Goal: Task Accomplishment & Management: Use online tool/utility

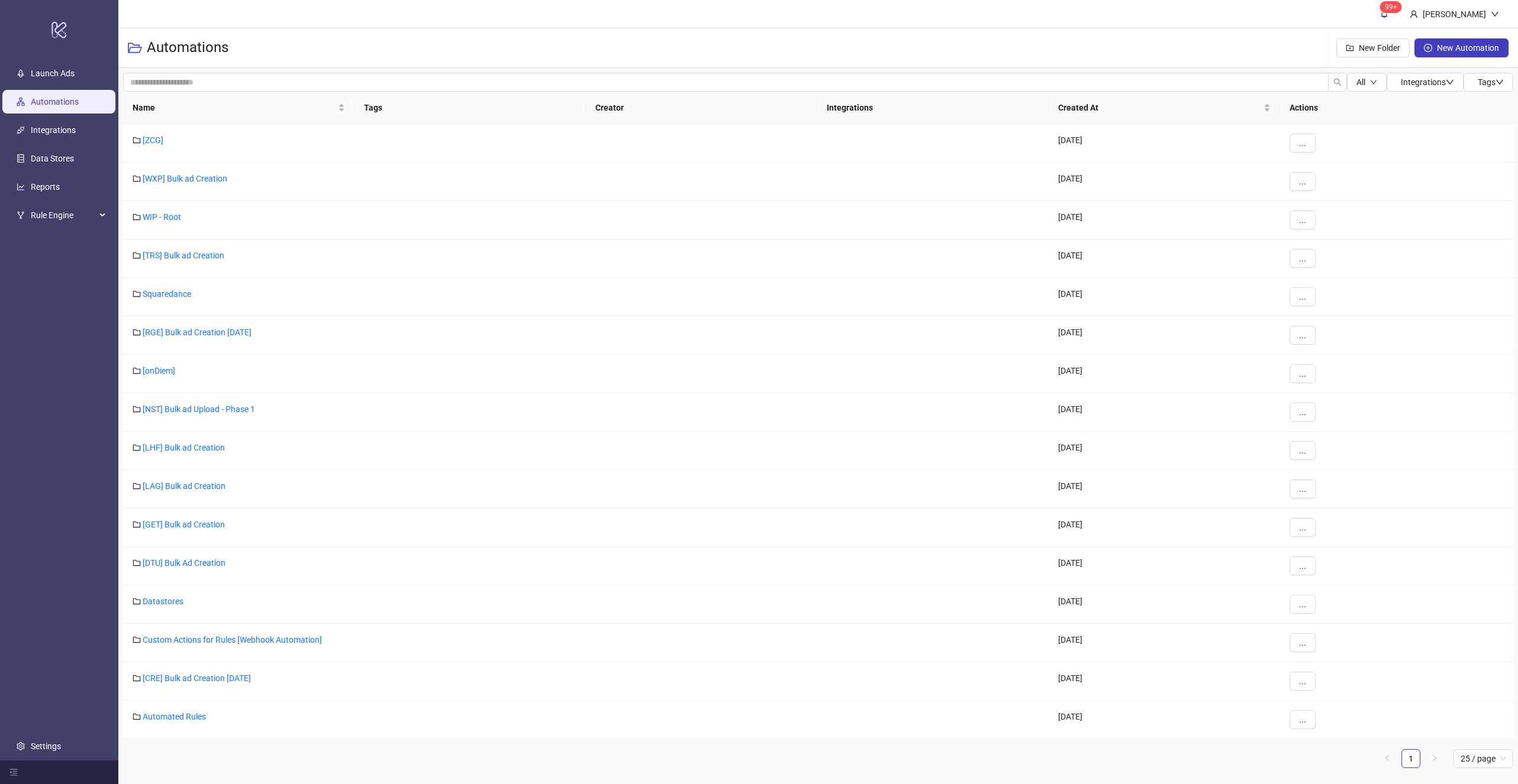
click at [391, 16] on header "99+ [PERSON_NAME]" at bounding box center [818, 14] width 1400 height 28
click at [203, 262] on div "[TRS] Bulk ad Creation" at bounding box center [239, 259] width 232 height 38
click at [205, 251] on link "[TRS] Bulk ad Creation" at bounding box center [183, 255] width 82 height 9
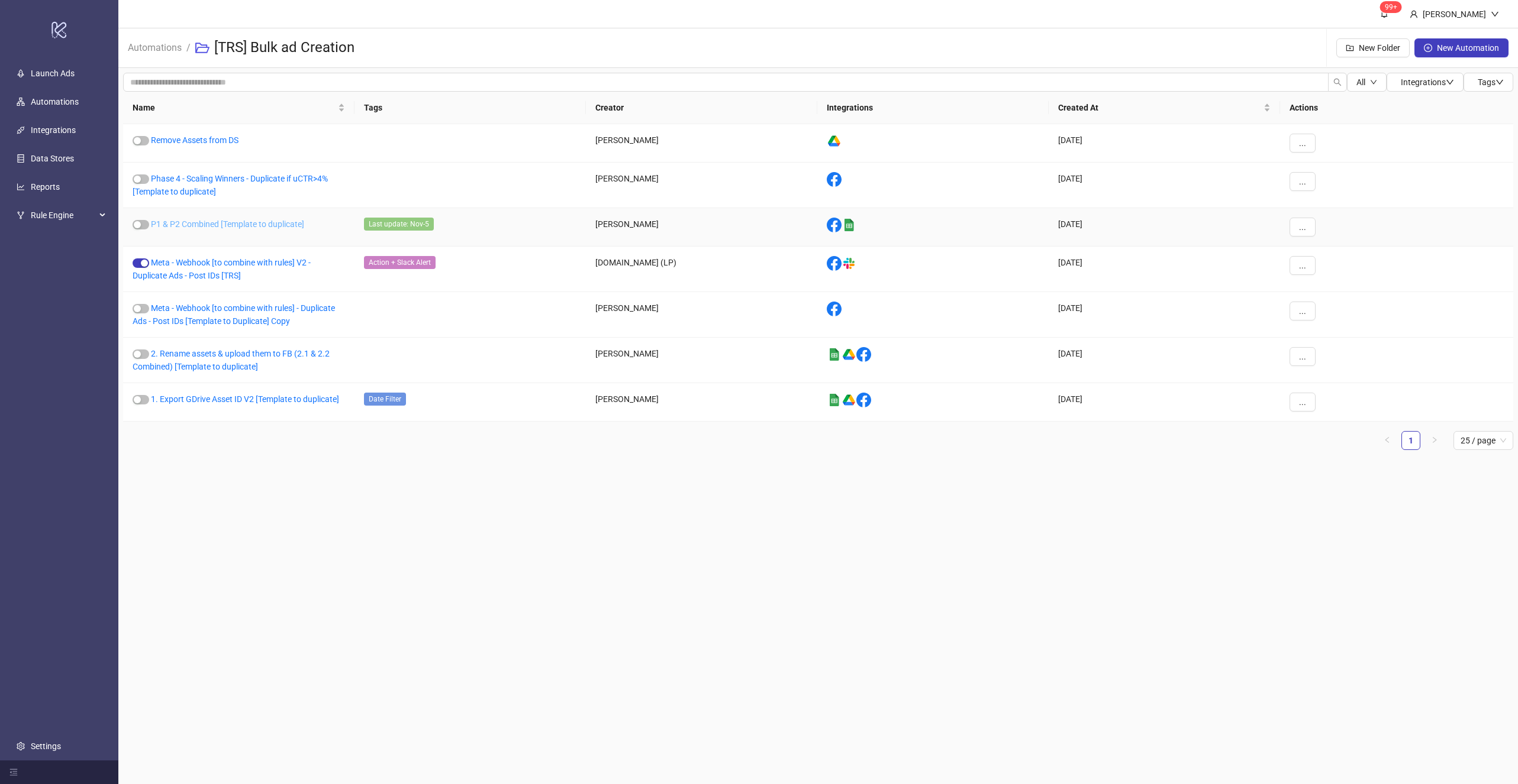
click at [218, 221] on link "P1 & P2 Combined [Template to duplicate]" at bounding box center [228, 223] width 153 height 9
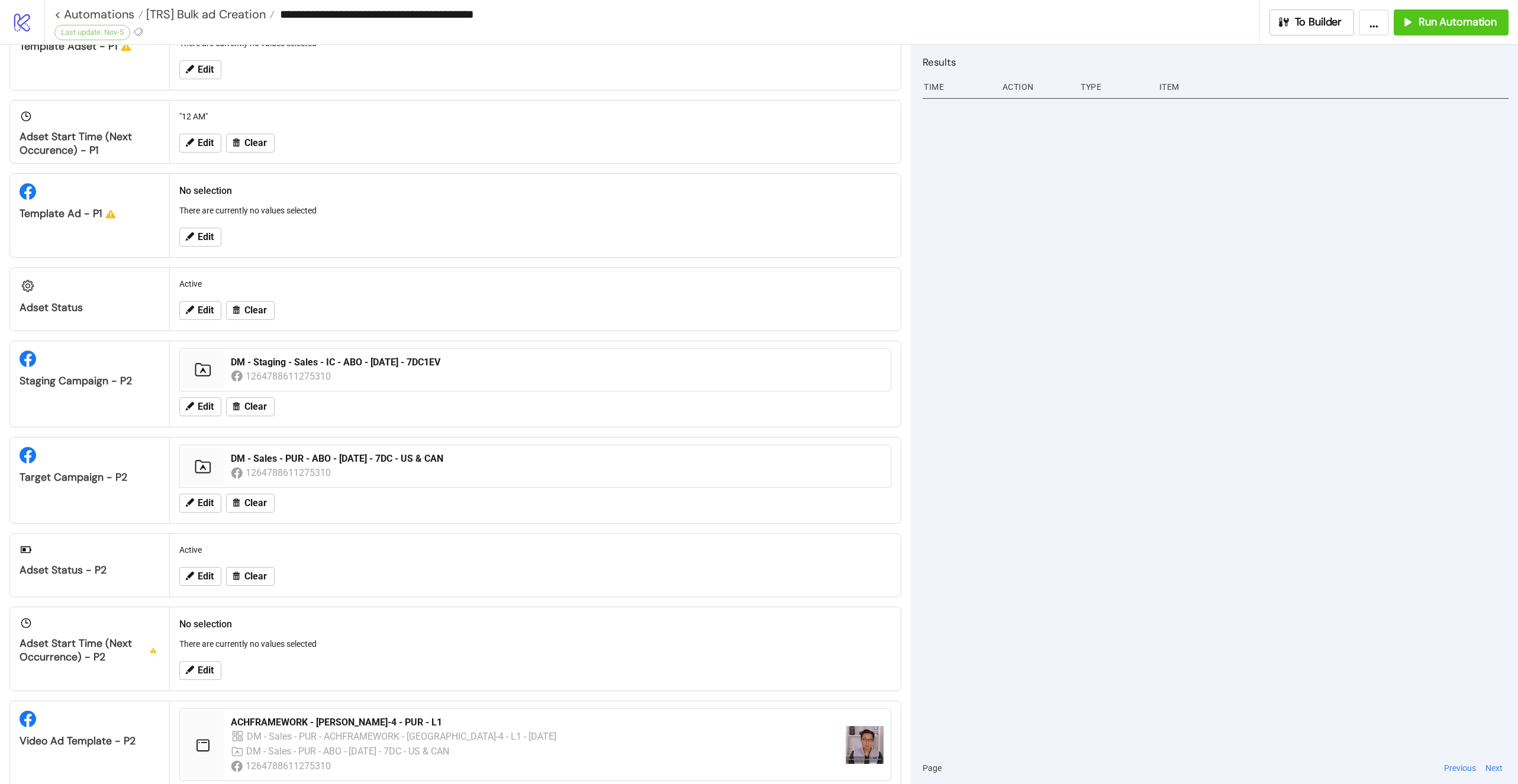
scroll to position [332, 0]
click at [208, 402] on span "Edit" at bounding box center [205, 407] width 16 height 11
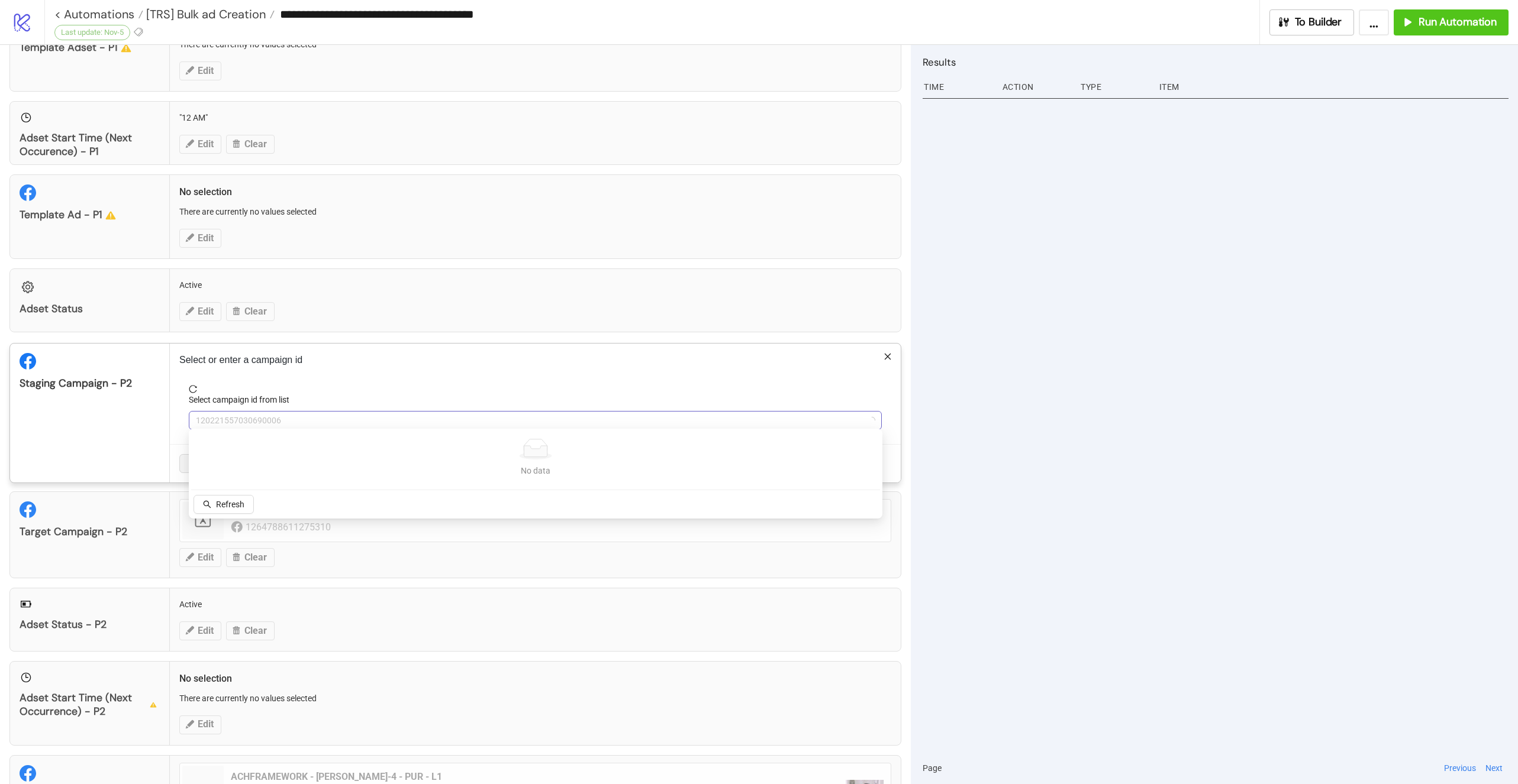
click at [287, 416] on span "120221557030690006" at bounding box center [535, 420] width 679 height 17
type input "***"
click at [287, 416] on span "DM - Staging - Sales - IC - ABO - [DATE] - 7DC1EV" at bounding box center [535, 420] width 679 height 17
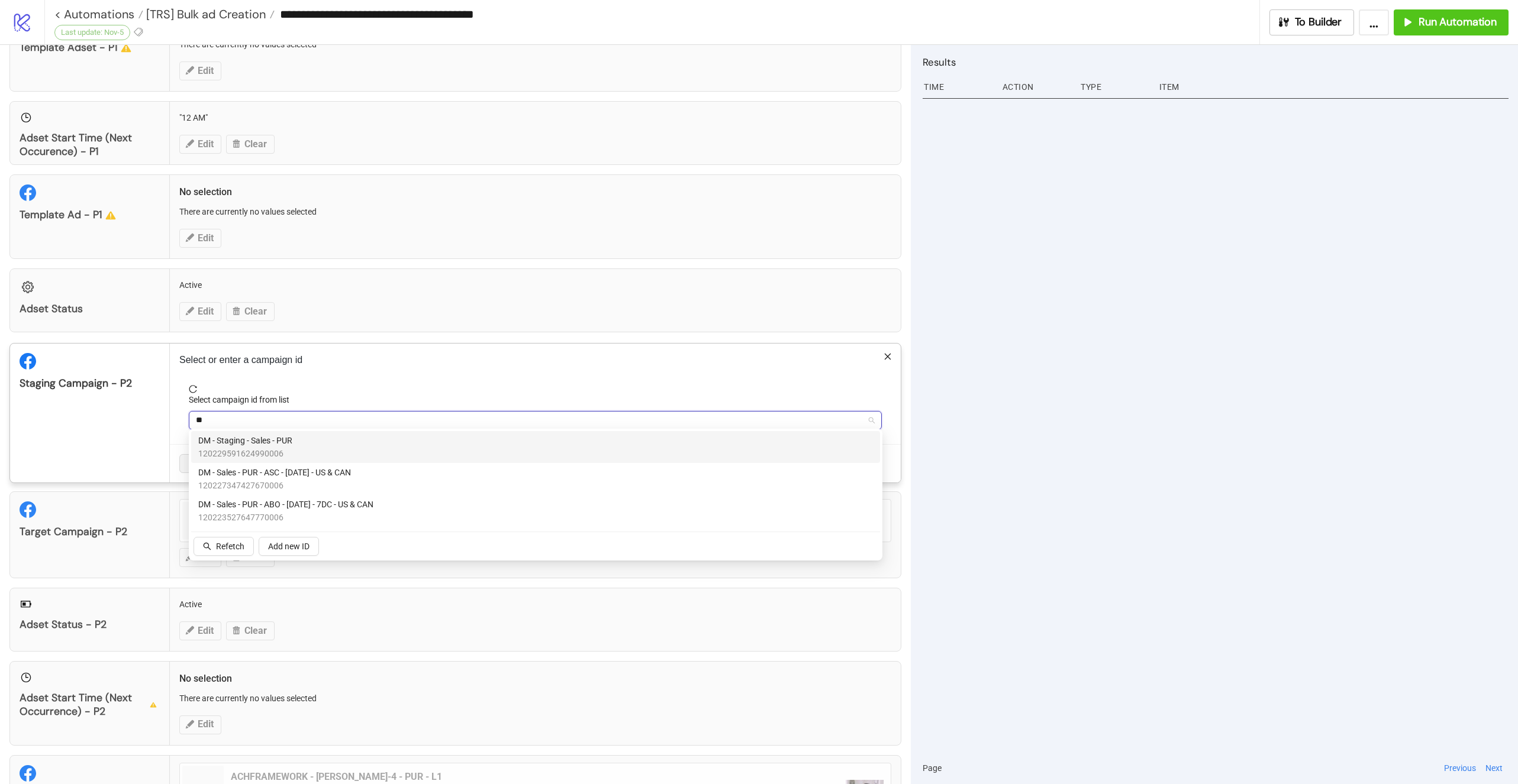
type input "***"
click at [294, 444] on div "DM - Staging - Sales - PUR 120229591624990006" at bounding box center [535, 447] width 674 height 26
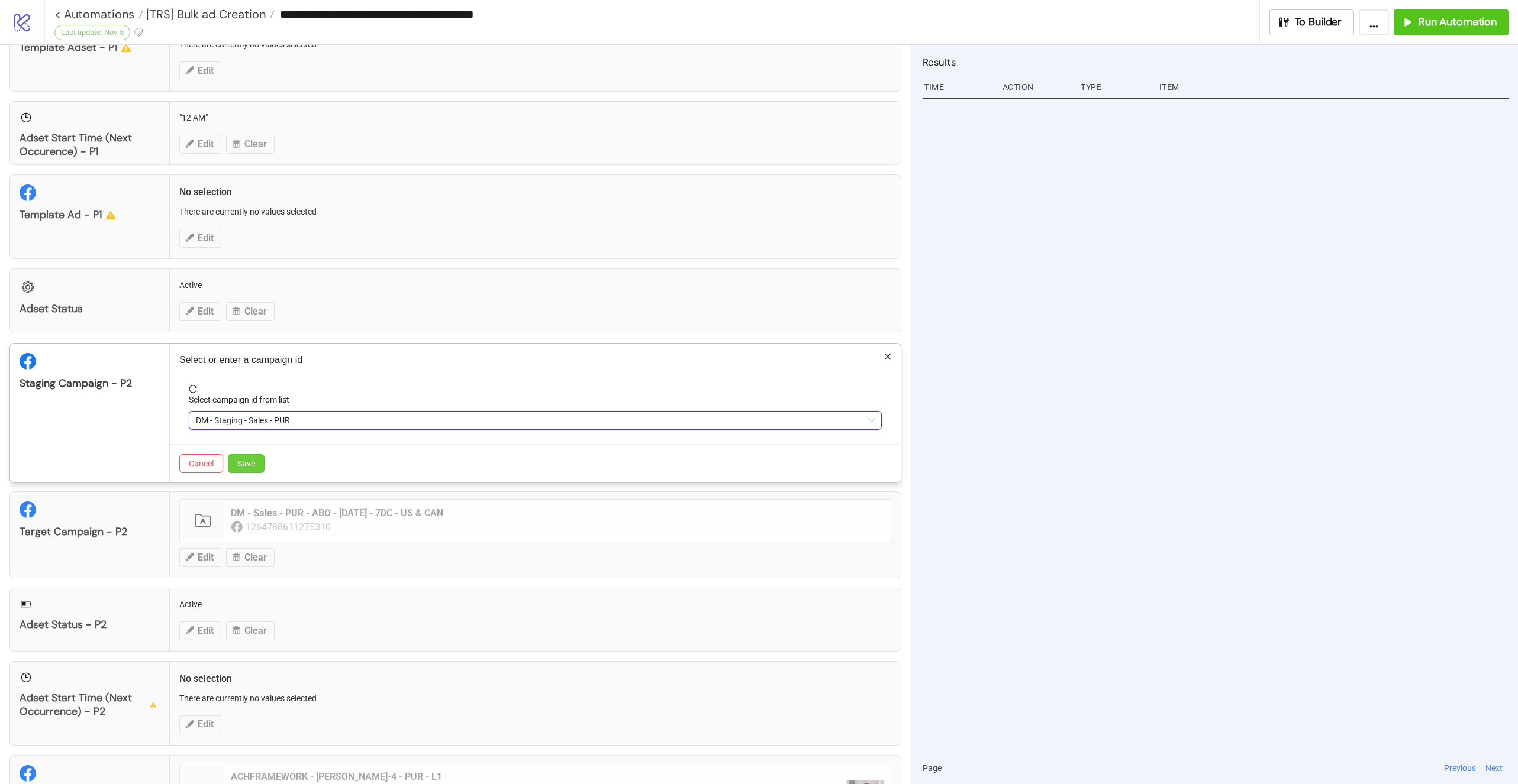
click at [254, 462] on button "Save" at bounding box center [246, 463] width 37 height 19
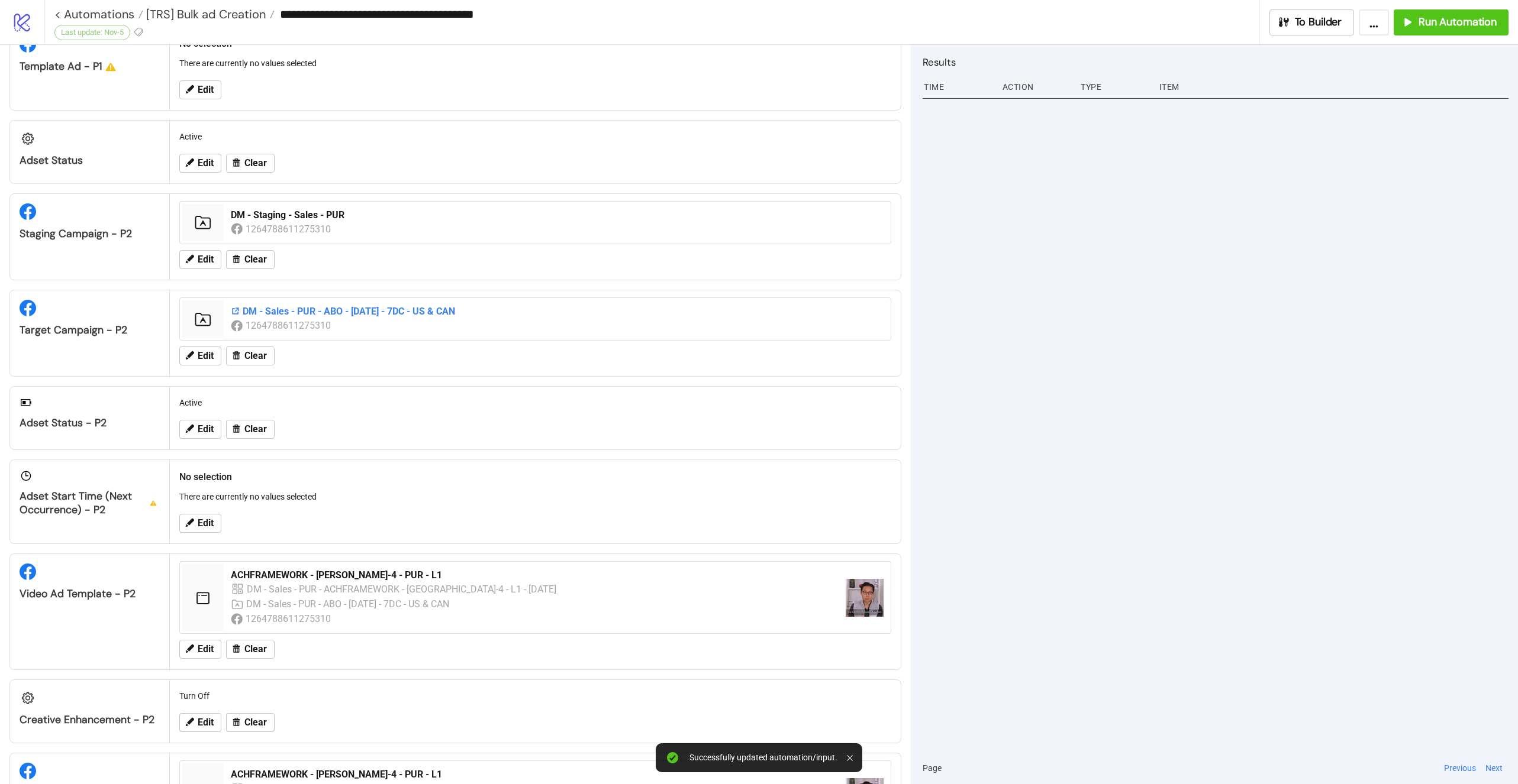
scroll to position [482, 0]
click at [191, 653] on icon at bounding box center [189, 648] width 11 height 11
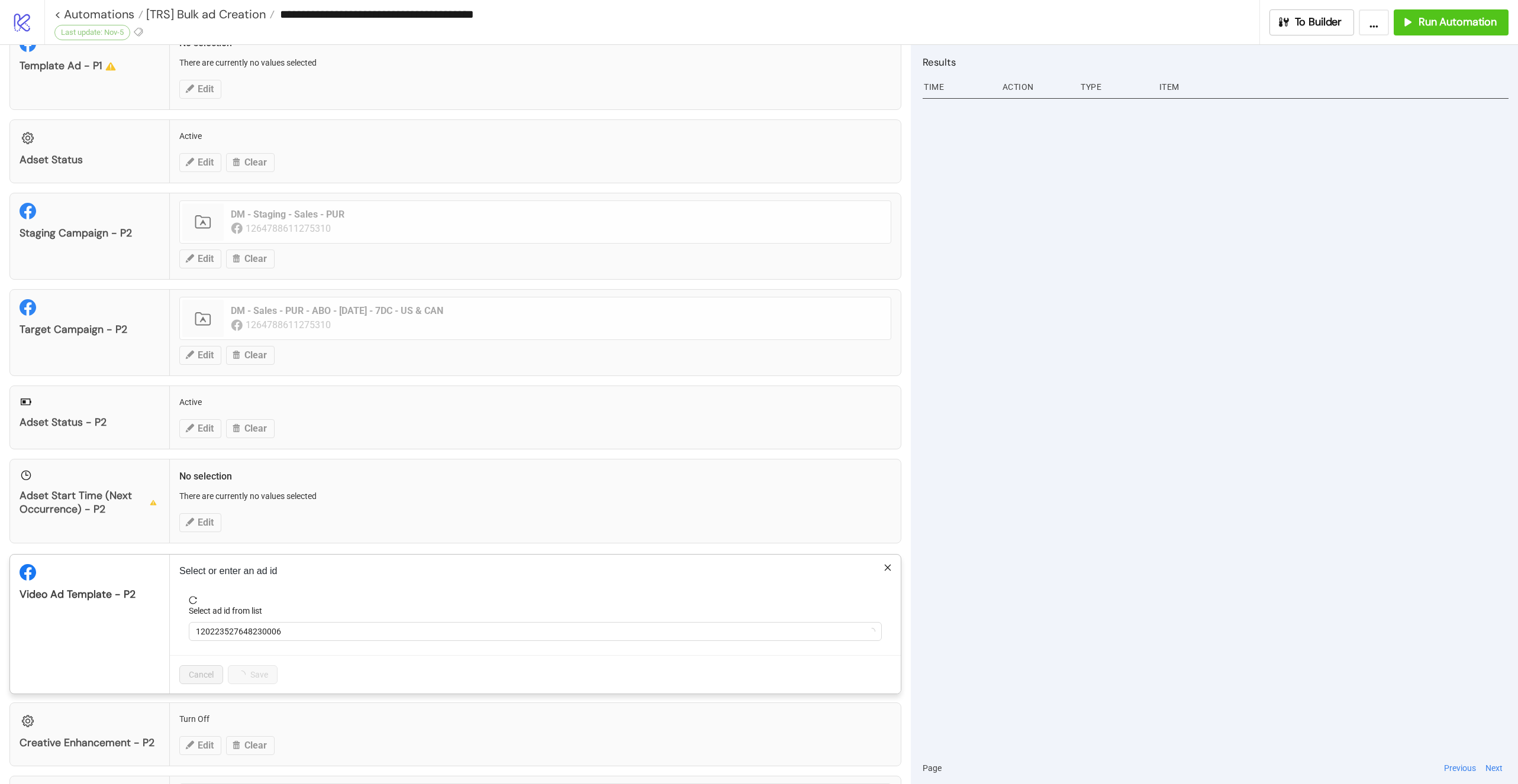
click at [297, 611] on div "Select ad id from list" at bounding box center [534, 613] width 693 height 17
click at [291, 623] on span "120223527648230006" at bounding box center [535, 632] width 679 height 17
type input "****"
click at [188, 597] on icon "reload" at bounding box center [193, 601] width 8 height 8
click at [237, 627] on span "120223527648230006" at bounding box center [535, 632] width 679 height 17
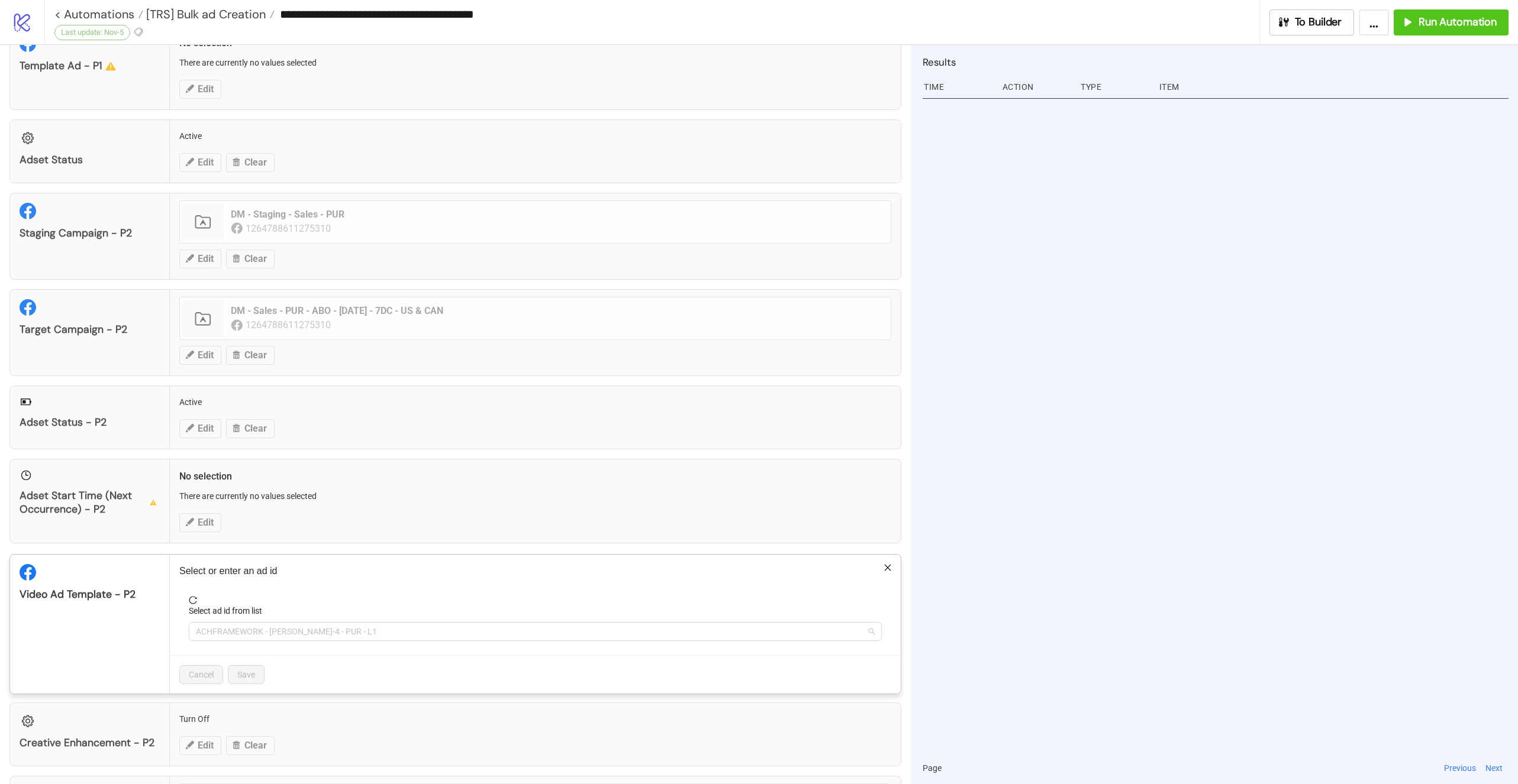
click at [237, 627] on span "ACHFRAMEWORK - [PERSON_NAME]-4 - PUR - L1" at bounding box center [535, 632] width 679 height 17
type input "****"
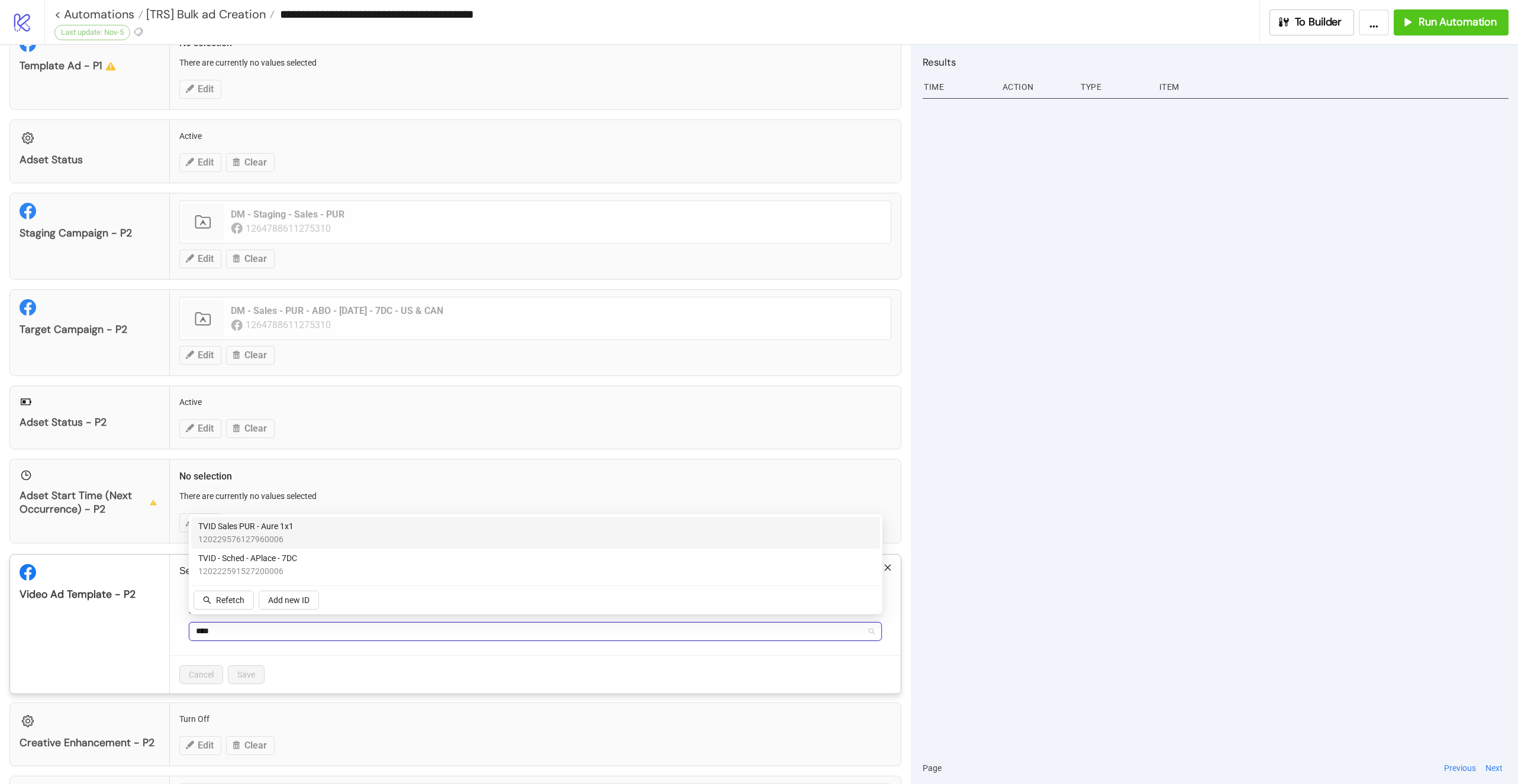
click at [280, 531] on span "TVID Sales PUR - Aure 1x1" at bounding box center [246, 527] width 95 height 13
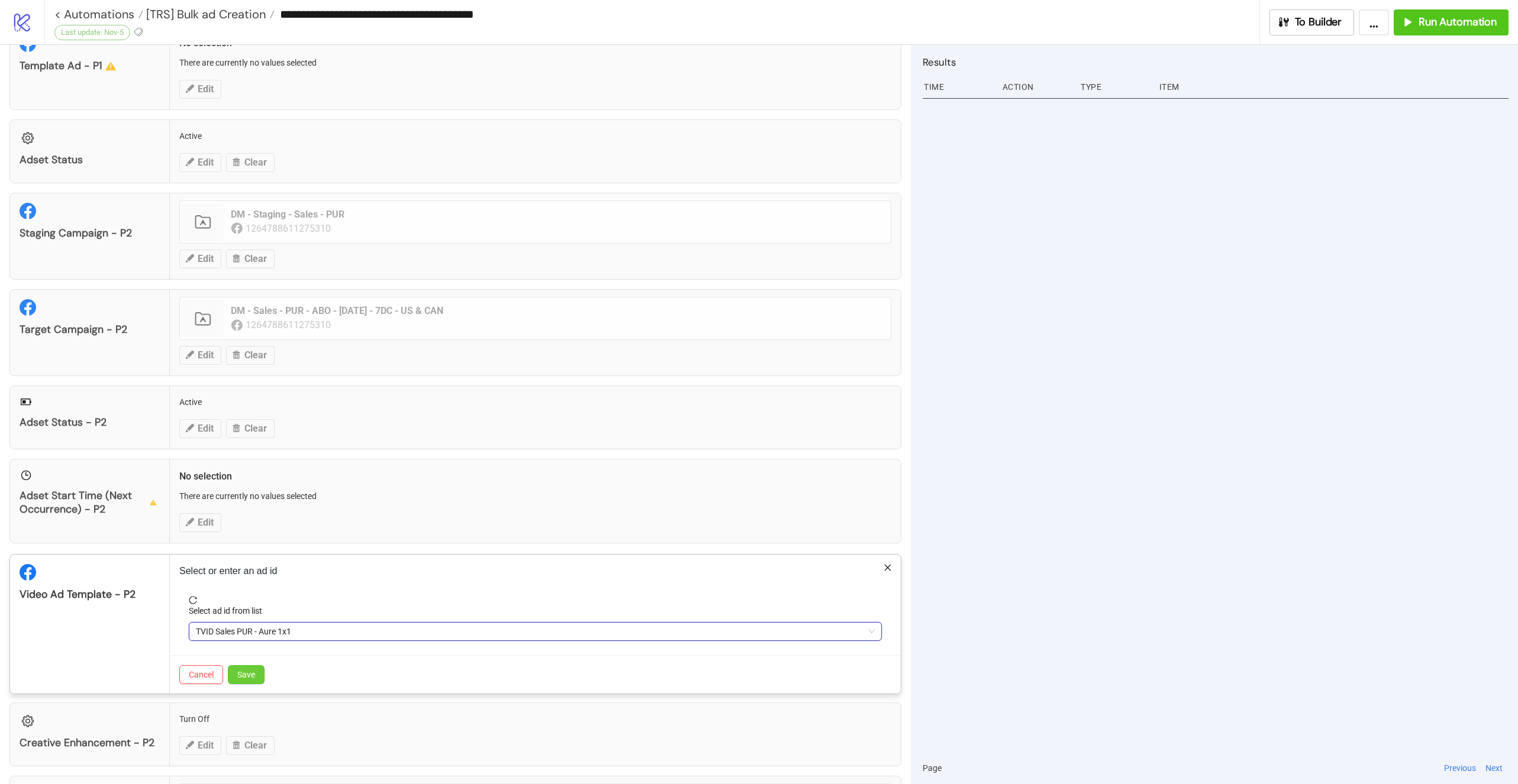
click at [240, 672] on span "Save" at bounding box center [246, 674] width 18 height 9
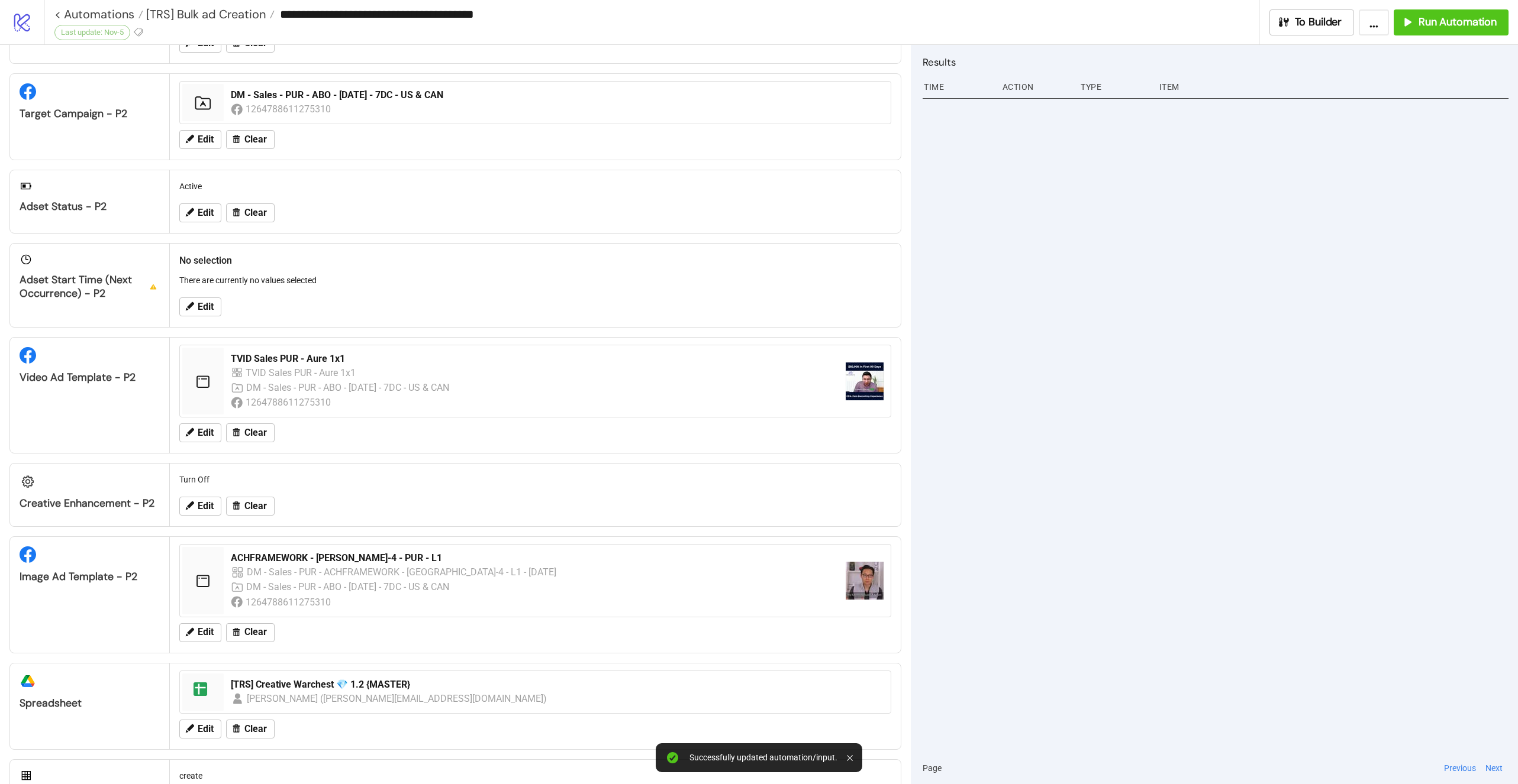
scroll to position [749, 0]
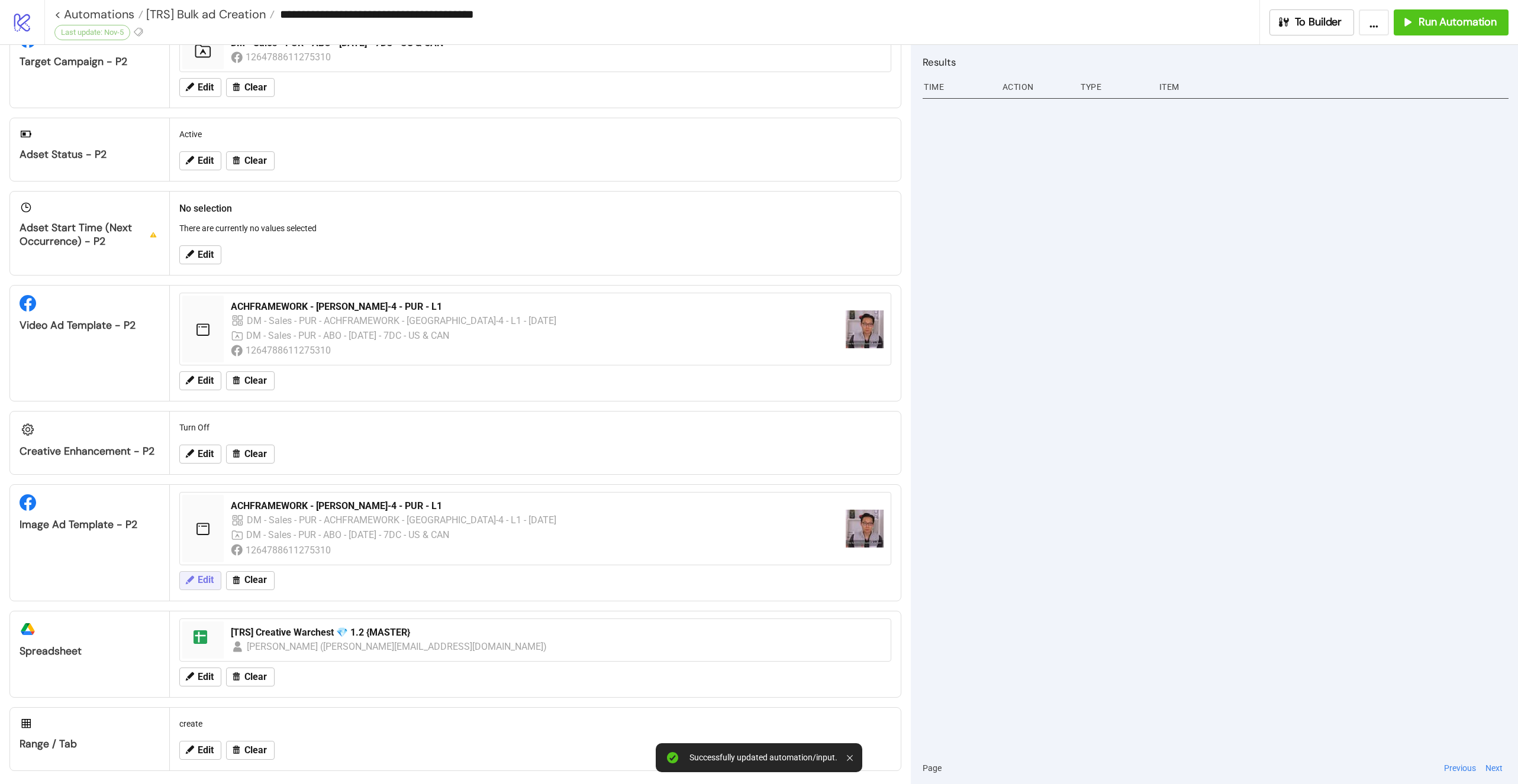
click at [198, 575] on span "Edit" at bounding box center [205, 580] width 16 height 11
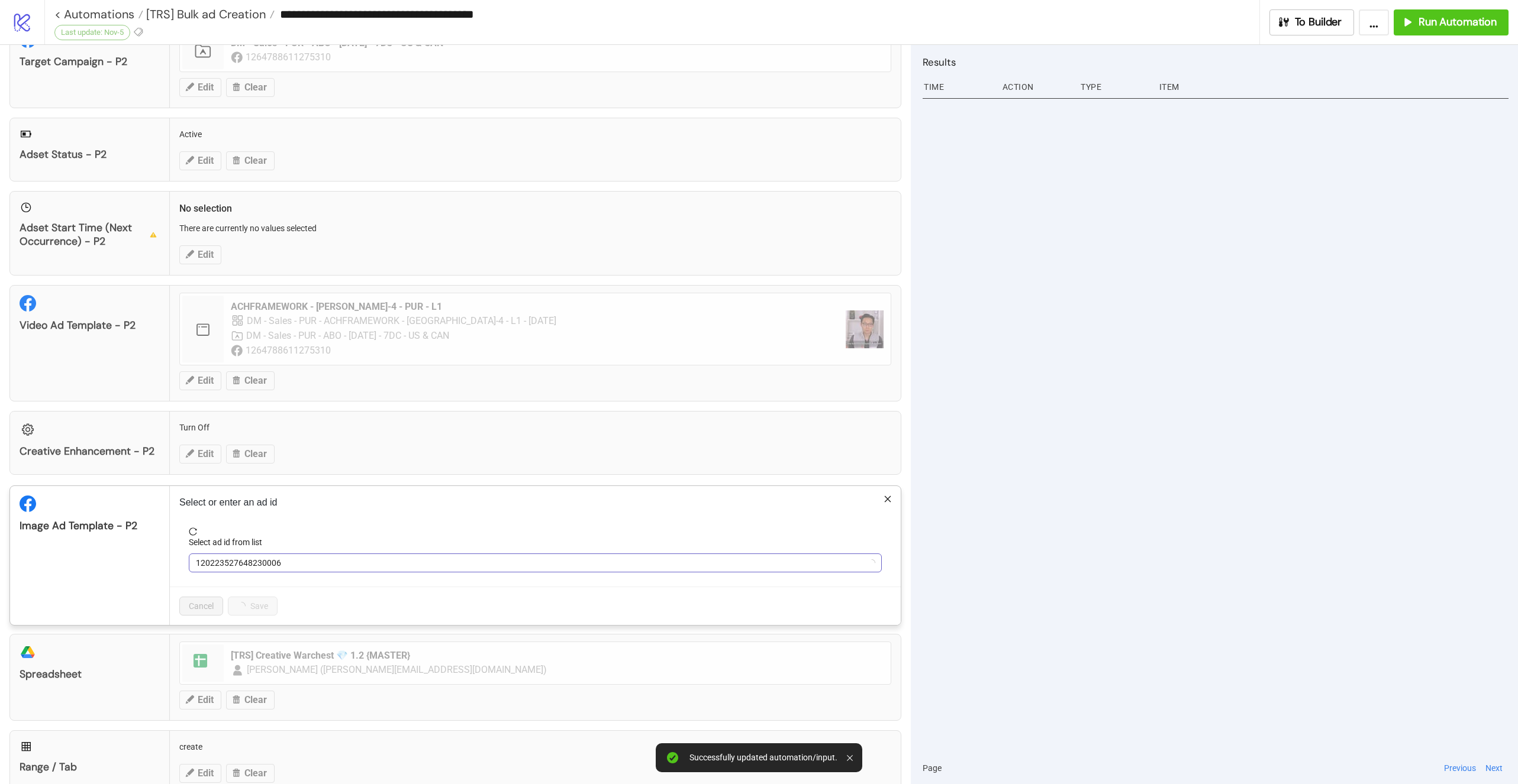
click at [252, 560] on span "120223527648230006" at bounding box center [535, 562] width 679 height 17
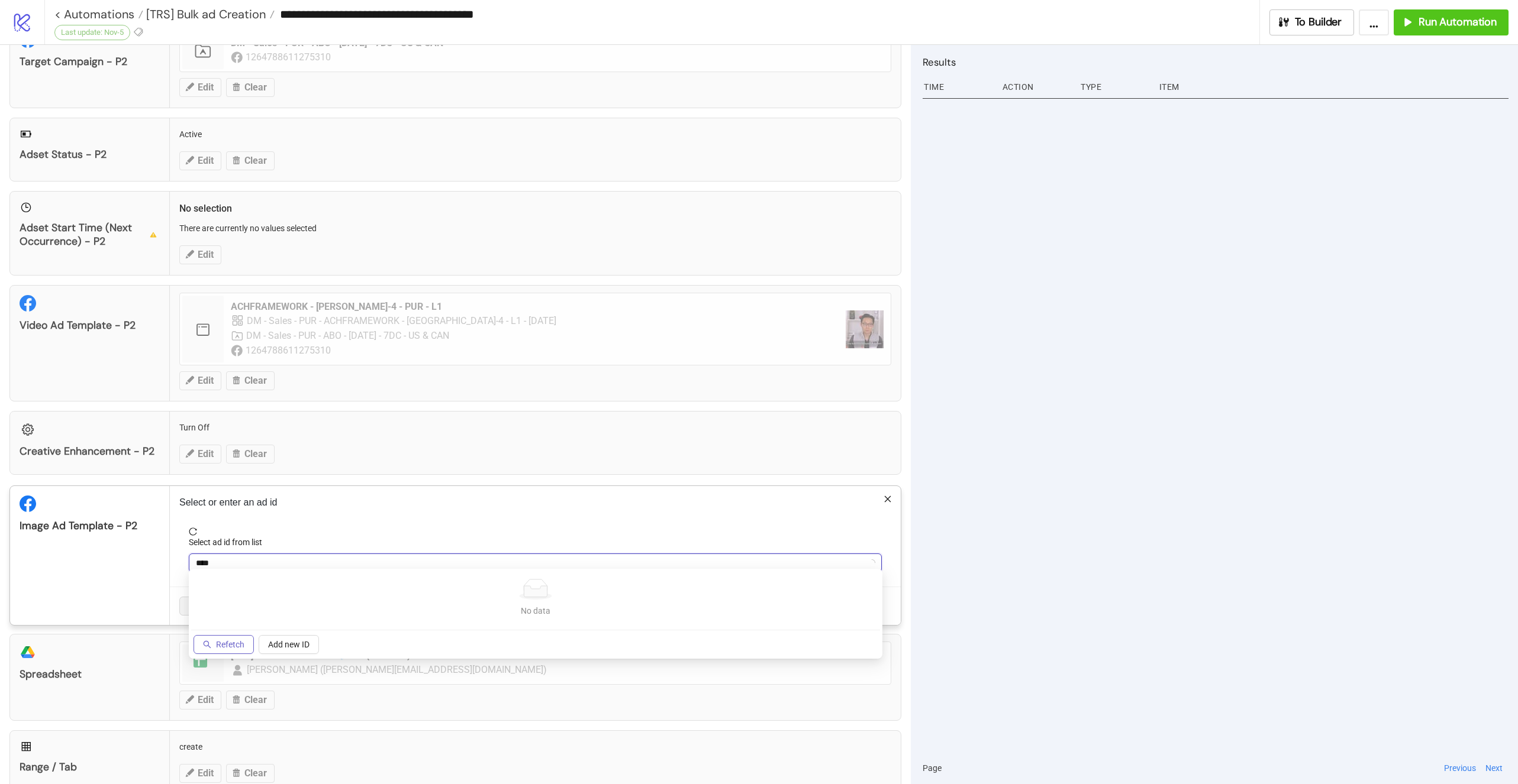
type input "****"
click at [219, 650] on button "Refetch" at bounding box center [223, 644] width 60 height 19
click at [252, 556] on span "ACHFRAMEWORK - [PERSON_NAME]-4 - PUR - L1" at bounding box center [535, 562] width 679 height 17
click at [252, 554] on input "****" at bounding box center [529, 562] width 668 height 17
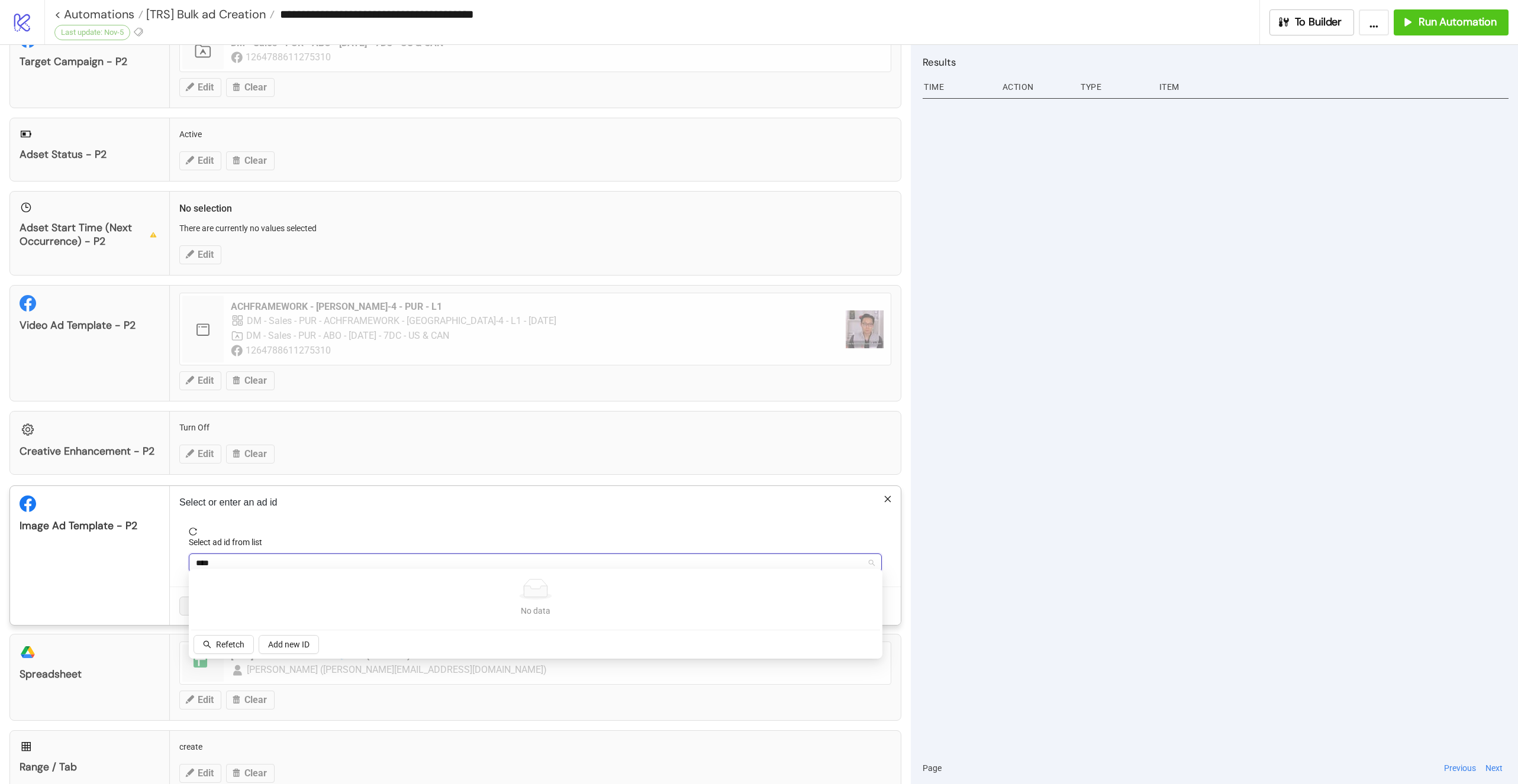
type input "****"
click at [189, 527] on icon "reload" at bounding box center [193, 532] width 8 height 8
click at [241, 553] on div "ACHFRAMEWORK - [PERSON_NAME]-4 - PUR - L1" at bounding box center [534, 562] width 693 height 19
click at [303, 570] on div "No data No data Refetch Add new ID" at bounding box center [535, 614] width 694 height 90
click at [274, 554] on input "***" at bounding box center [529, 562] width 668 height 17
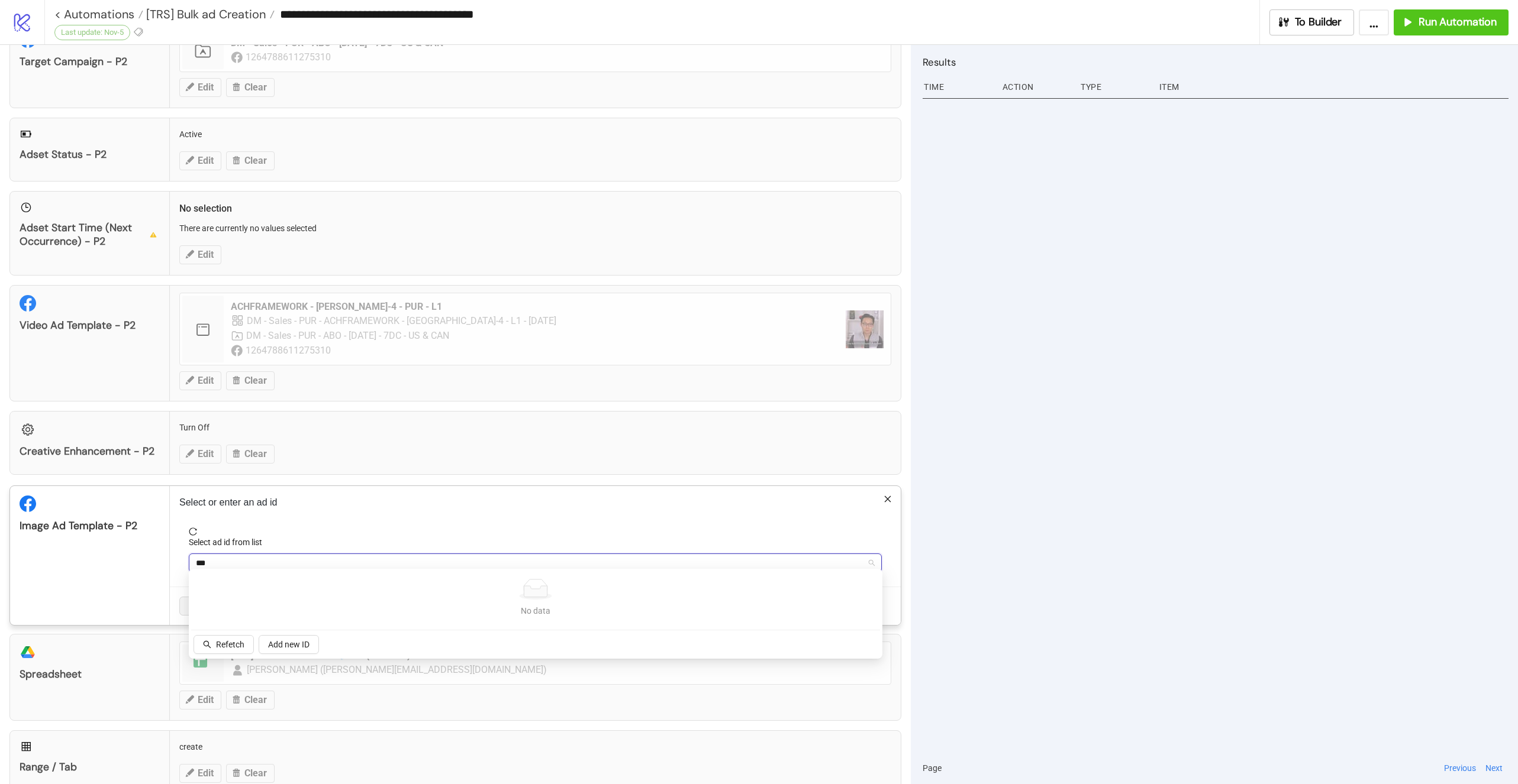
click at [274, 554] on input "***" at bounding box center [529, 562] width 668 height 17
type input "*"
type input "***"
click at [264, 578] on span "TVID Sales PUR - Aure 1x1" at bounding box center [246, 581] width 95 height 13
click at [241, 602] on span "Save" at bounding box center [246, 606] width 18 height 9
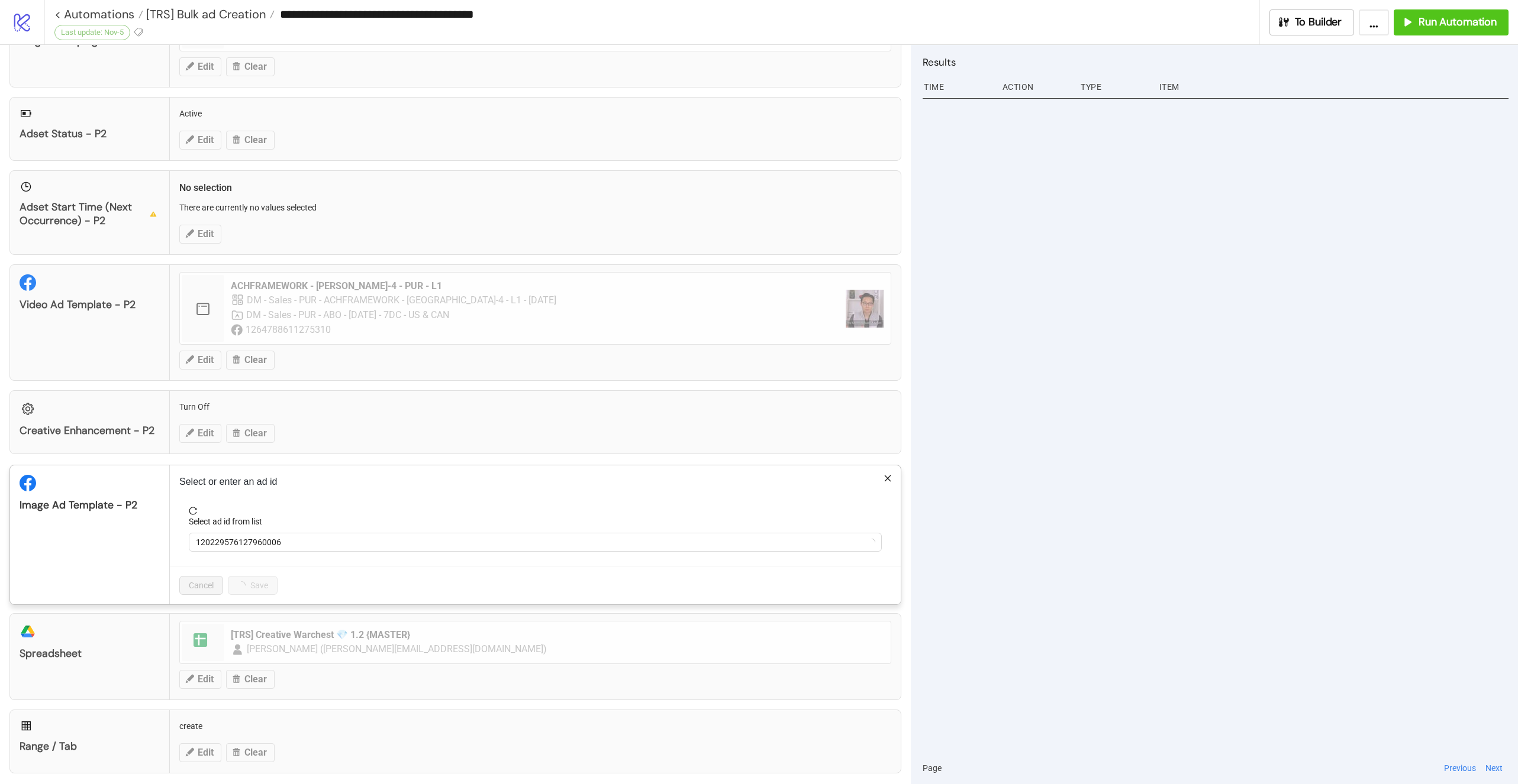
scroll to position [747, 0]
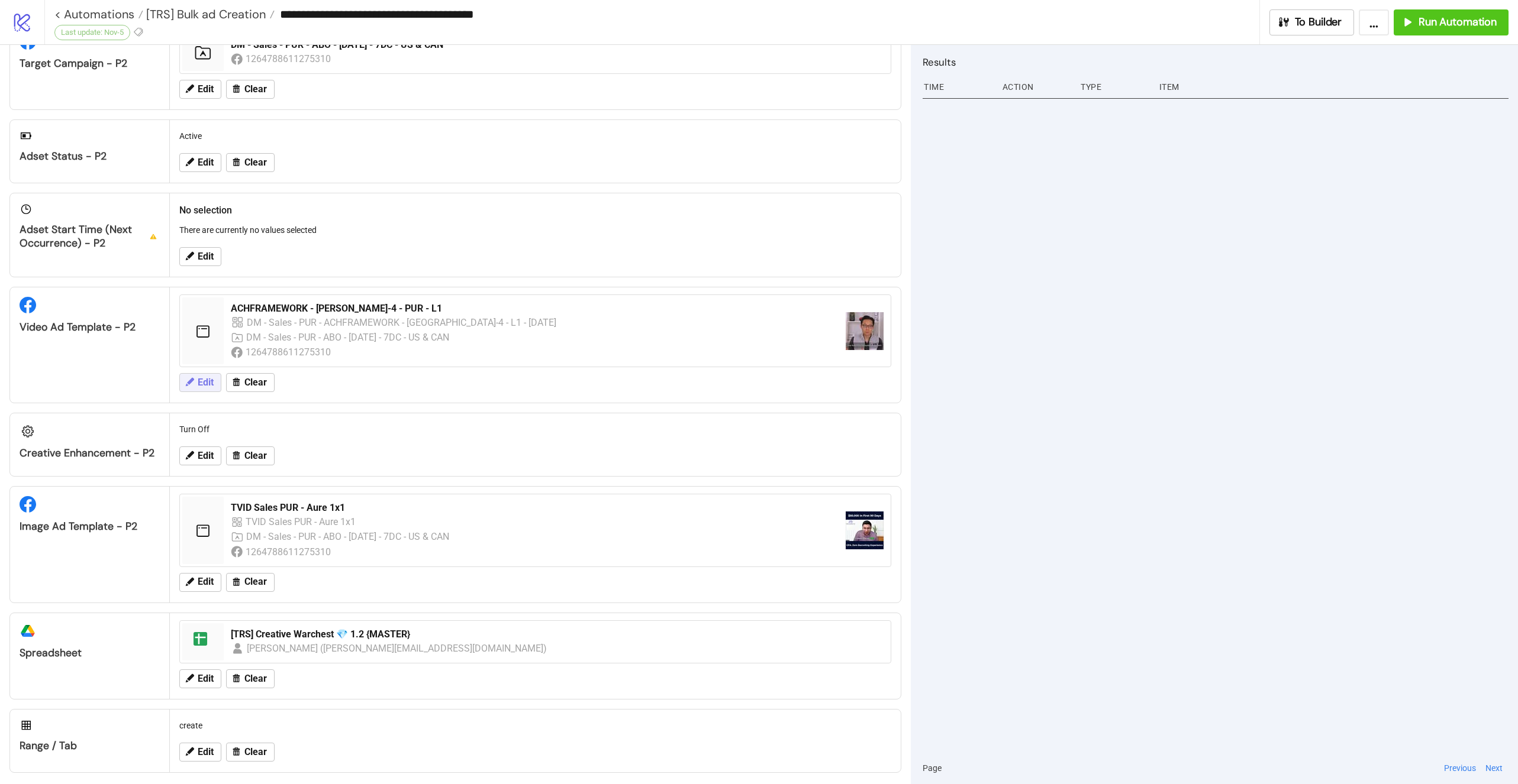
click at [198, 380] on span "Edit" at bounding box center [205, 382] width 16 height 11
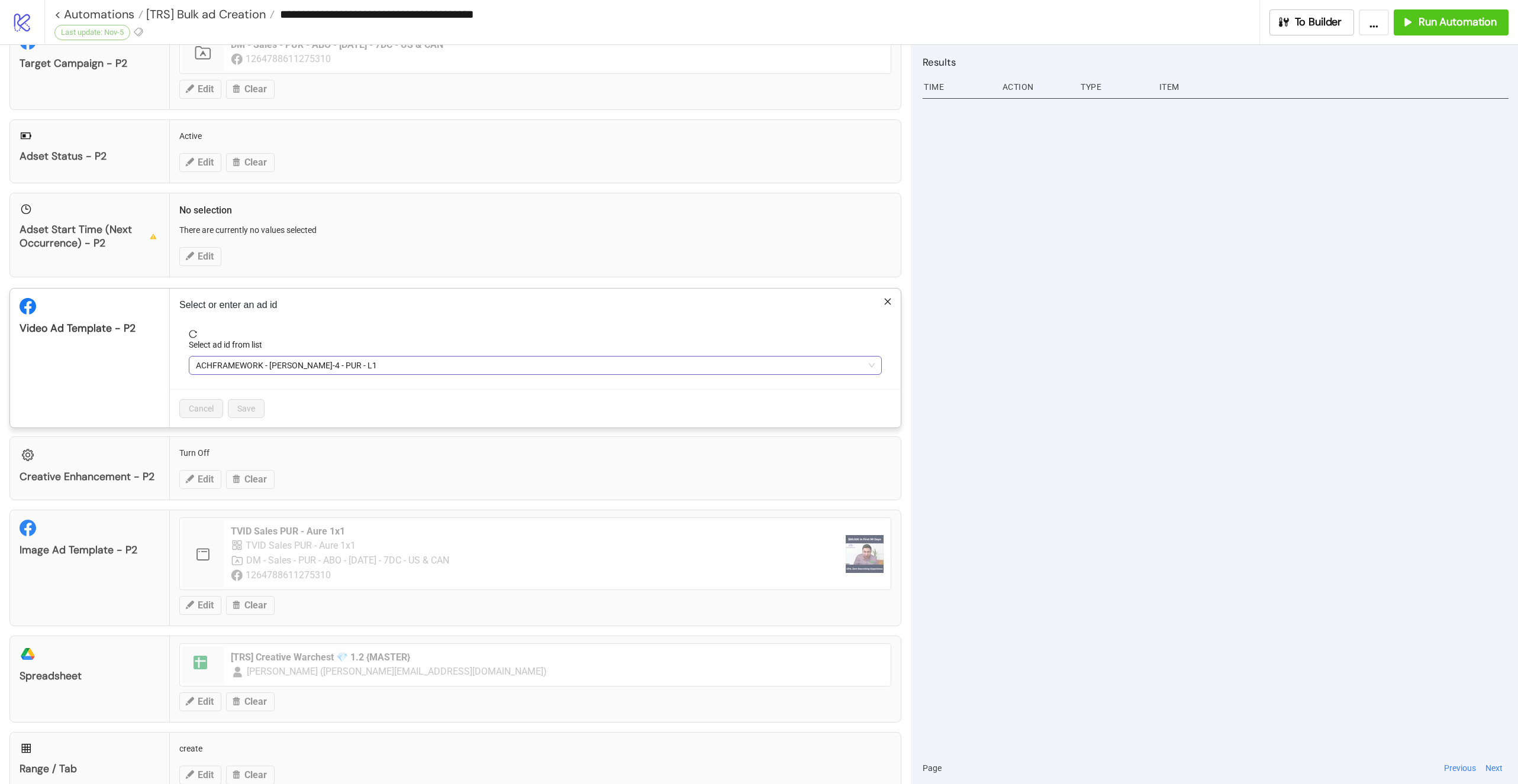
click at [277, 358] on span "ACHFRAMEWORK - [PERSON_NAME]-4 - PUR - L1" at bounding box center [535, 365] width 679 height 17
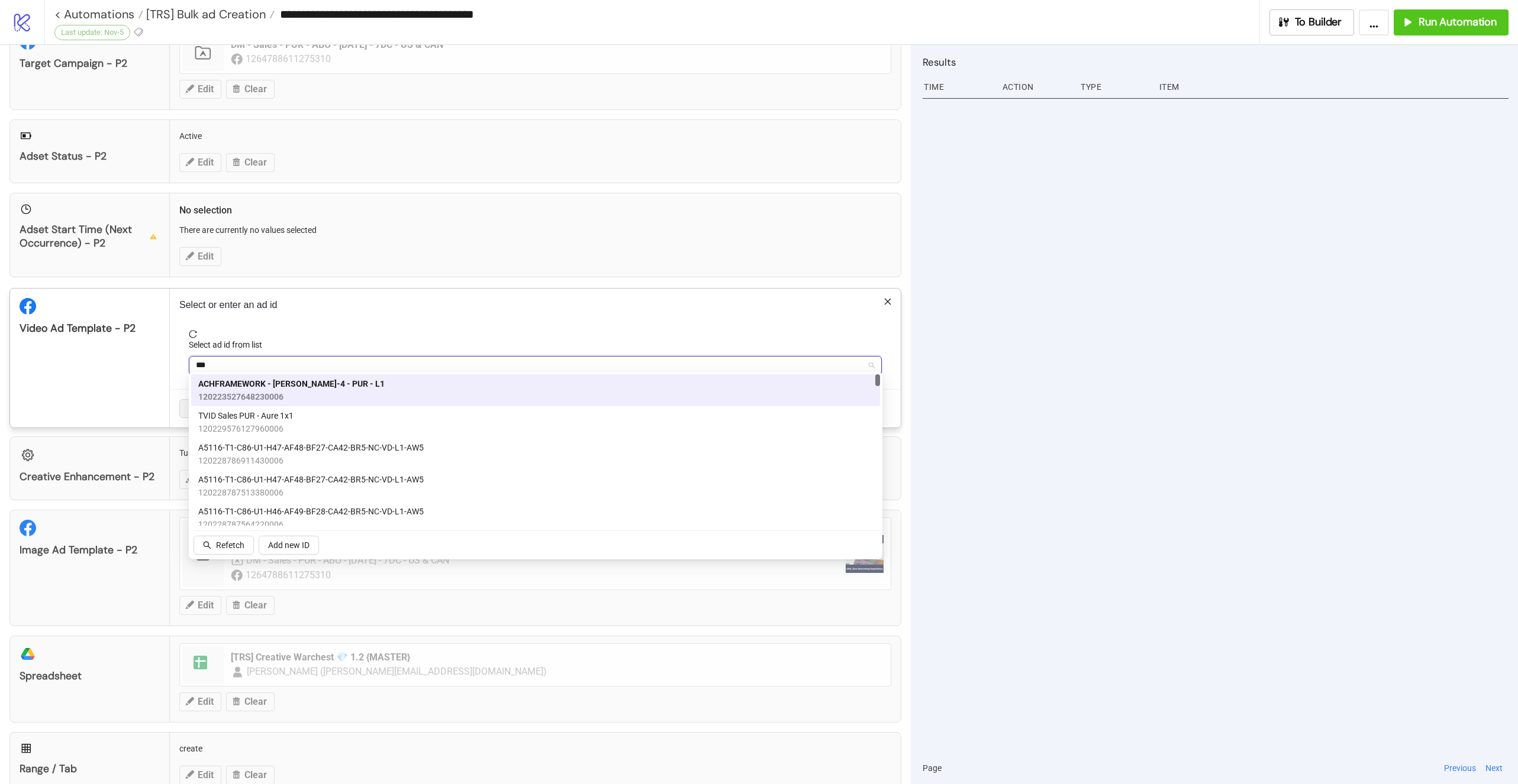
type input "****"
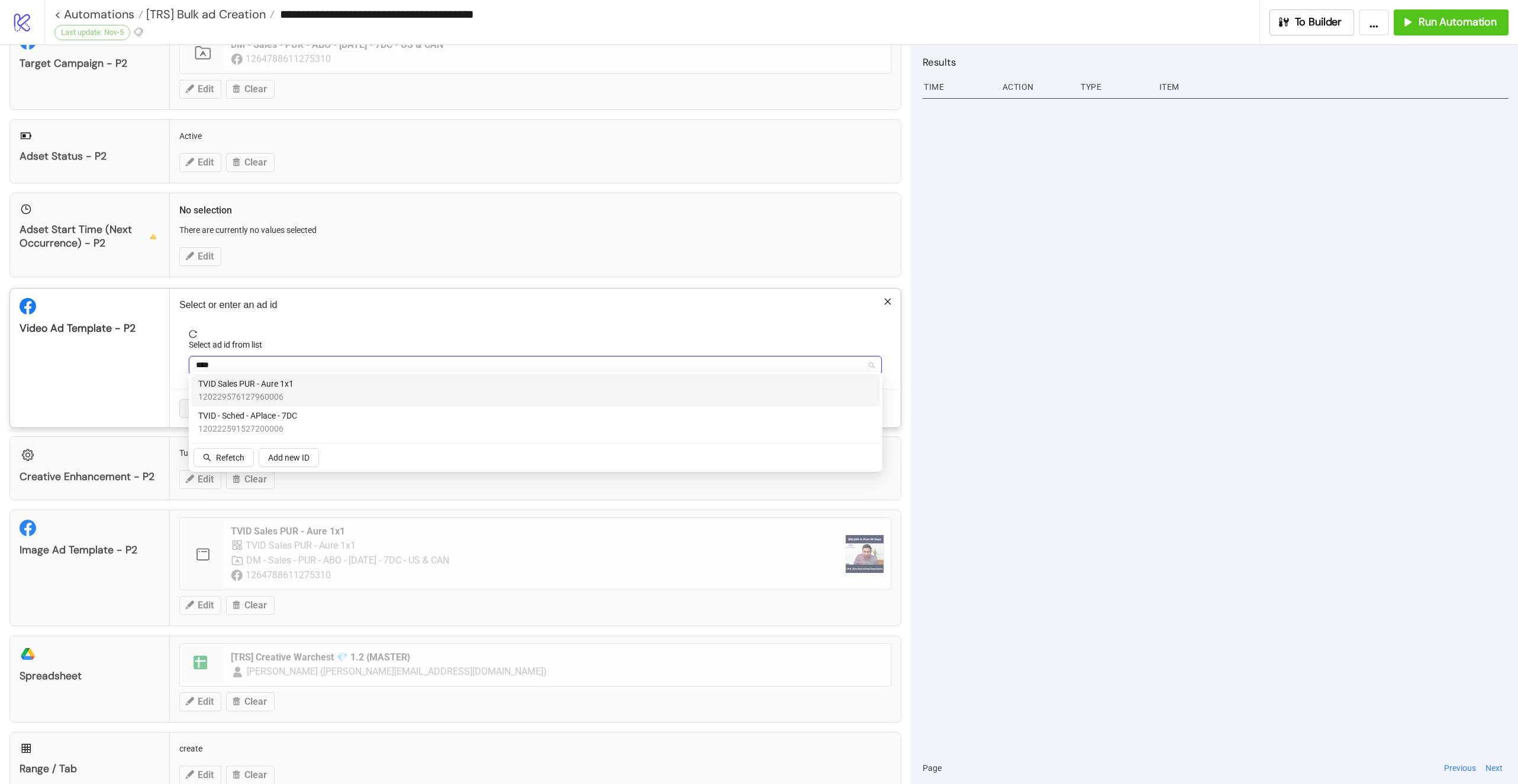
click at [292, 396] on span "120229576127960006" at bounding box center [246, 397] width 95 height 13
click at [256, 402] on button "Save" at bounding box center [246, 408] width 37 height 19
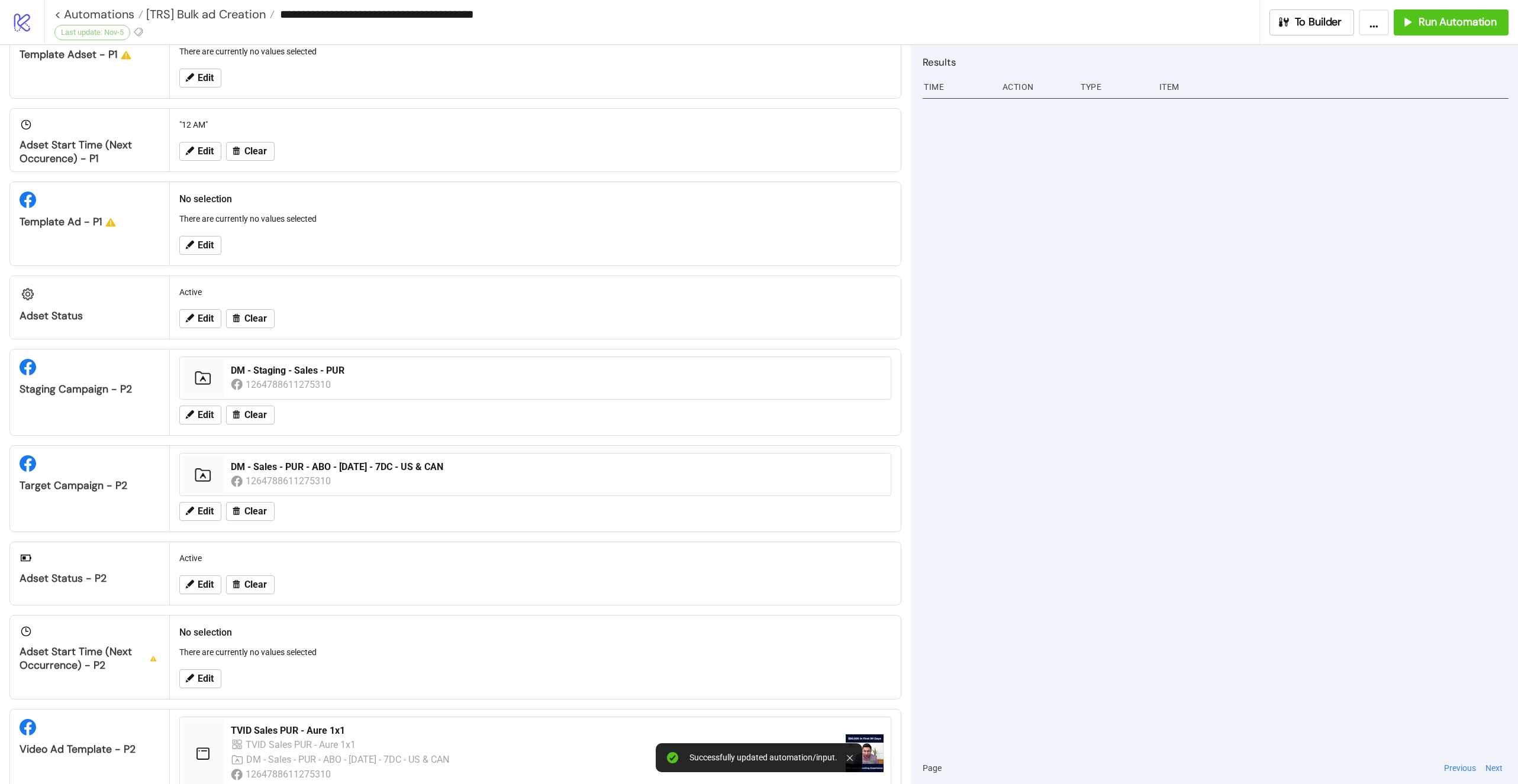
scroll to position [0, 0]
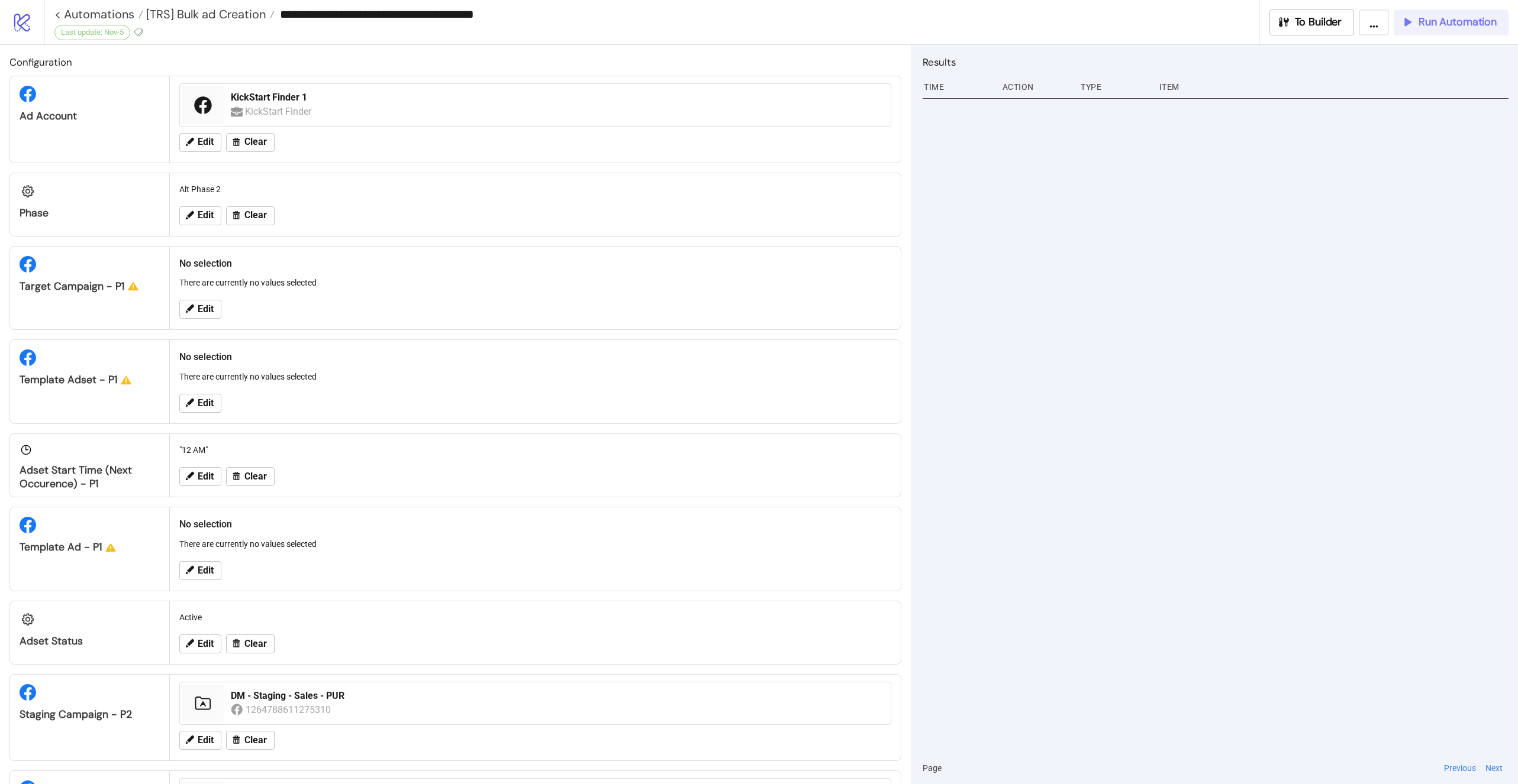
click at [1448, 22] on span "Run Automation" at bounding box center [1458, 22] width 78 height 13
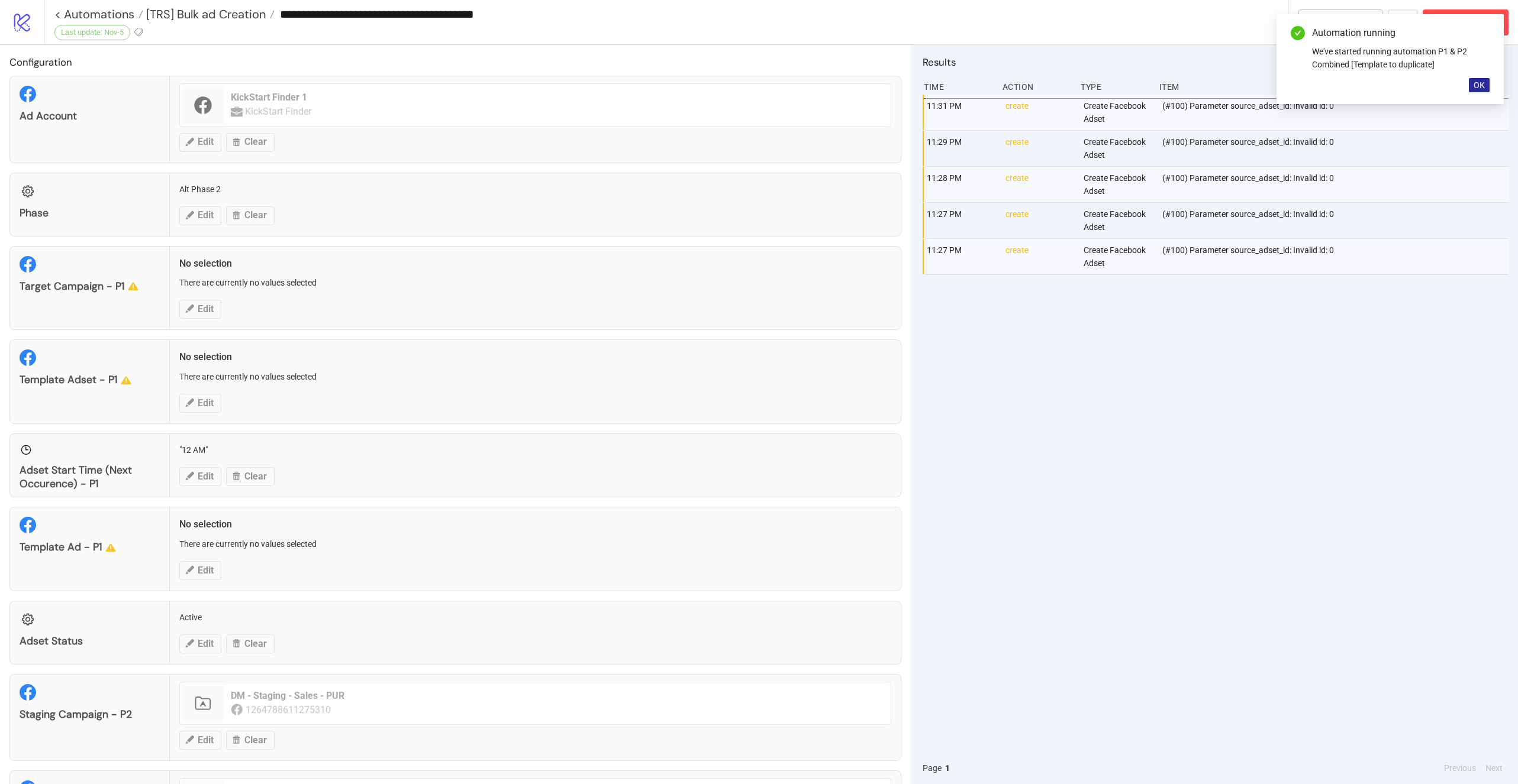
click at [1474, 91] on button "OK" at bounding box center [1479, 85] width 21 height 14
click at [1268, 103] on div "(#100) Parameter source_adset_id: Invalid id: 0" at bounding box center [1336, 112] width 351 height 36
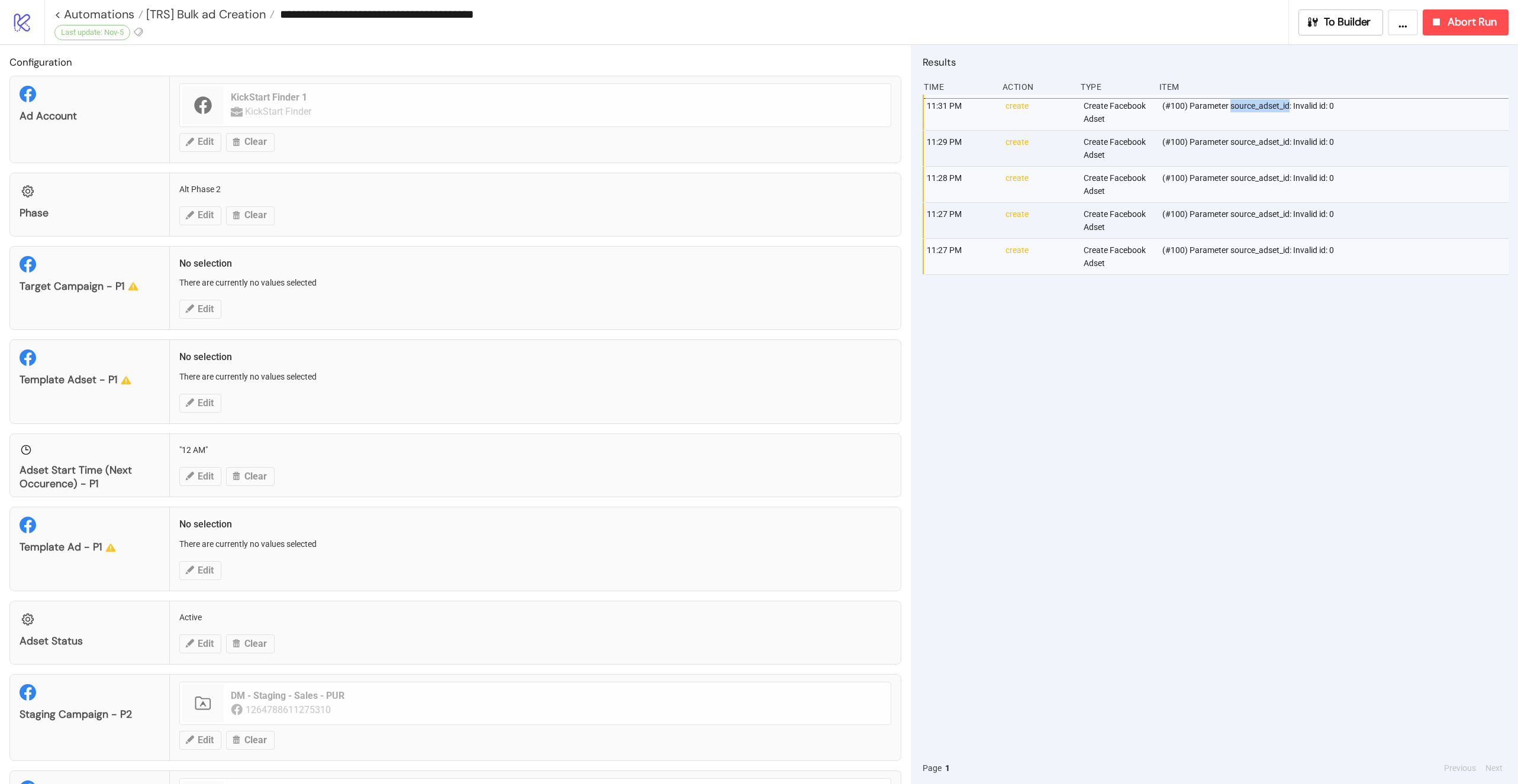
click at [1268, 103] on div "(#100) Parameter source_adset_id: Invalid id: 0" at bounding box center [1336, 112] width 351 height 36
click at [1087, 103] on div "Create Facebook Adset" at bounding box center [1117, 112] width 70 height 36
click at [1340, 13] on button "To Builder" at bounding box center [1341, 22] width 85 height 26
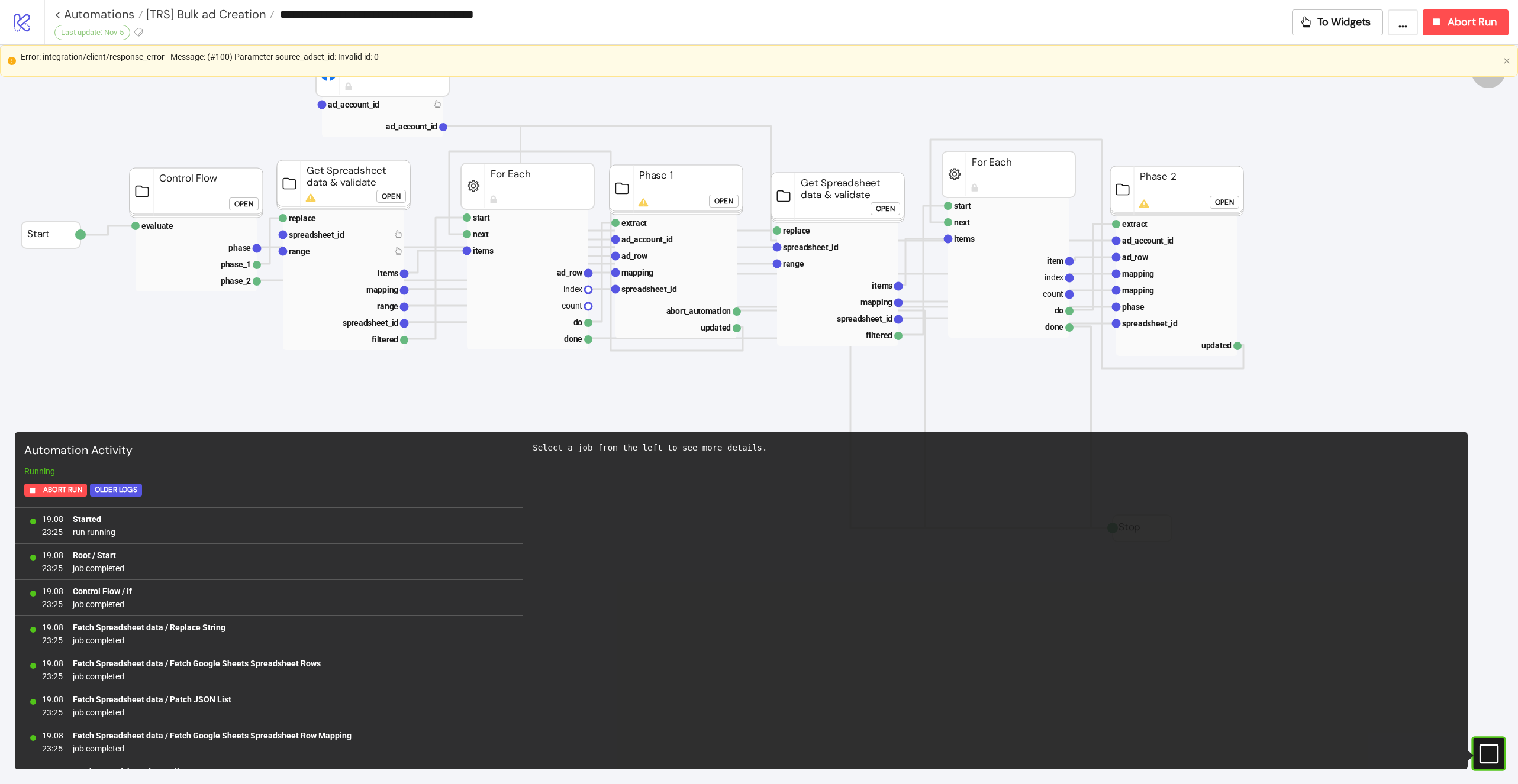
scroll to position [3868, 0]
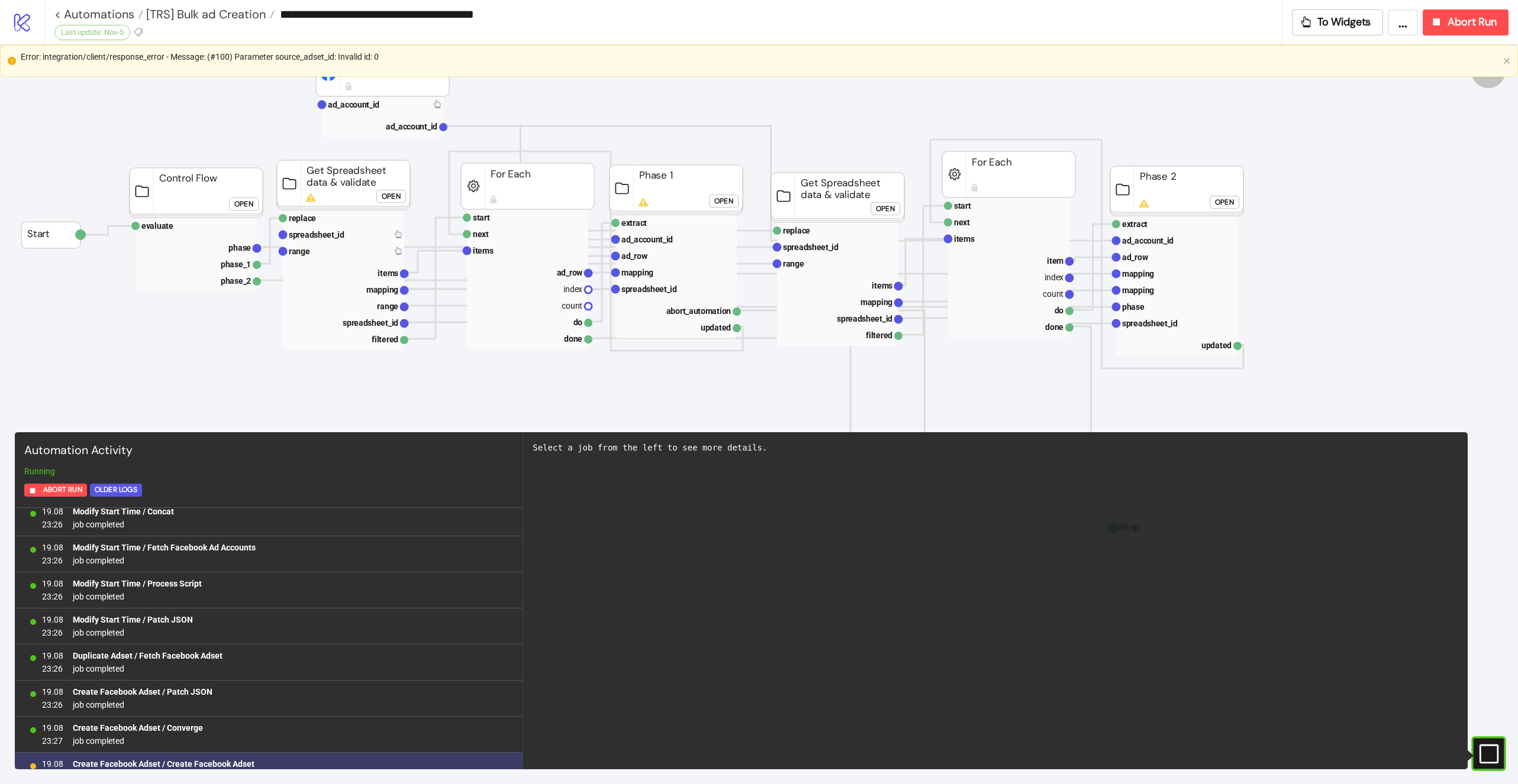
click at [152, 760] on b "Create Facebook Adset / Create Facebook Adset" at bounding box center [163, 764] width 182 height 9
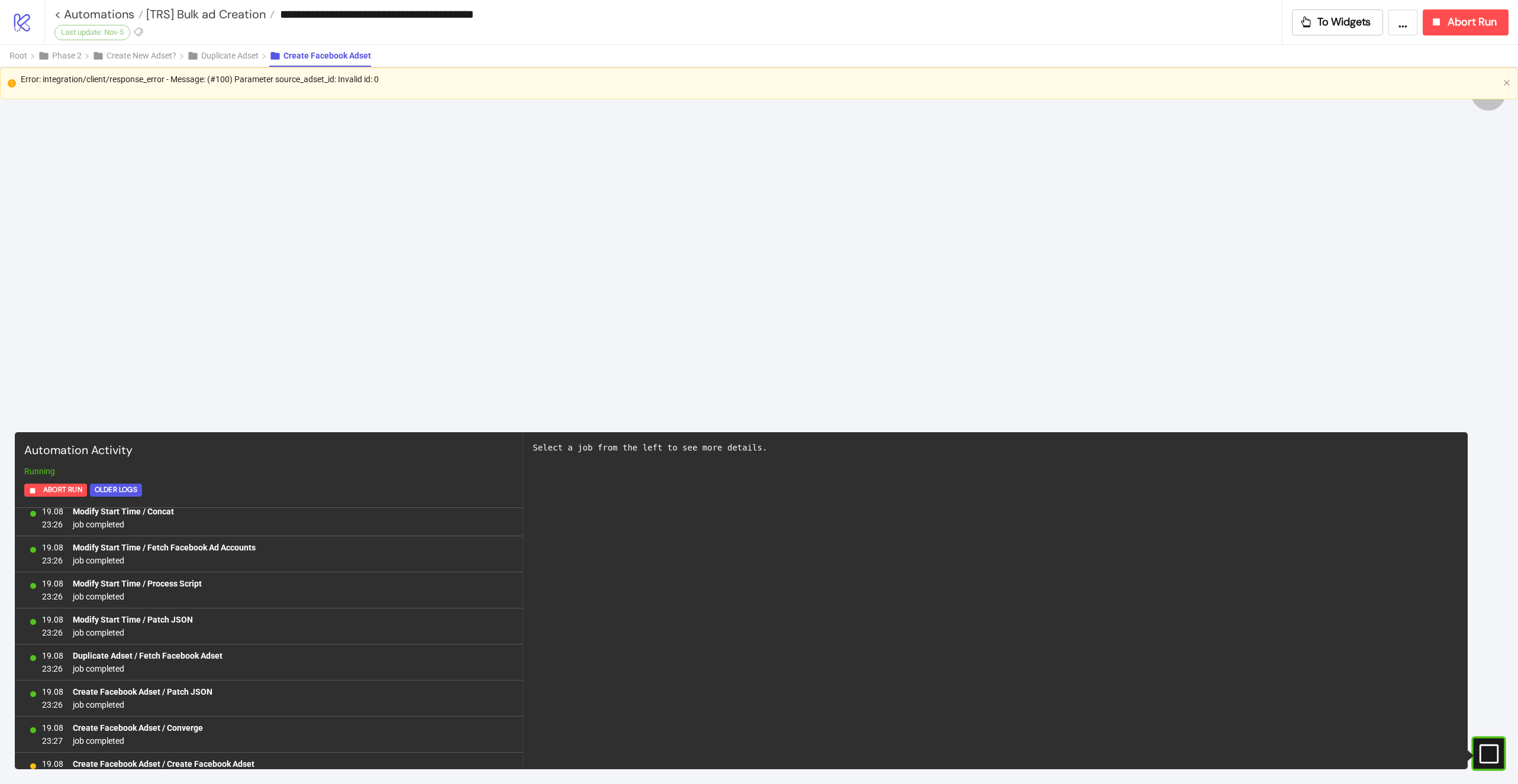
click at [315, 77] on div "Error: integration/client/response_error - Message: (#100) Parameter source_ads…" at bounding box center [759, 79] width 1478 height 13
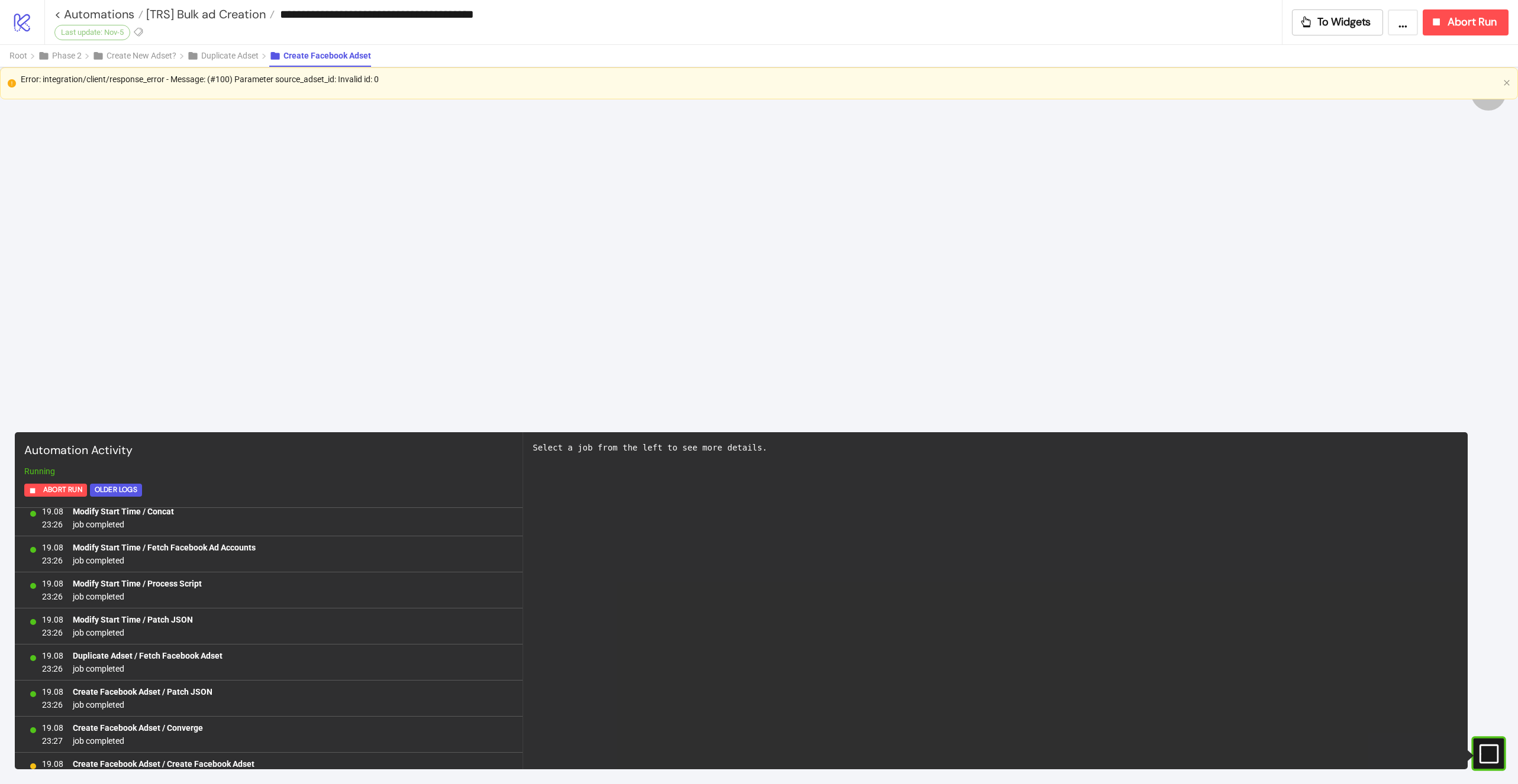
click at [1480, 755] on icon "#e9k1n36qviq57_to { animation: e9k1n36qviq57_to__to 2000ms linear infinite norm…" at bounding box center [1488, 753] width 21 height 21
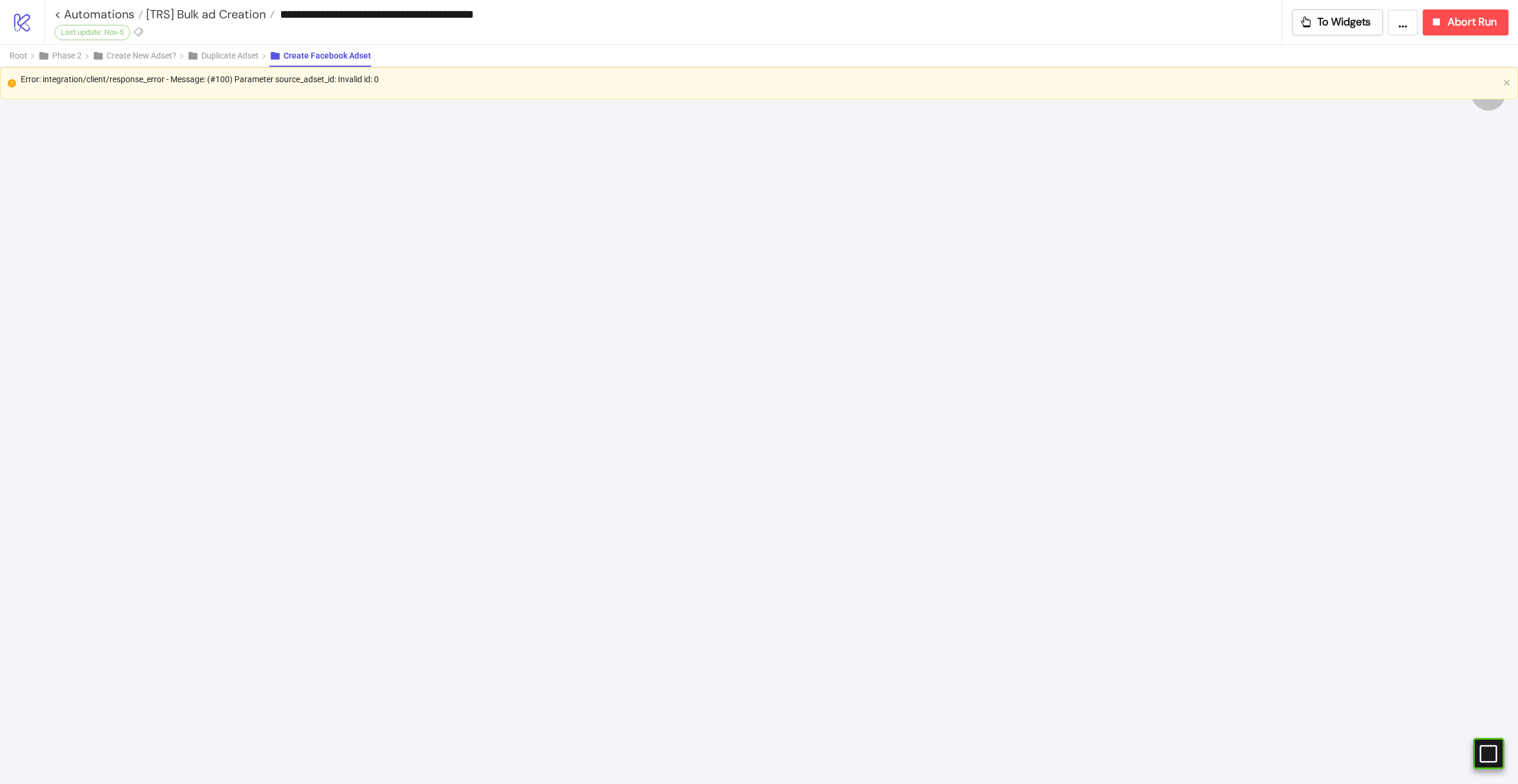
click at [185, 67] on div "Error: integration/client/response_error - Message: (#100) Parameter source_ads…" at bounding box center [759, 83] width 1518 height 32
click at [228, 60] on button "Duplicate Adset" at bounding box center [228, 56] width 83 height 22
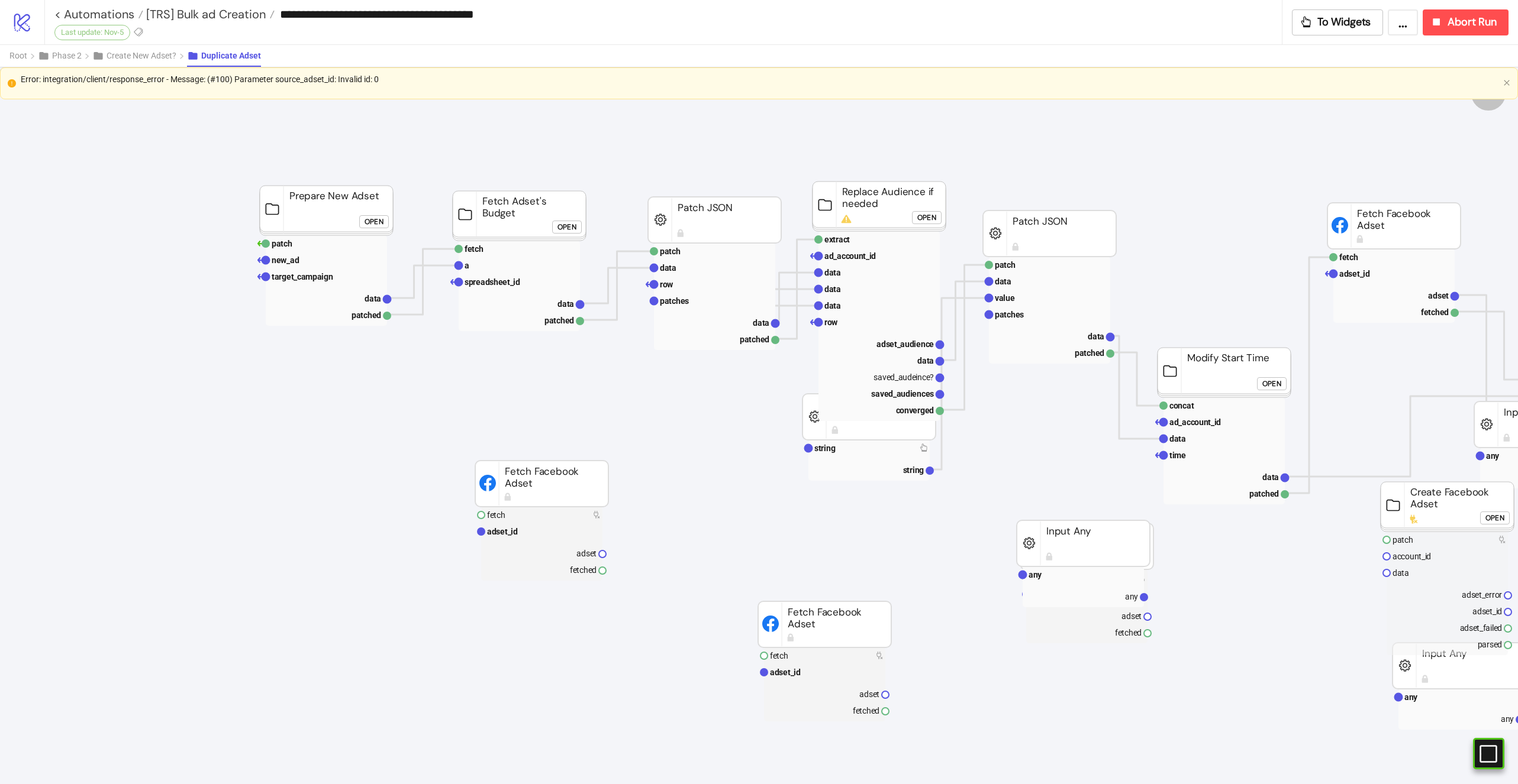
scroll to position [150, 67]
click at [519, 528] on rect at bounding box center [544, 532] width 122 height 17
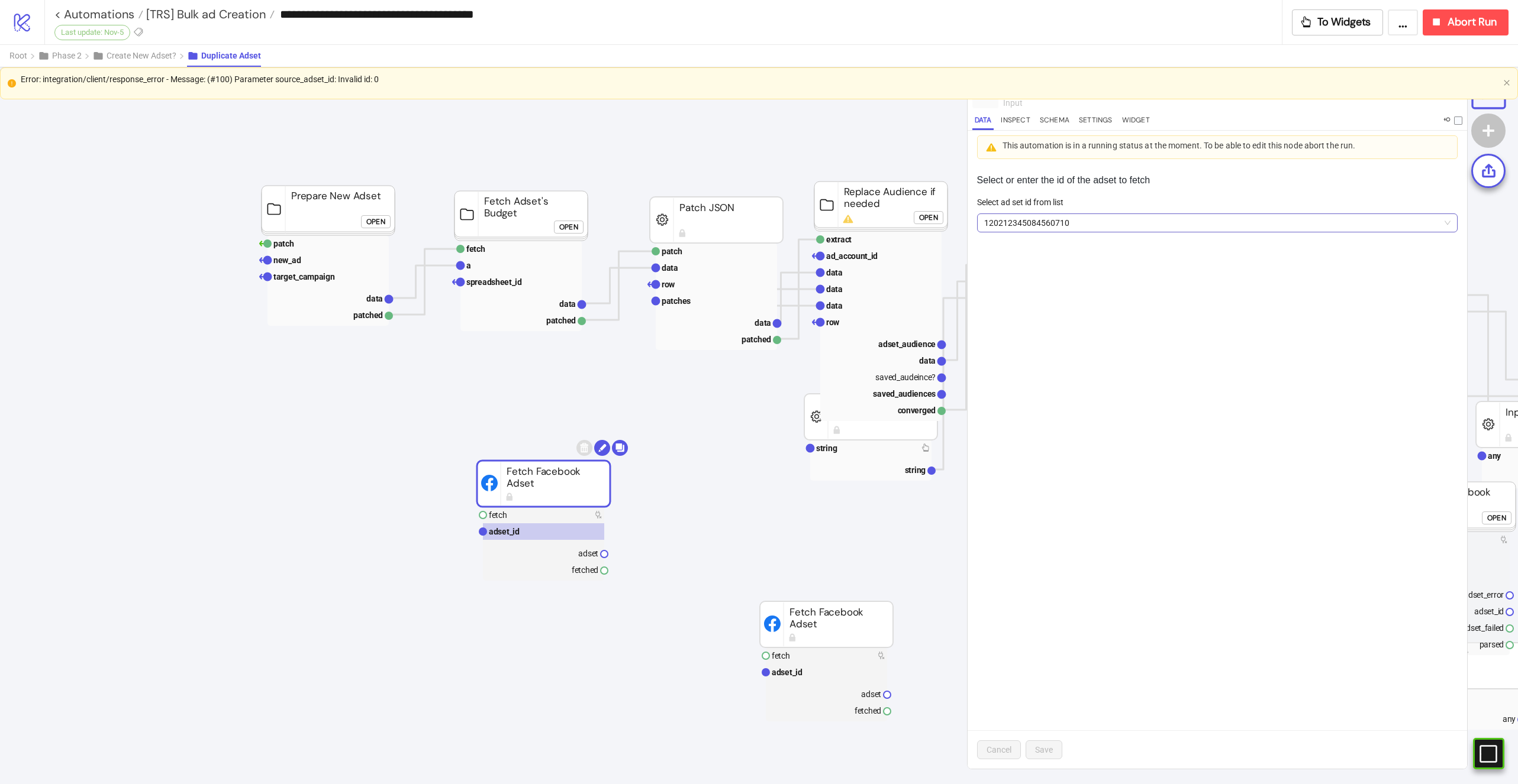
click at [1027, 225] on span "120212345084560710" at bounding box center [1217, 222] width 466 height 17
click at [1071, 192] on div "Select or enter the id of the adset to fetch Select ad set id from list 1202123…" at bounding box center [1217, 467] width 499 height 605
click at [228, 21] on span "[TRS] Bulk ad Creation" at bounding box center [204, 14] width 123 height 15
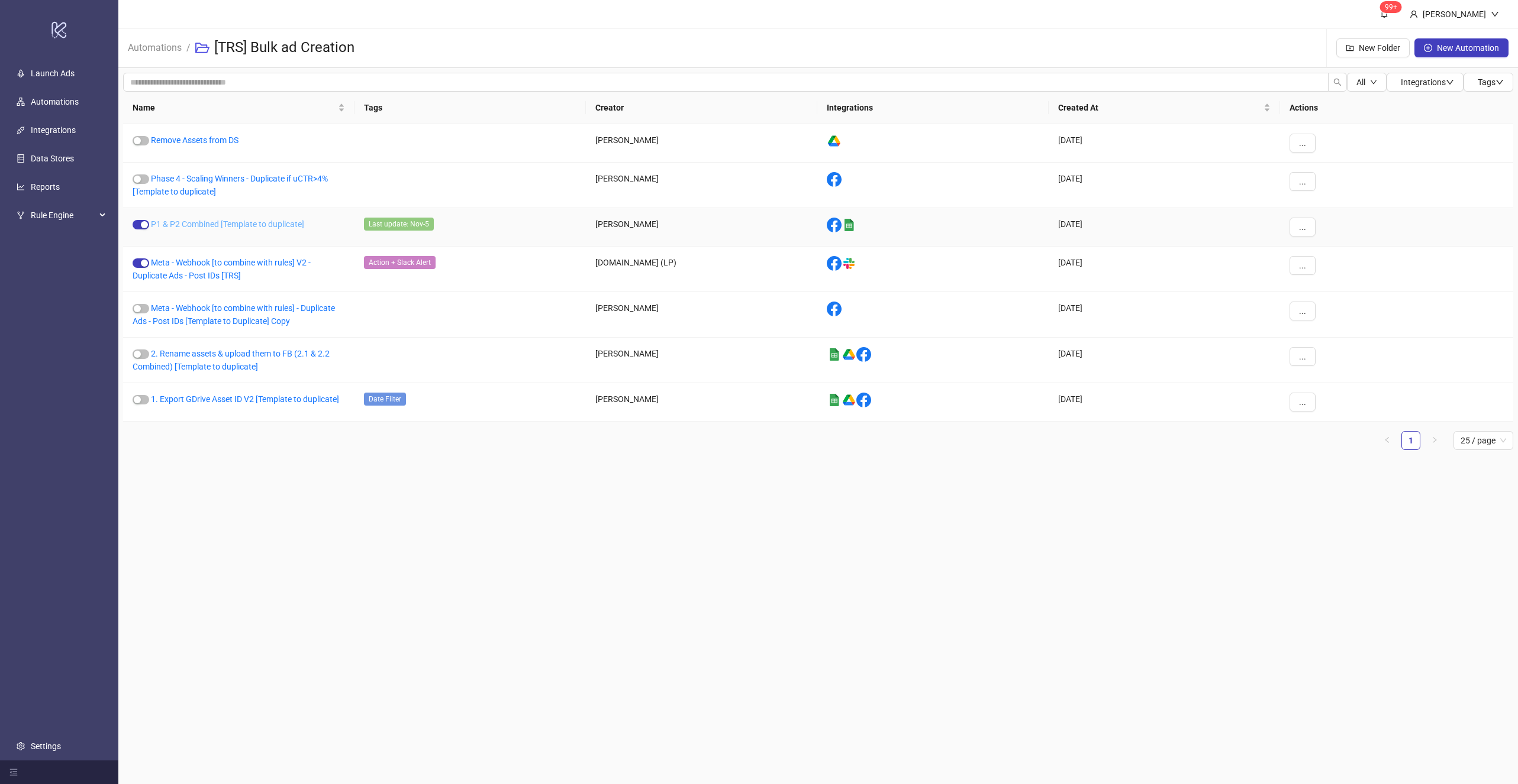
click at [205, 219] on link "P1 & P2 Combined [Template to duplicate]" at bounding box center [228, 223] width 153 height 9
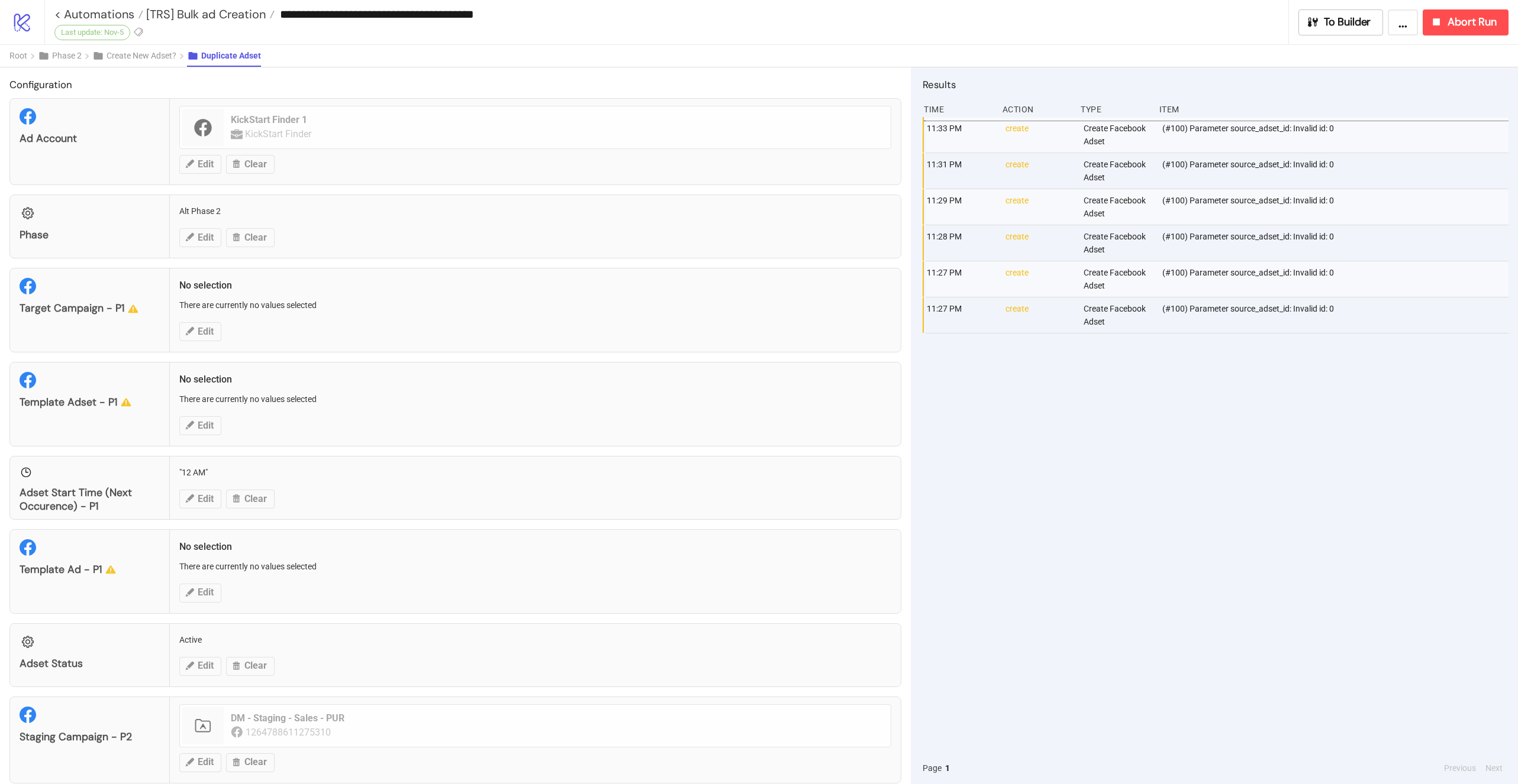
click at [1221, 210] on div "(#100) Parameter source_adset_id: Invalid id: 0" at bounding box center [1336, 207] width 351 height 36
click at [1325, 20] on span "To Builder" at bounding box center [1347, 22] width 48 height 13
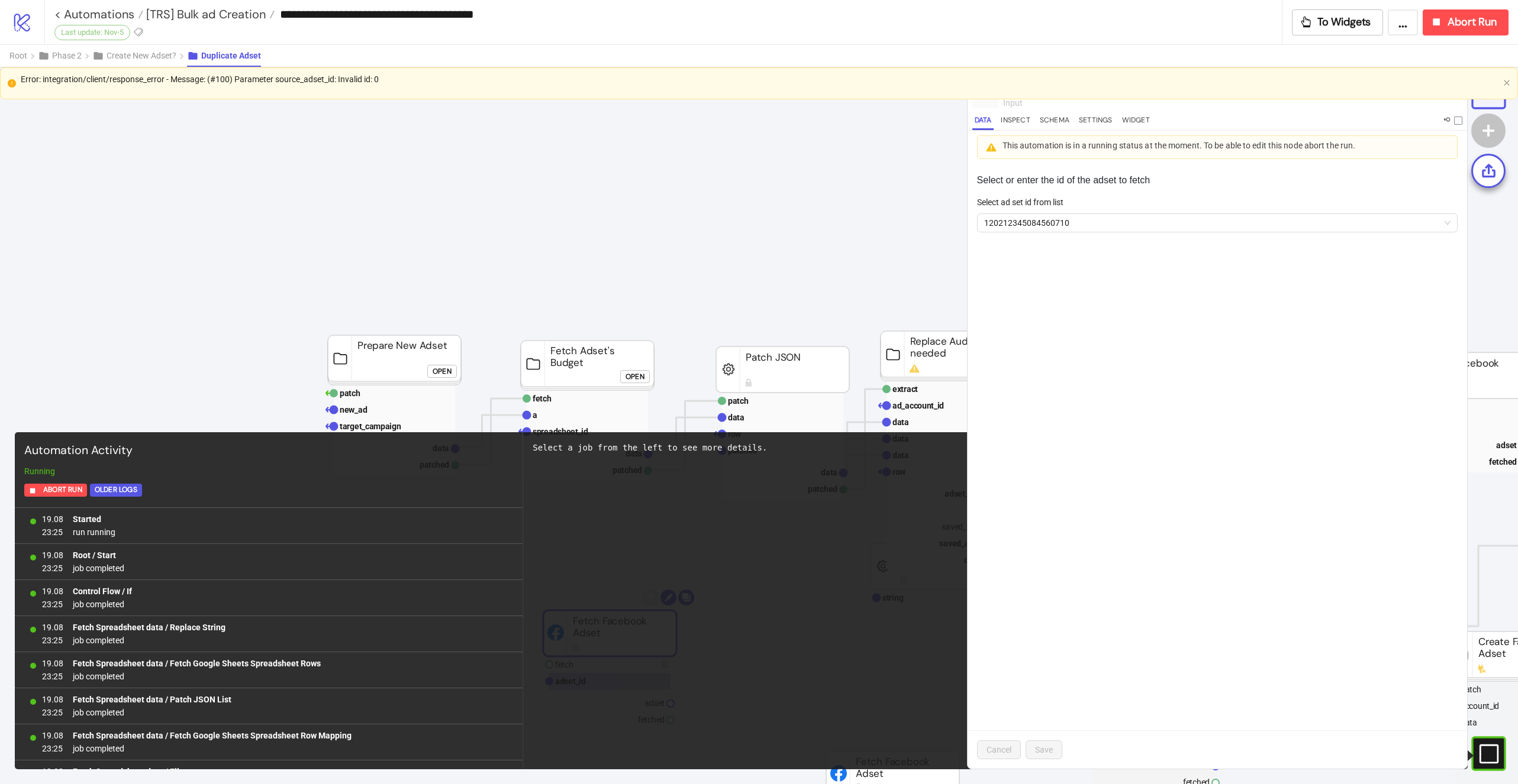
scroll to position [3868, 0]
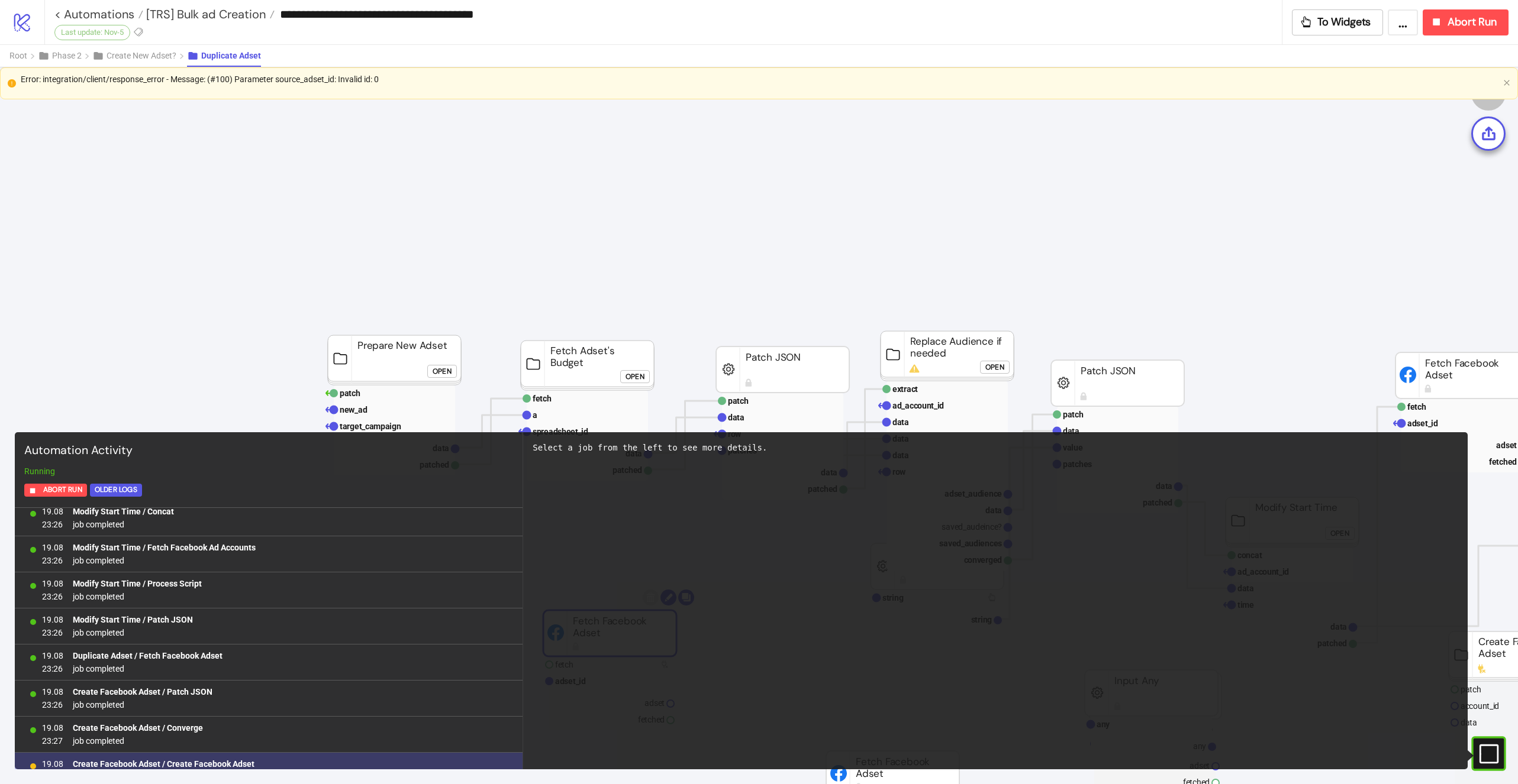
click at [194, 771] on span "job retrying" at bounding box center [163, 777] width 182 height 13
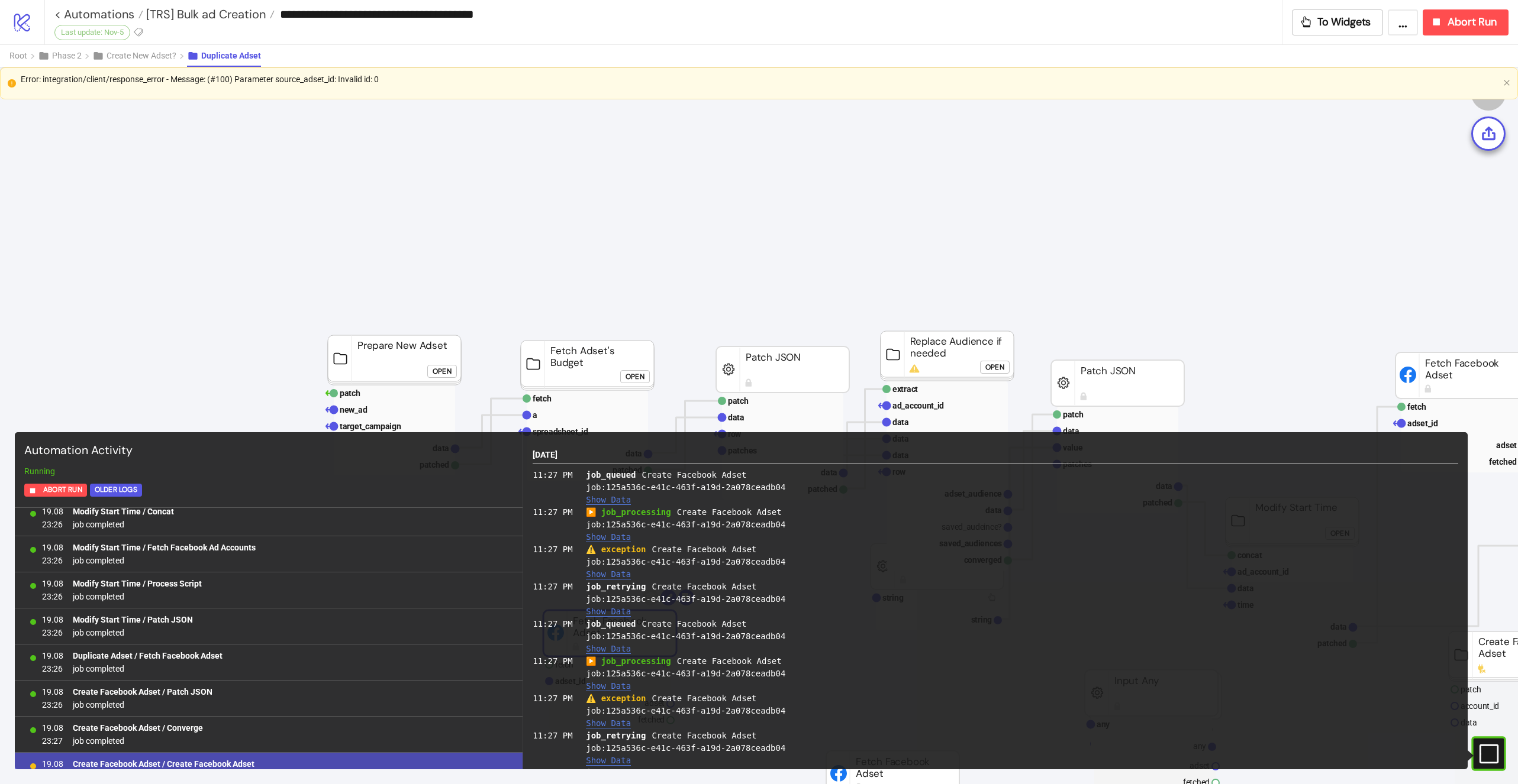
click at [617, 549] on span "⚠️ exception" at bounding box center [616, 549] width 60 height 9
click at [605, 568] on div "⚠️ exception Create Facebook Adset job: 125a536c-e41c-463f-a19d-2a078ceadb04 Sh…" at bounding box center [1022, 562] width 872 height 37
click at [605, 571] on button "Show Data" at bounding box center [609, 575] width 45 height 10
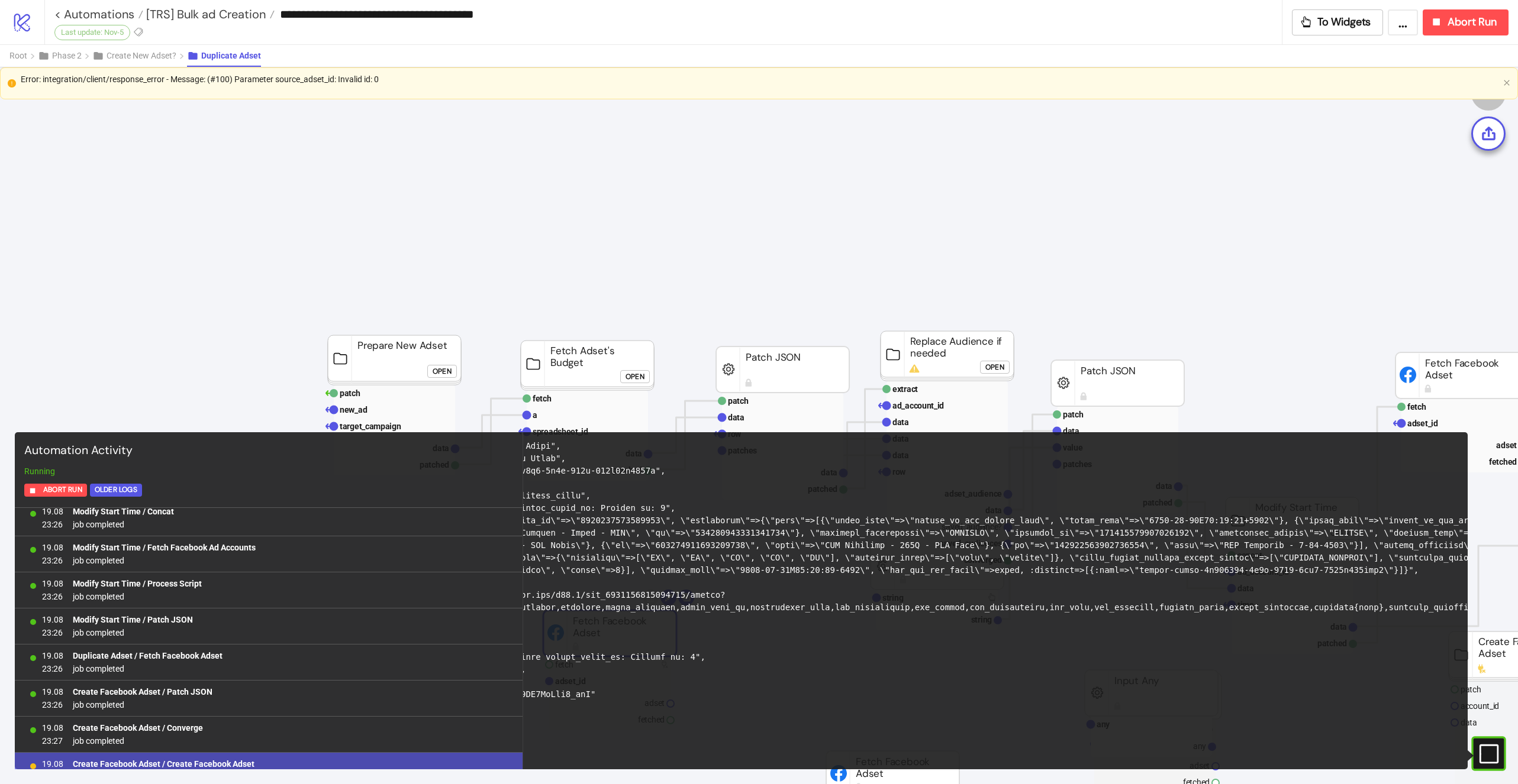
scroll to position [144, 0]
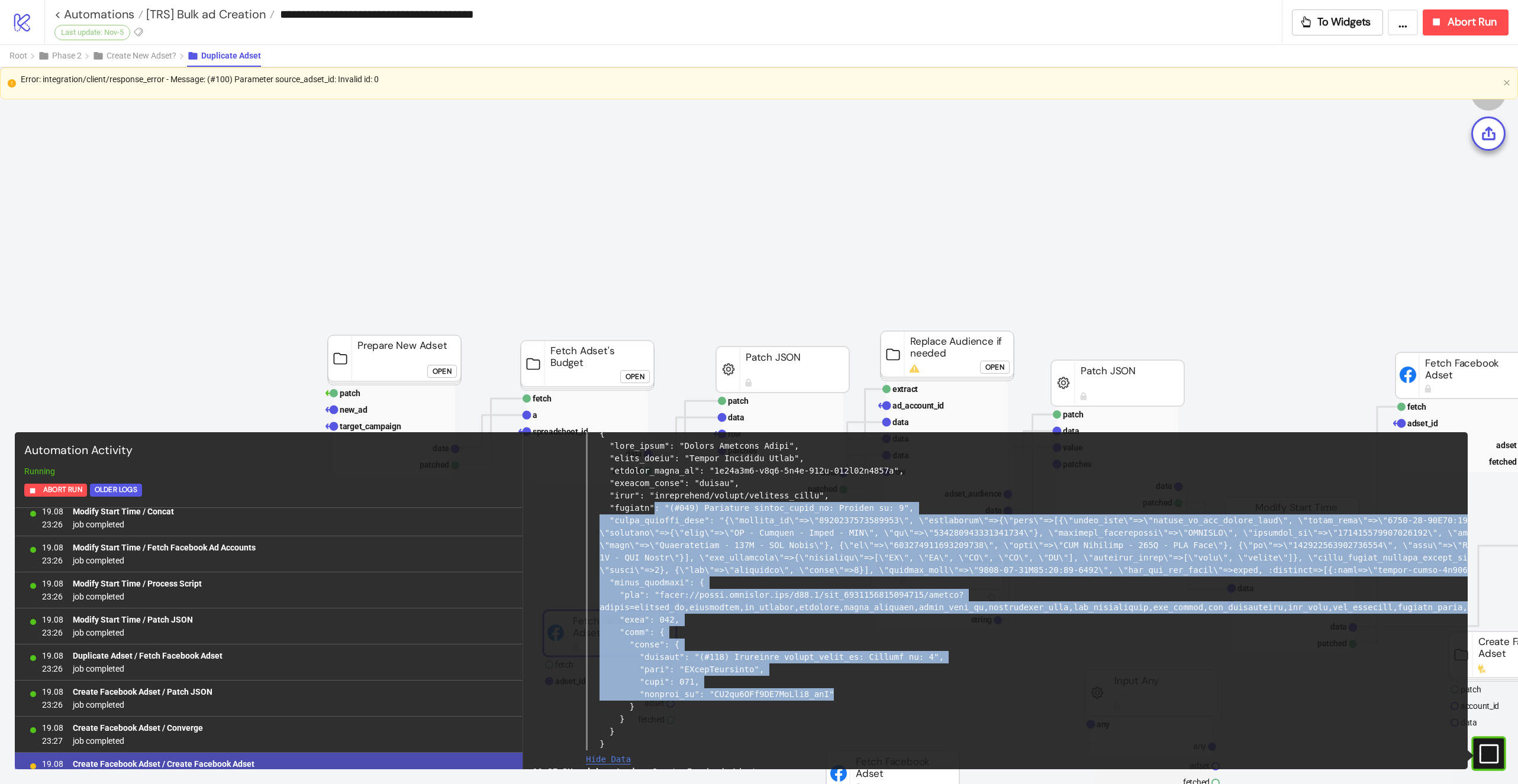
drag, startPoint x: 851, startPoint y: 691, endPoint x: 654, endPoint y: 502, distance: 273.0
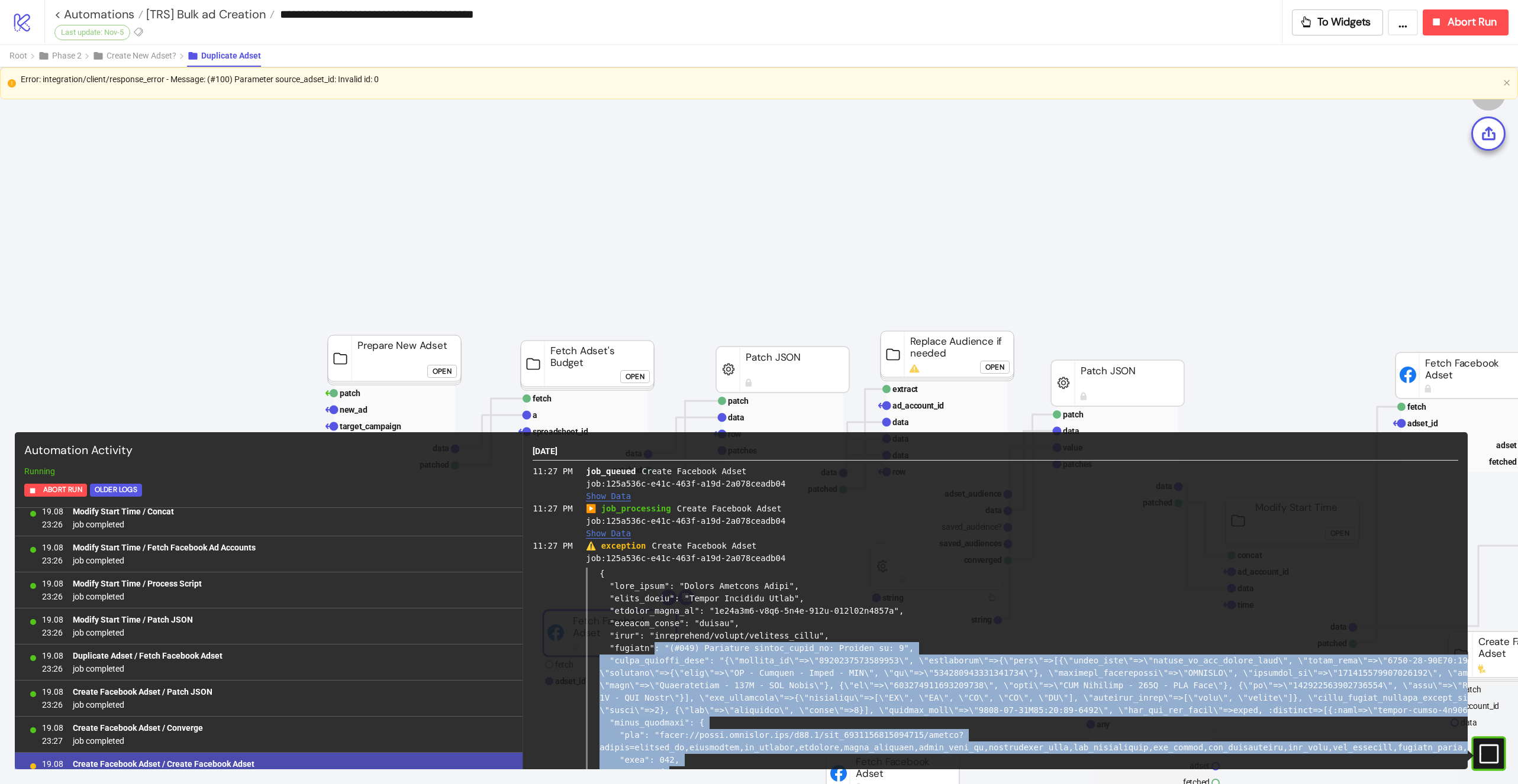
scroll to position [2, 0]
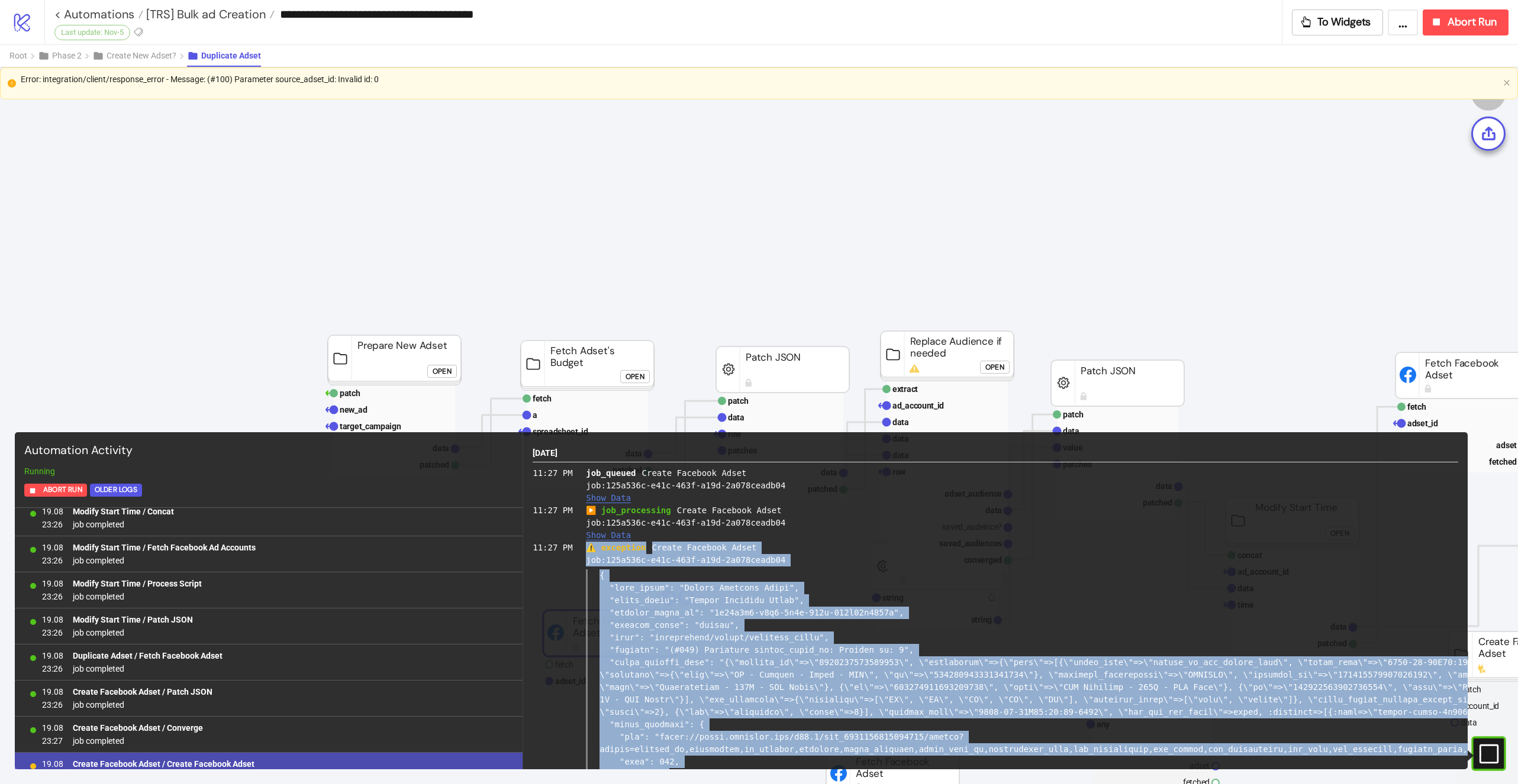
click at [587, 545] on span "⚠️ exception" at bounding box center [616, 547] width 60 height 9
copy div "⚠️ loremipsu Dolors Ametcons Adipi eli: 335s747d-e17t-444i-u70l-4e036dolor45 { …"
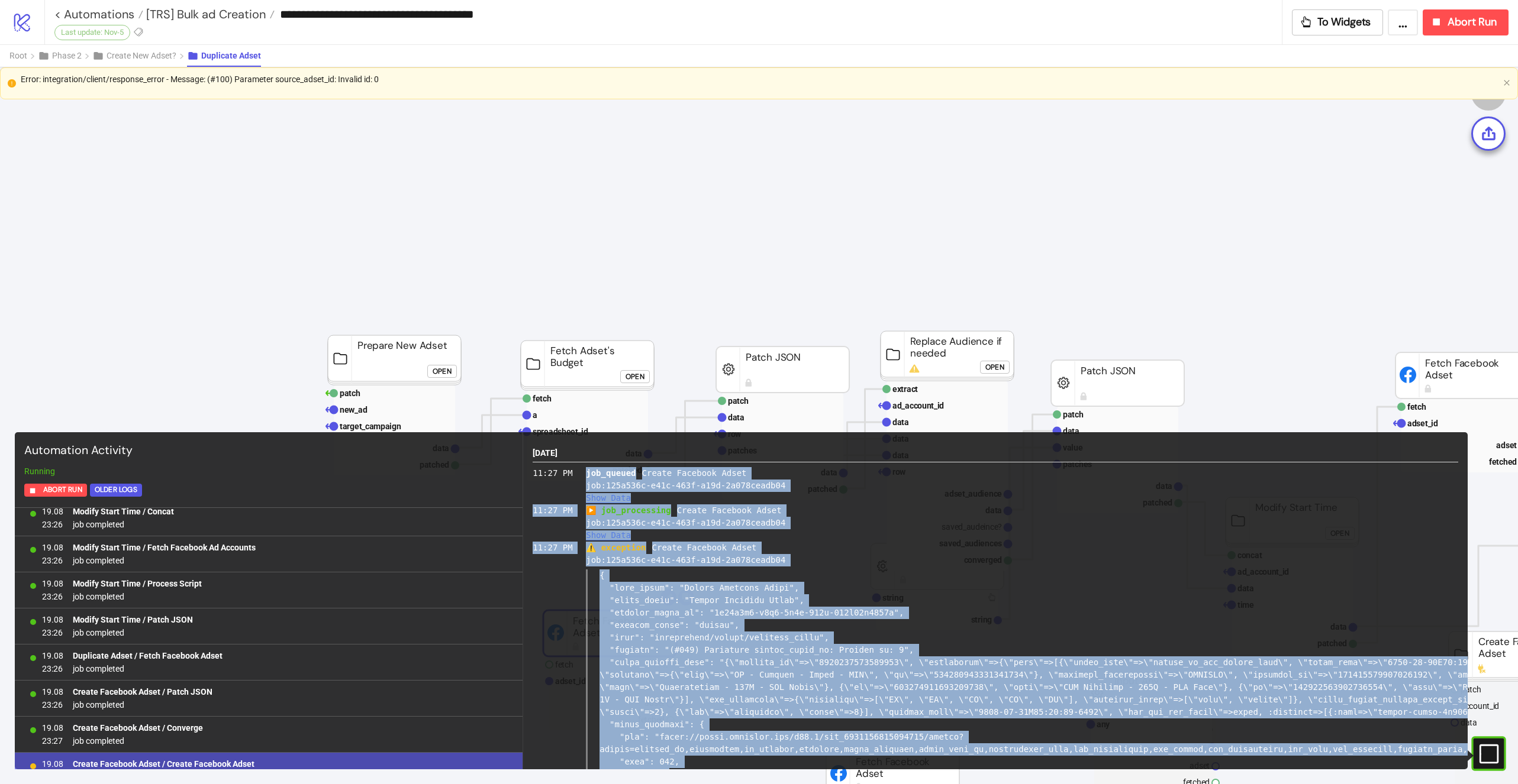
click at [587, 478] on div "job_queued Create Facebook Adset job: 125a536c-e41c-463f-a19d-2a078ceadb04 Show…" at bounding box center [1022, 486] width 872 height 37
copy div "lor_ipsumd Sitame Consecte Adipi eli: 553s663d-e40t-286i-u53l-0e711dolor13 Magn…"
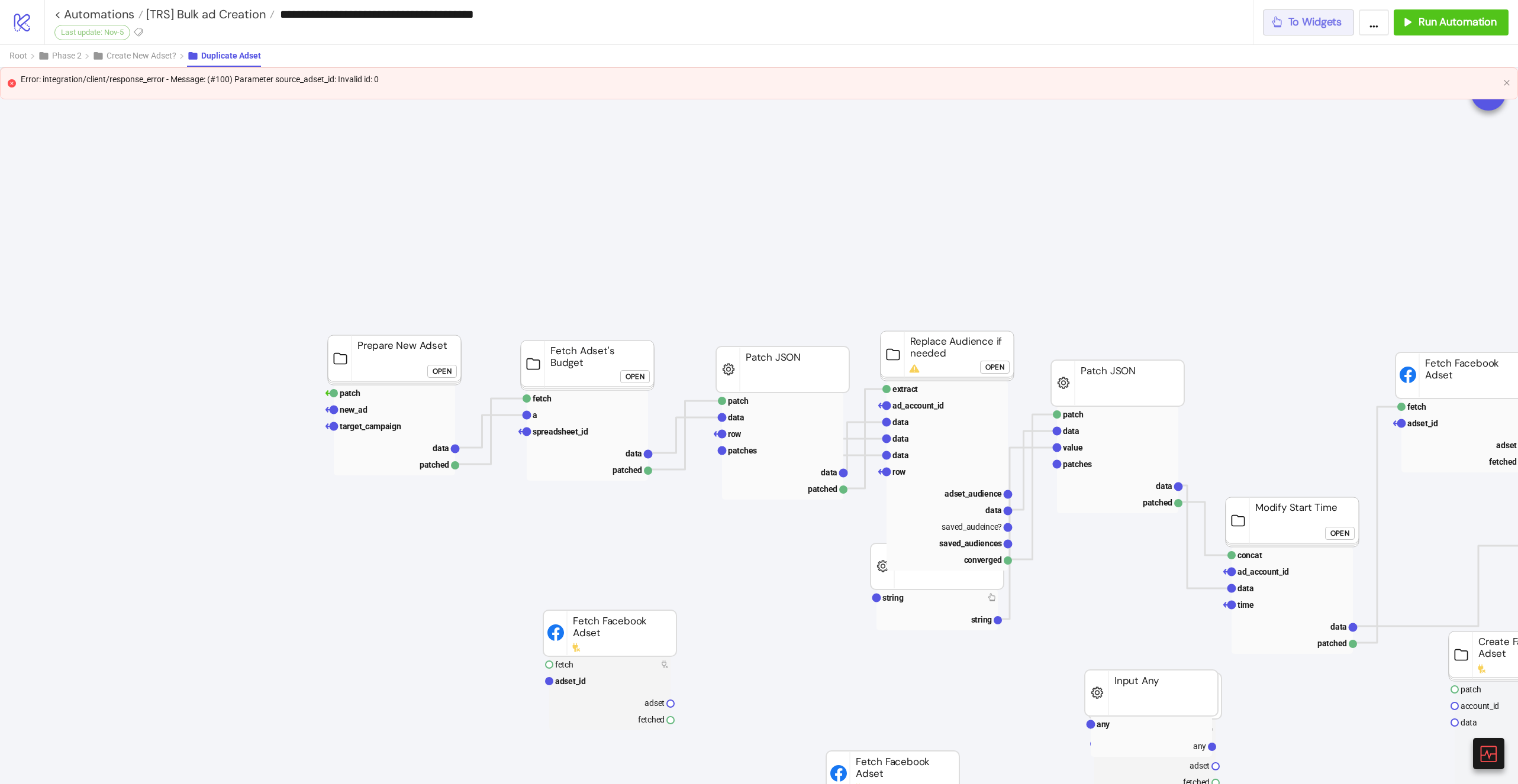
click at [1333, 22] on span "To Widgets" at bounding box center [1315, 22] width 54 height 13
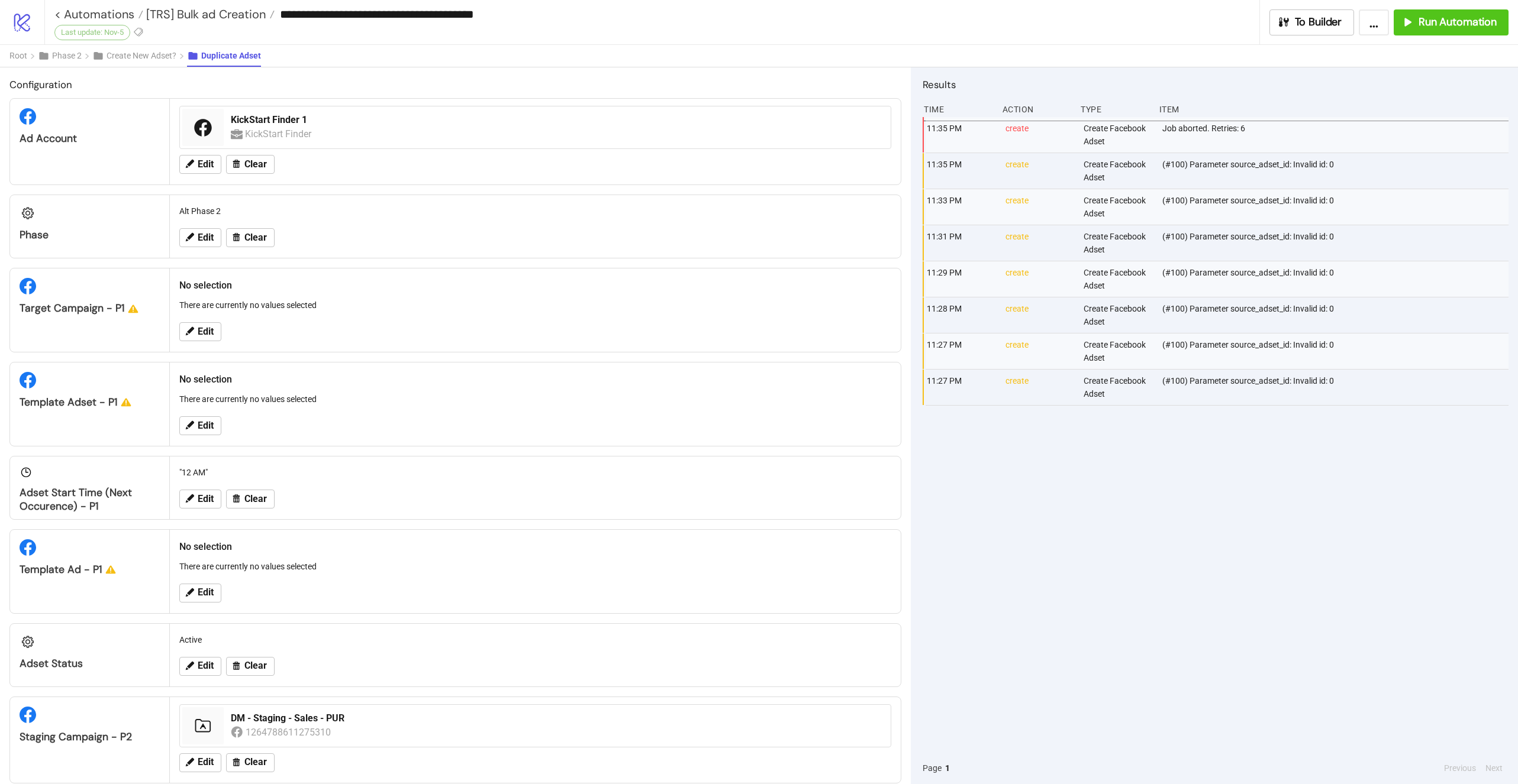
click at [1165, 123] on div "Job aborted. Retries: 6" at bounding box center [1336, 135] width 351 height 36
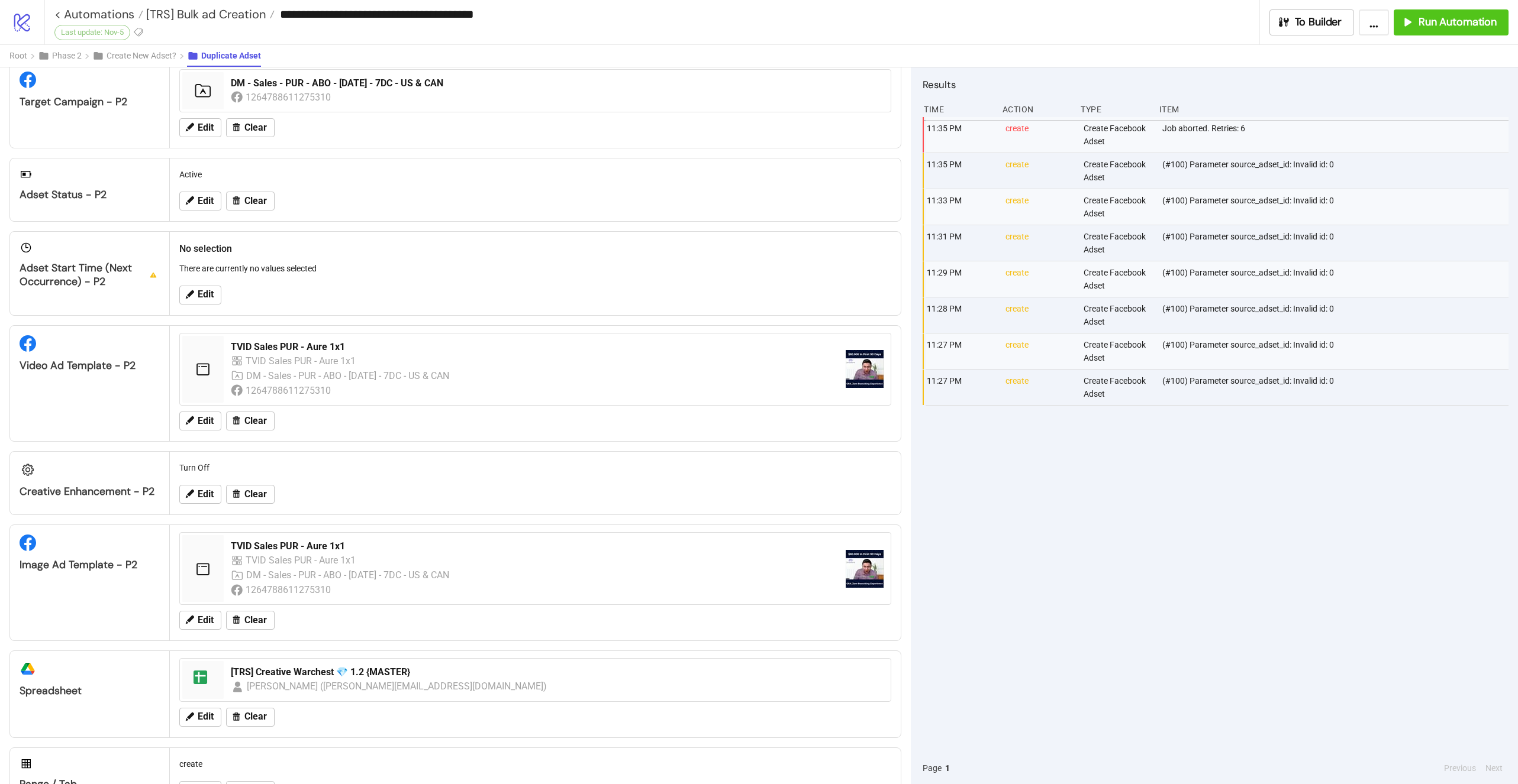
scroll to position [770, 0]
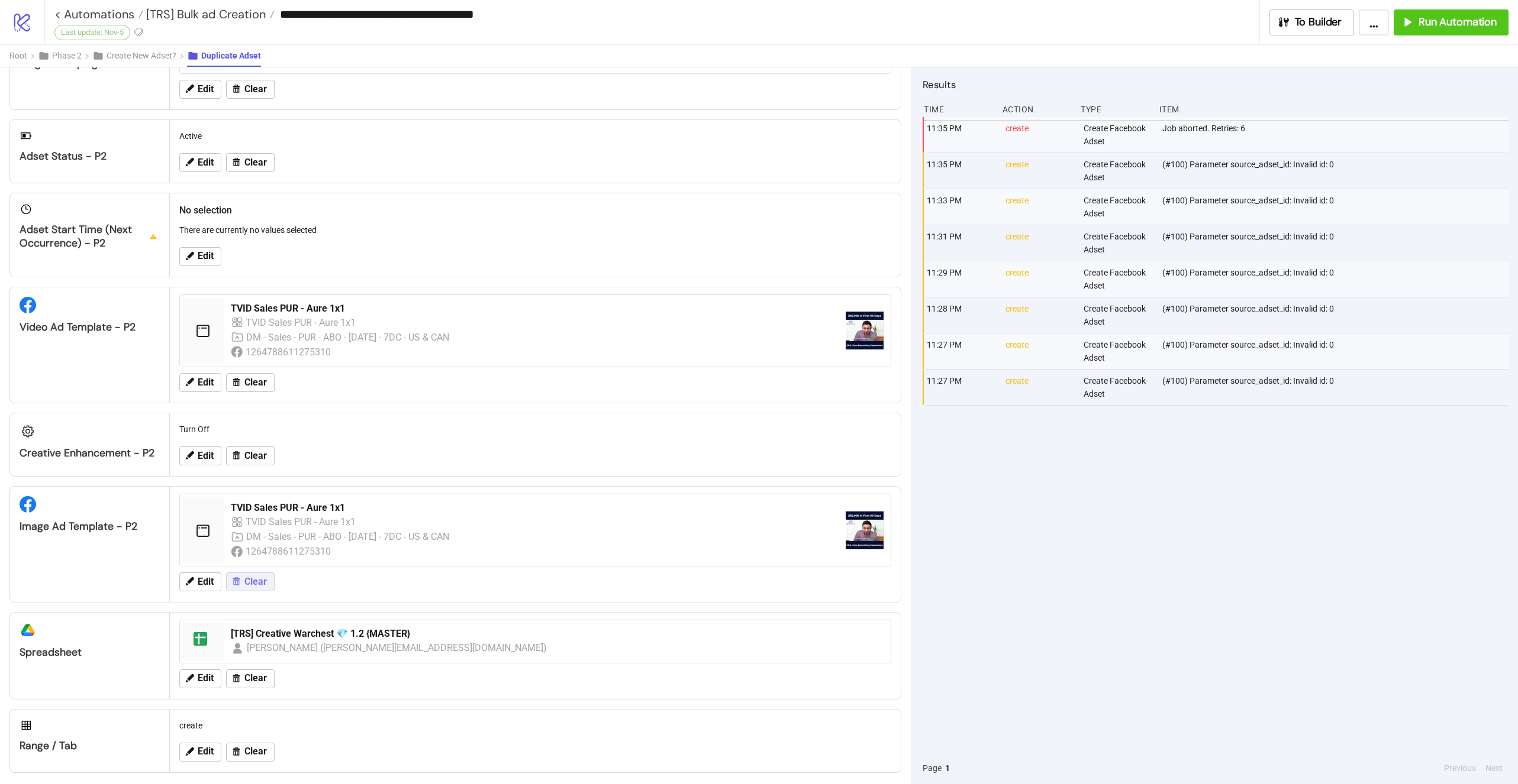
click at [256, 577] on span "Clear" at bounding box center [255, 582] width 23 height 11
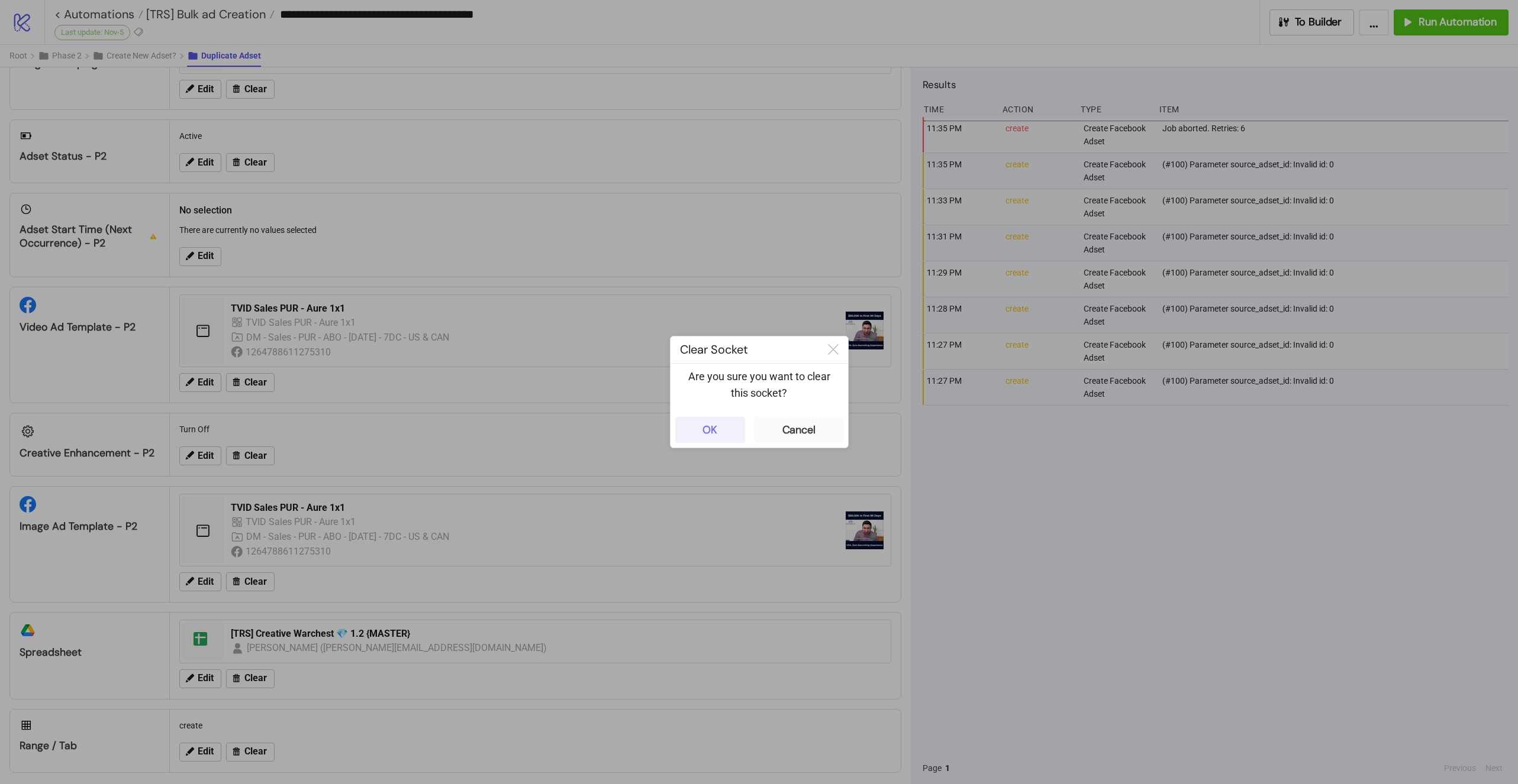
click at [727, 427] on button "OK" at bounding box center [710, 429] width 70 height 26
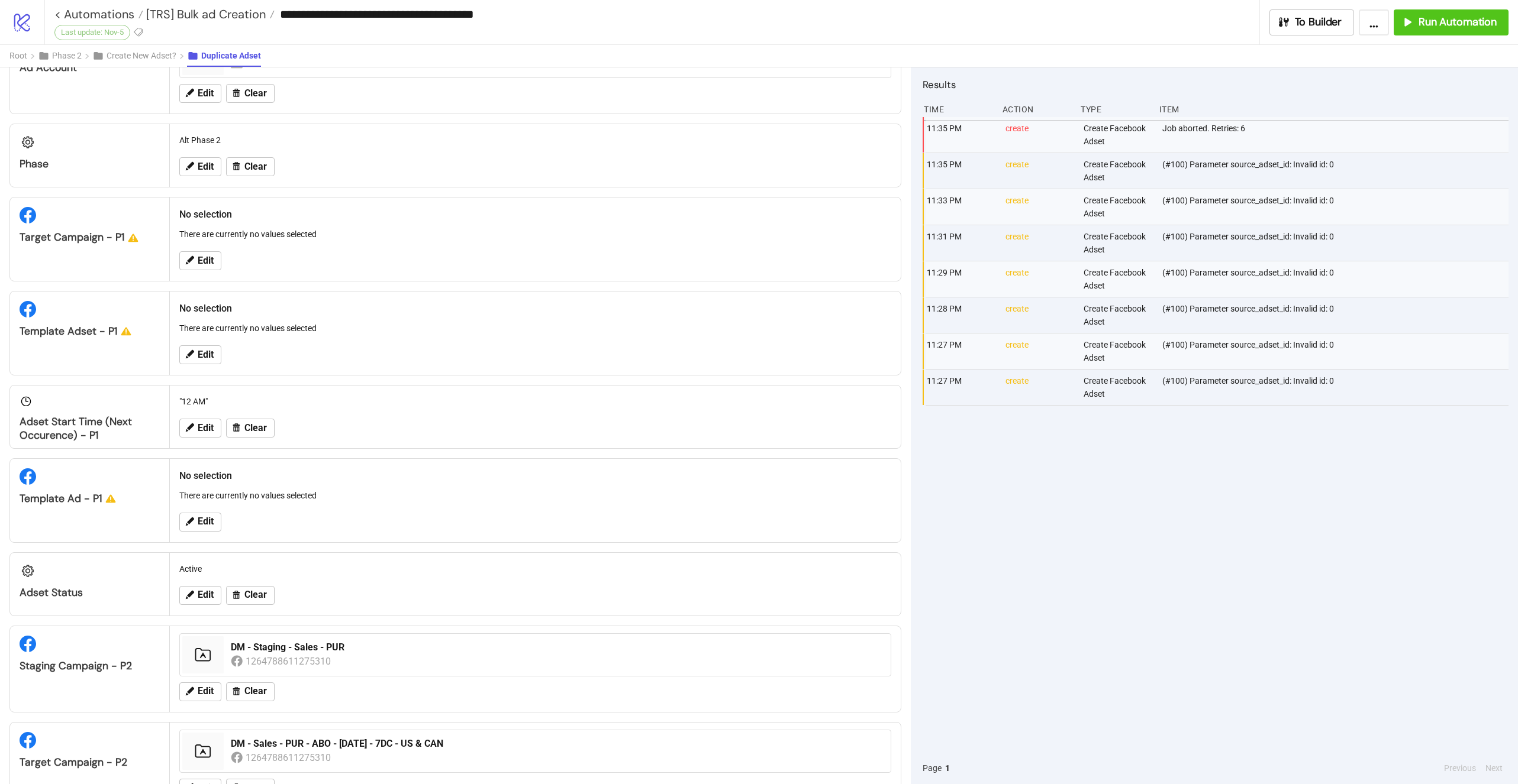
scroll to position [0, 0]
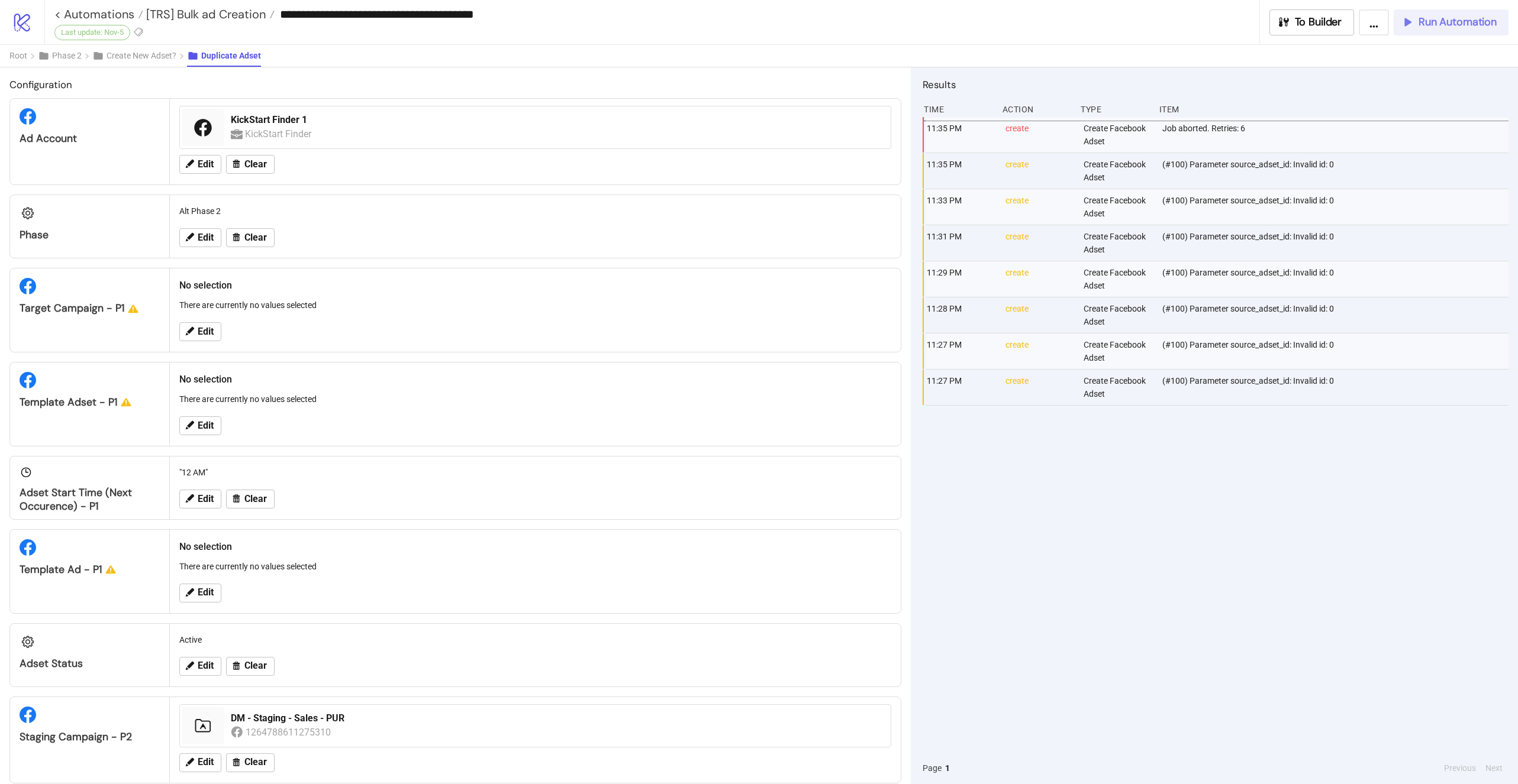
click at [1414, 14] on button "Run Automation" at bounding box center [1451, 22] width 115 height 26
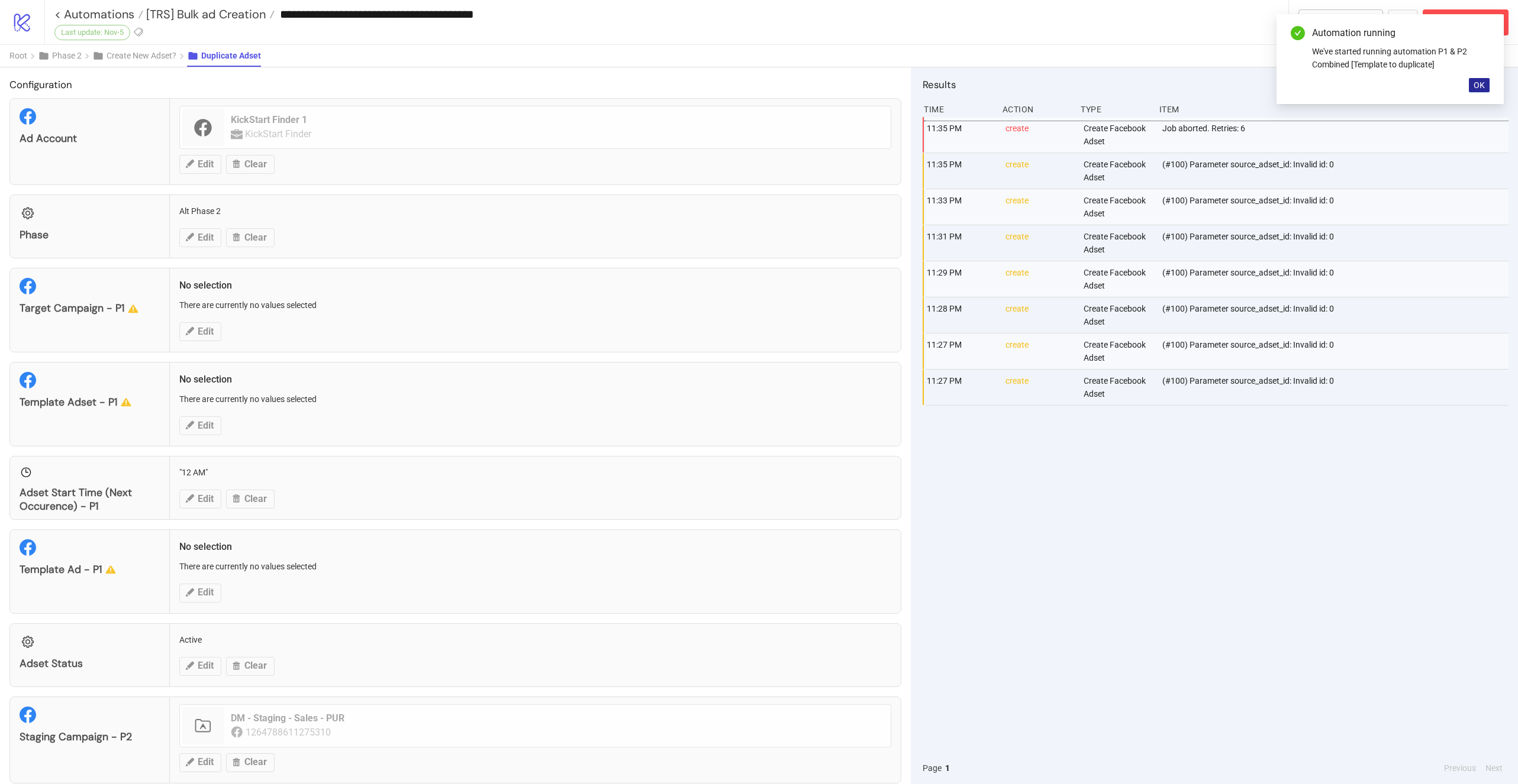
click at [1481, 88] on span "OK" at bounding box center [1479, 85] width 11 height 9
click at [1043, 476] on div "11:35 PM create Create Facebook Adset Job aborted. Retries: 6 11:35 PM create C…" at bounding box center [1215, 435] width 586 height 635
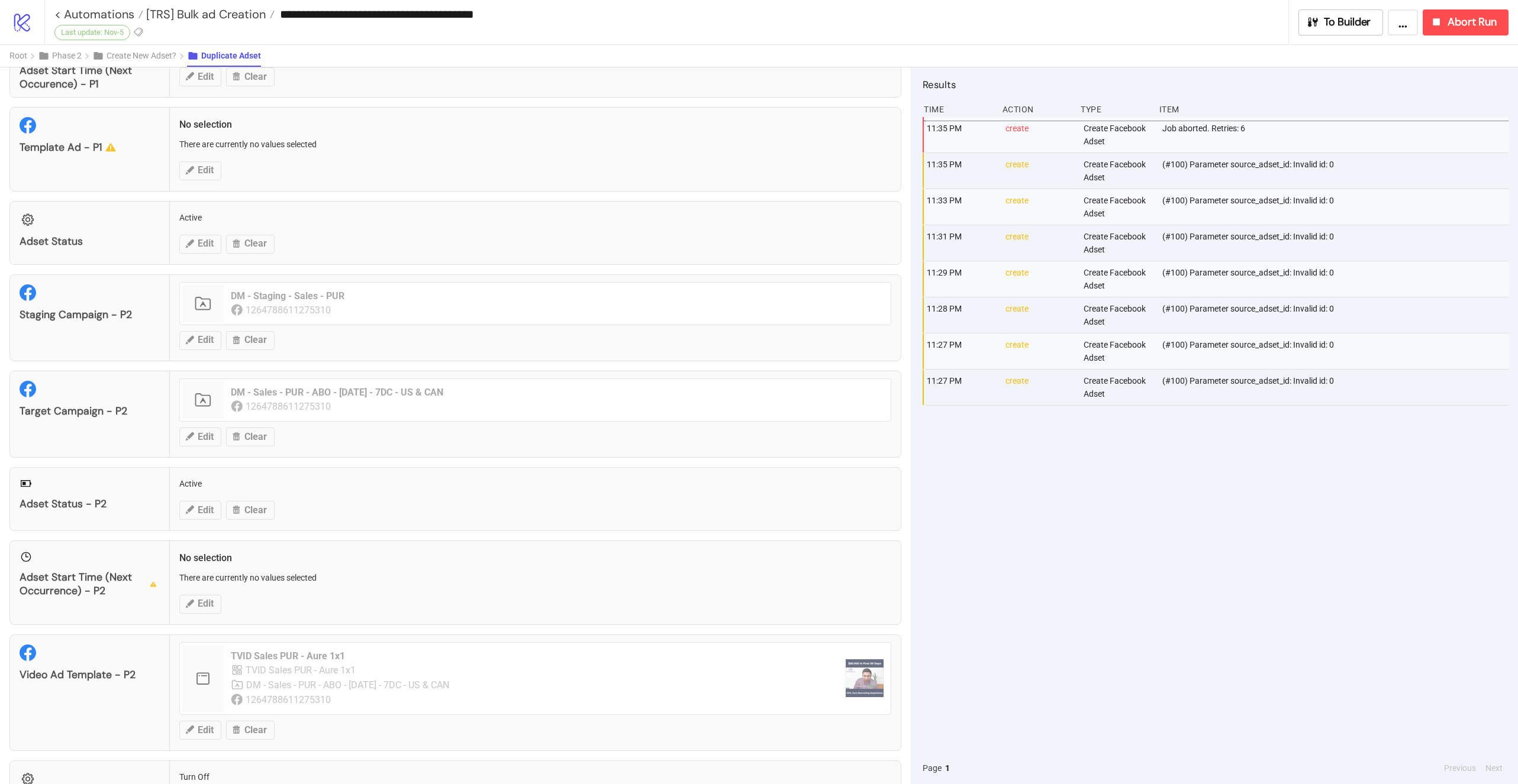
scroll to position [737, 0]
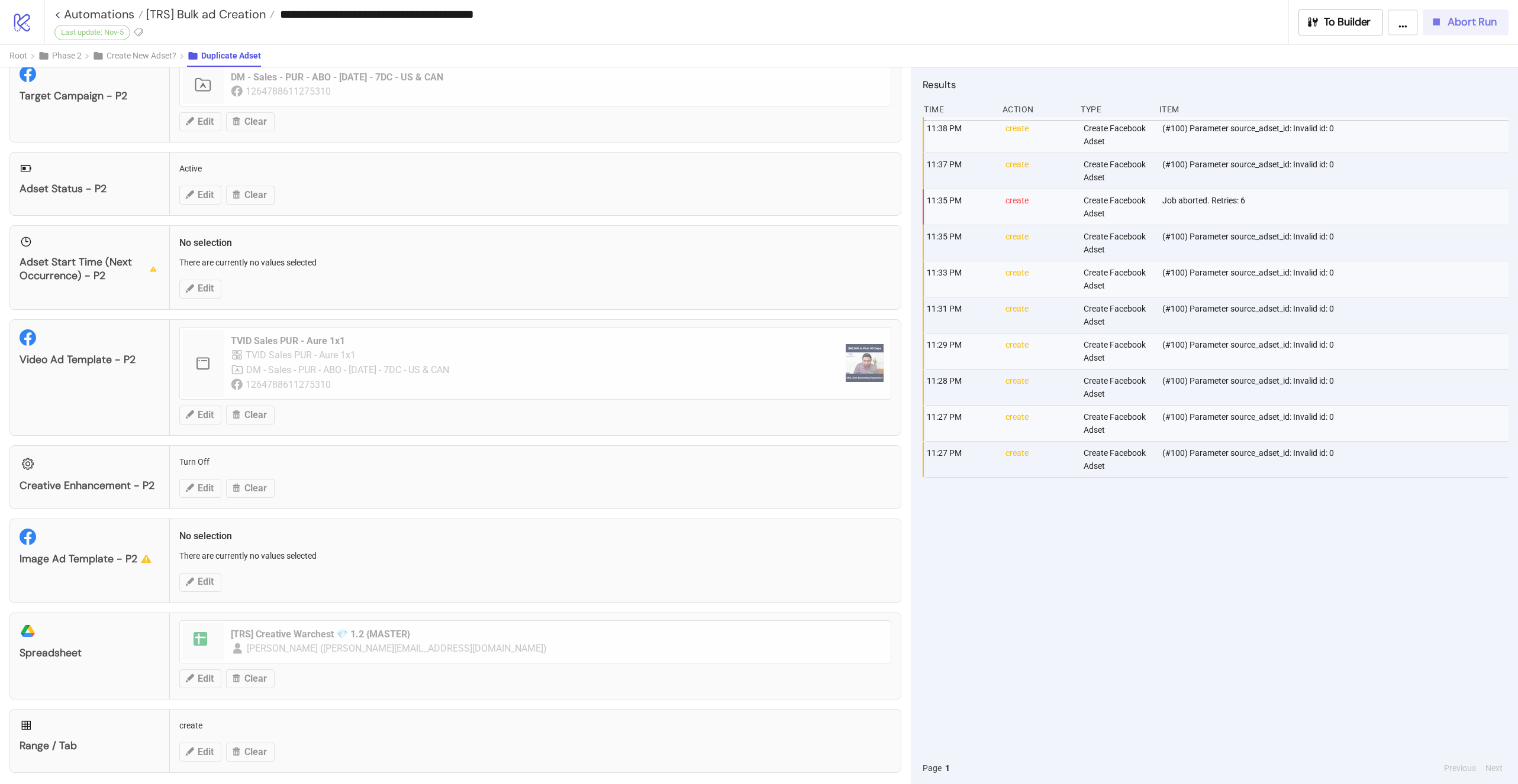
click at [1459, 32] on button "Abort Run" at bounding box center [1465, 22] width 86 height 26
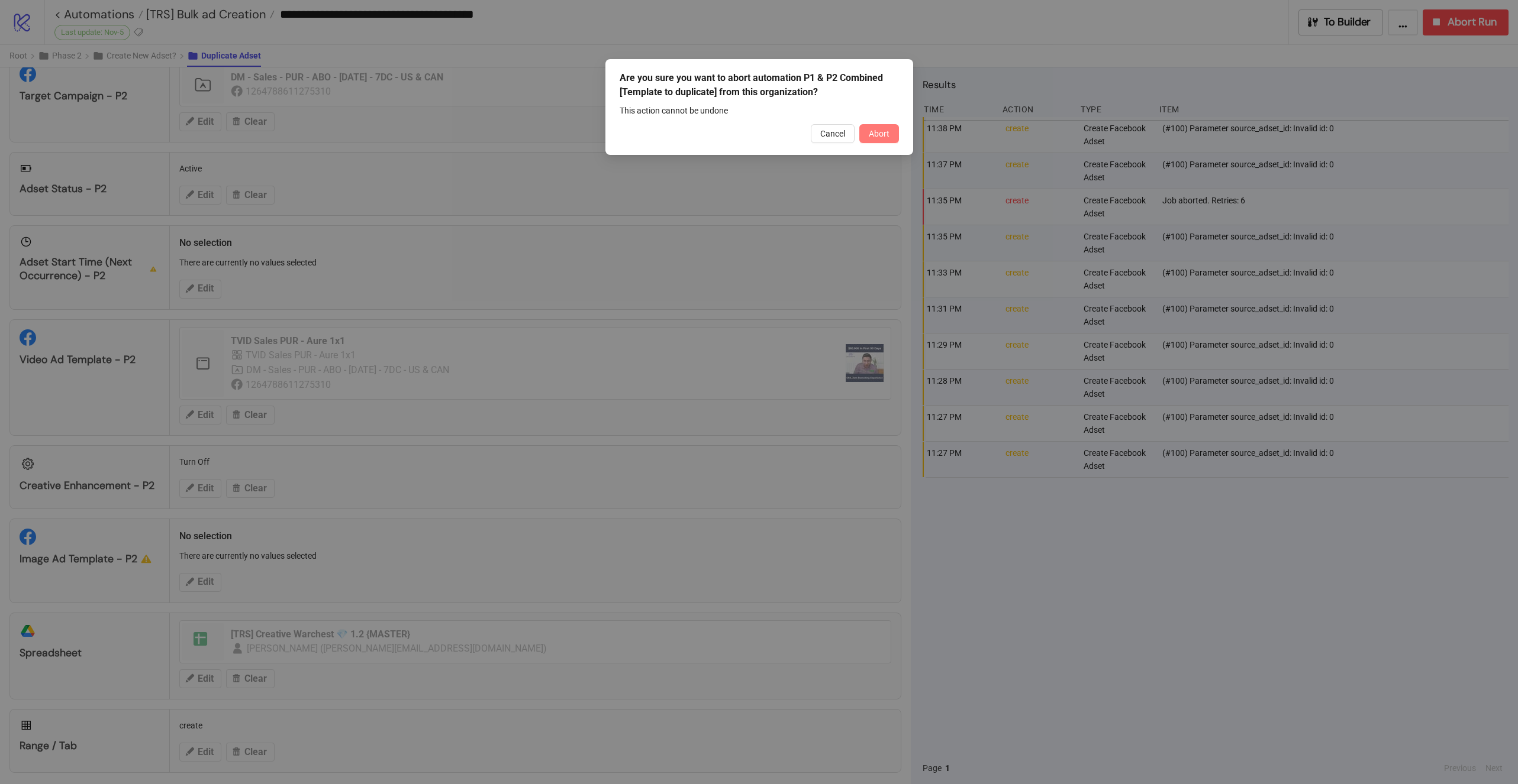
click at [881, 132] on span "Abort" at bounding box center [879, 133] width 21 height 9
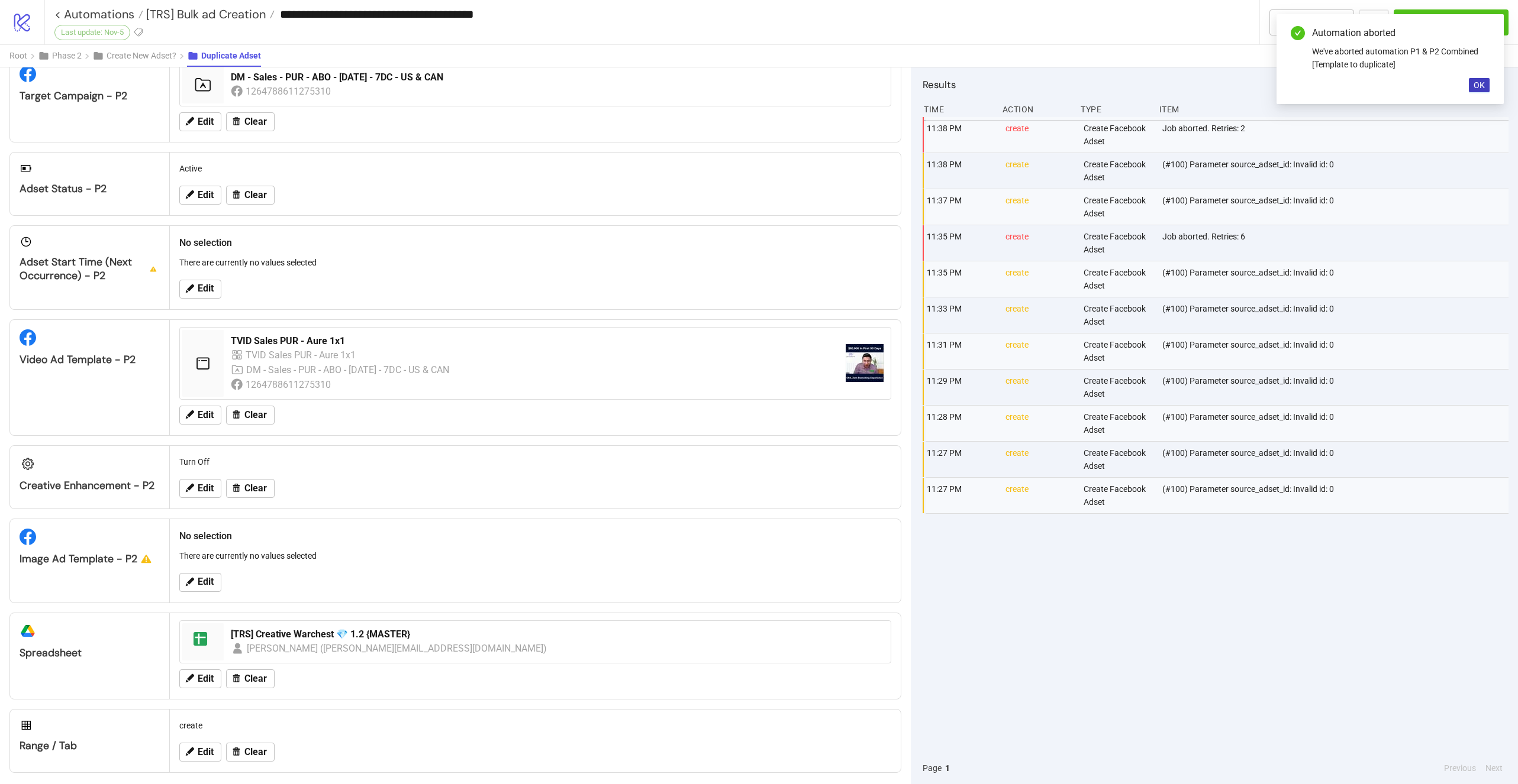
click at [1475, 27] on div "Automation aborted" at bounding box center [1400, 32] width 178 height 14
click at [1491, 78] on div "Automation aborted We've aborted automation P1 & P2 Combined [Template to dupli…" at bounding box center [1390, 59] width 228 height 90
click at [1482, 87] on span "OK" at bounding box center [1479, 85] width 11 height 9
click at [1451, 20] on span "Run Automation" at bounding box center [1458, 22] width 78 height 13
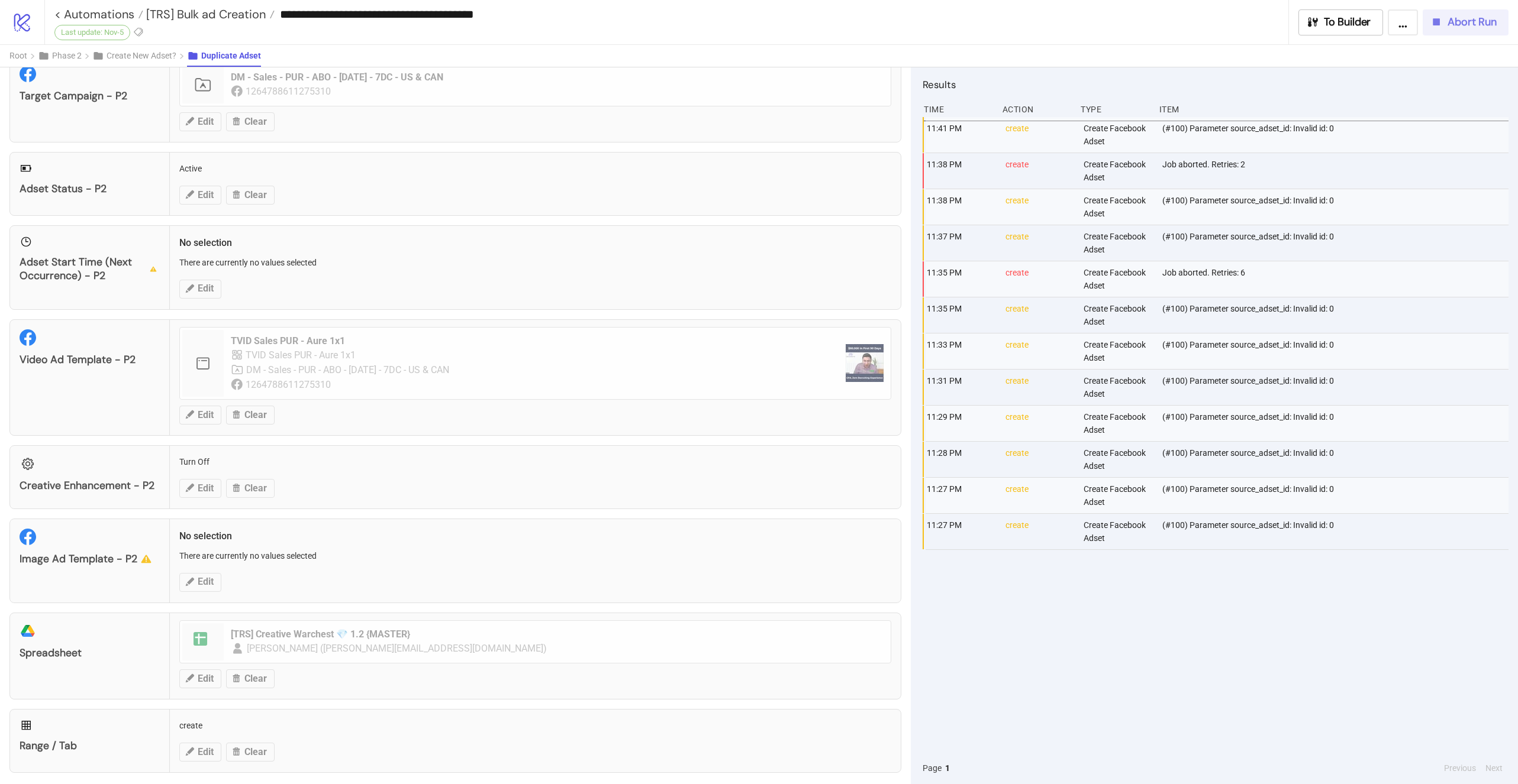
click at [1464, 27] on span "Abort Run" at bounding box center [1471, 22] width 49 height 13
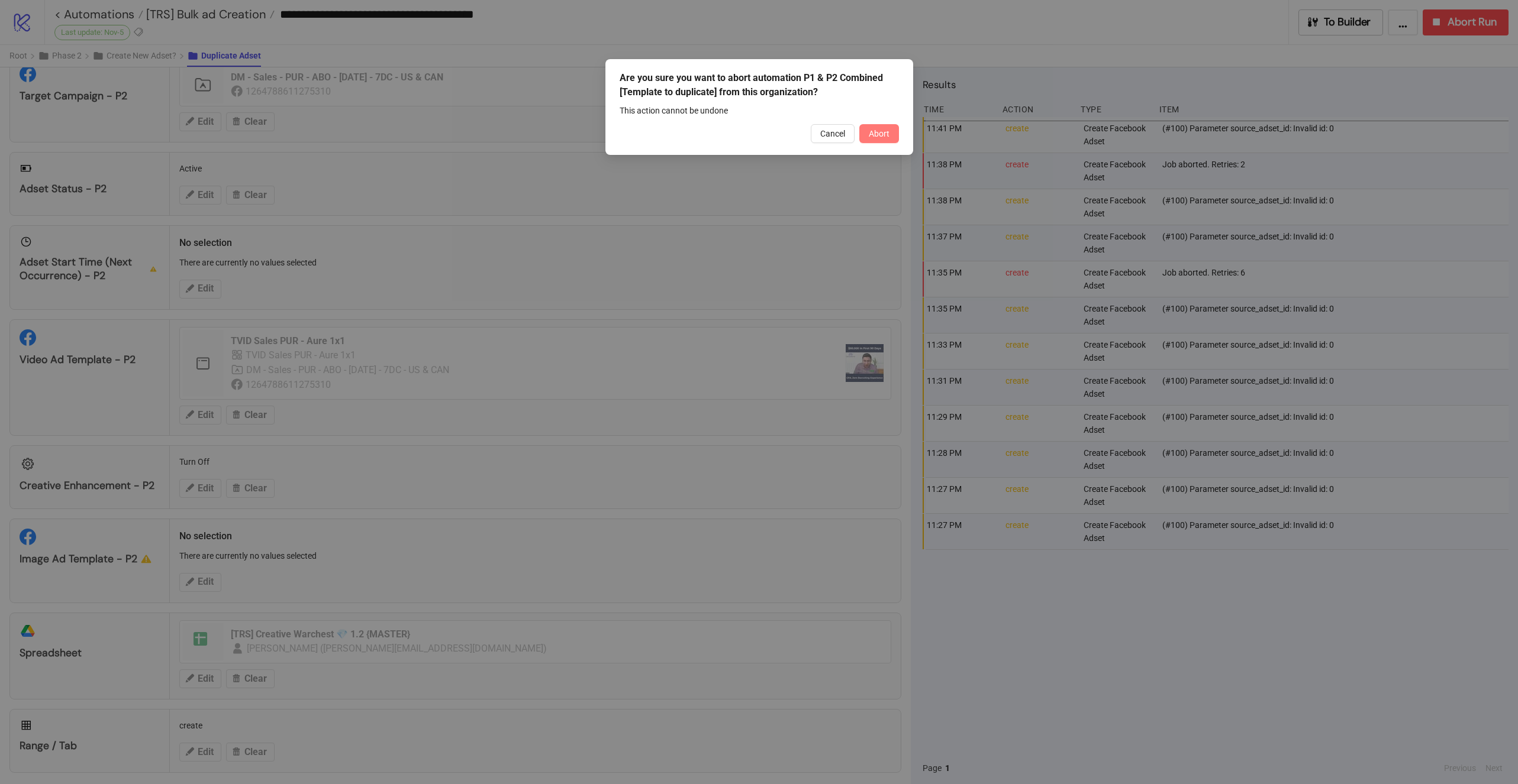
click at [876, 129] on span "Abort" at bounding box center [879, 133] width 21 height 9
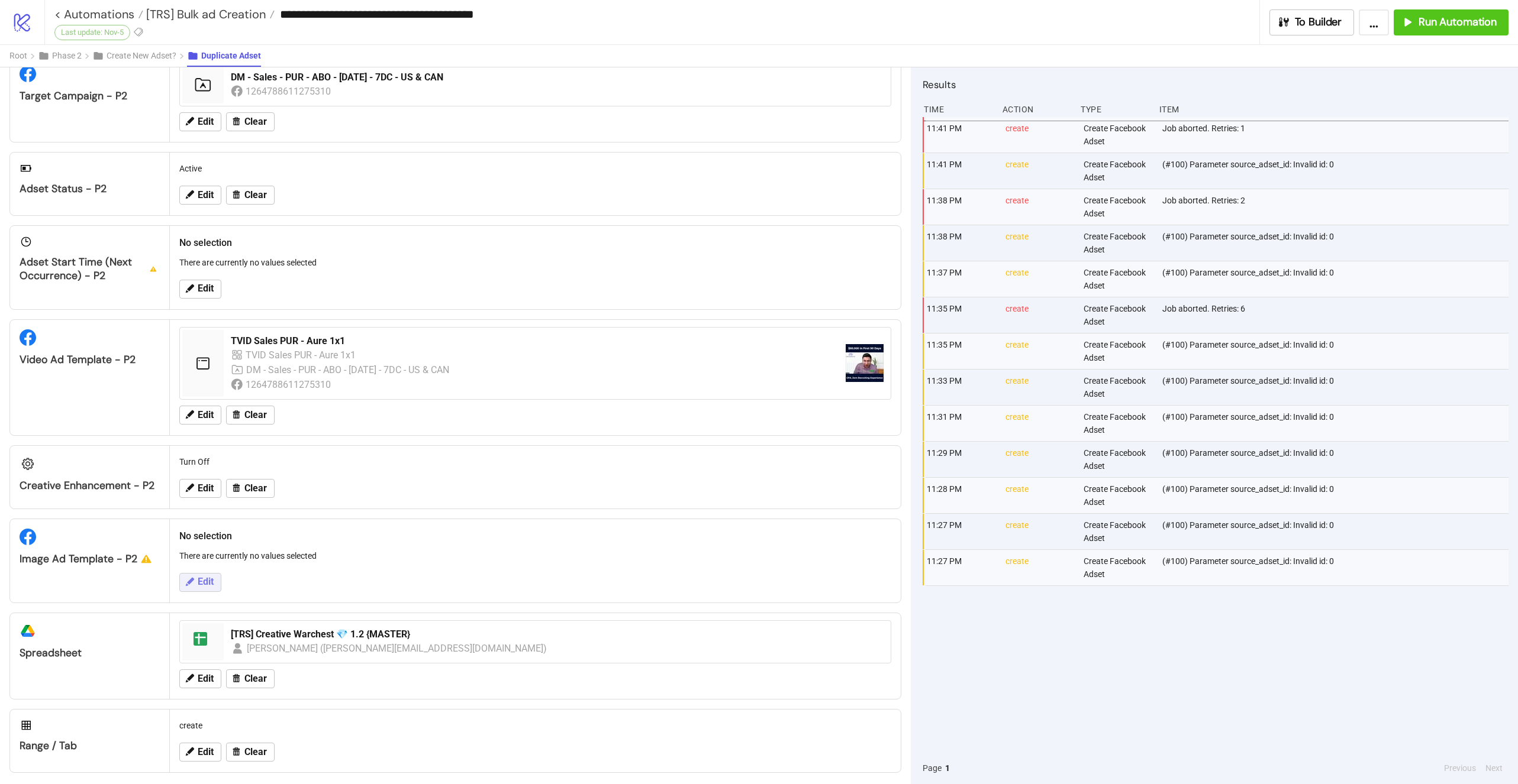
click at [207, 577] on span "Edit" at bounding box center [205, 582] width 16 height 11
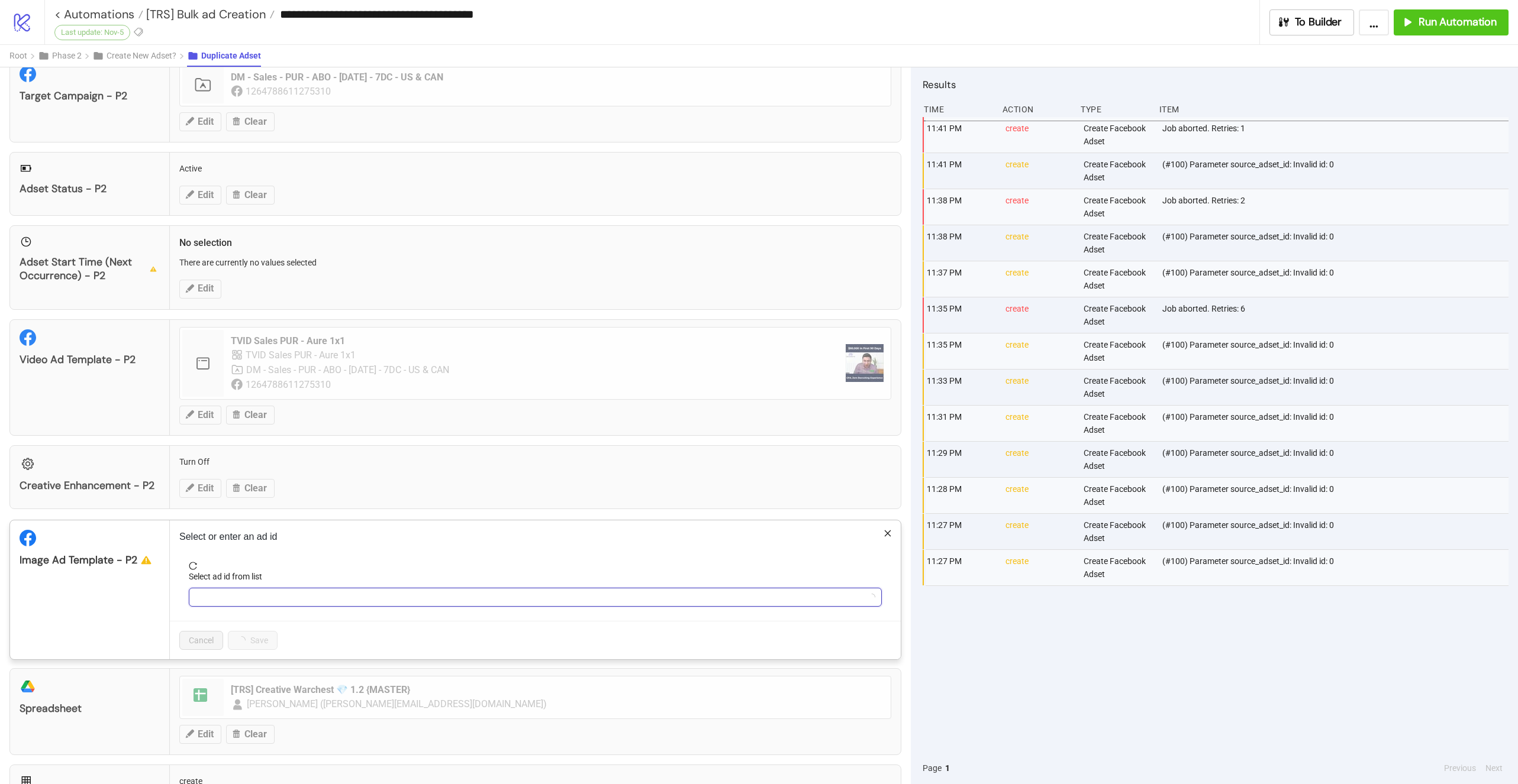
click at [250, 588] on input "Select ad id from list" at bounding box center [529, 597] width 668 height 17
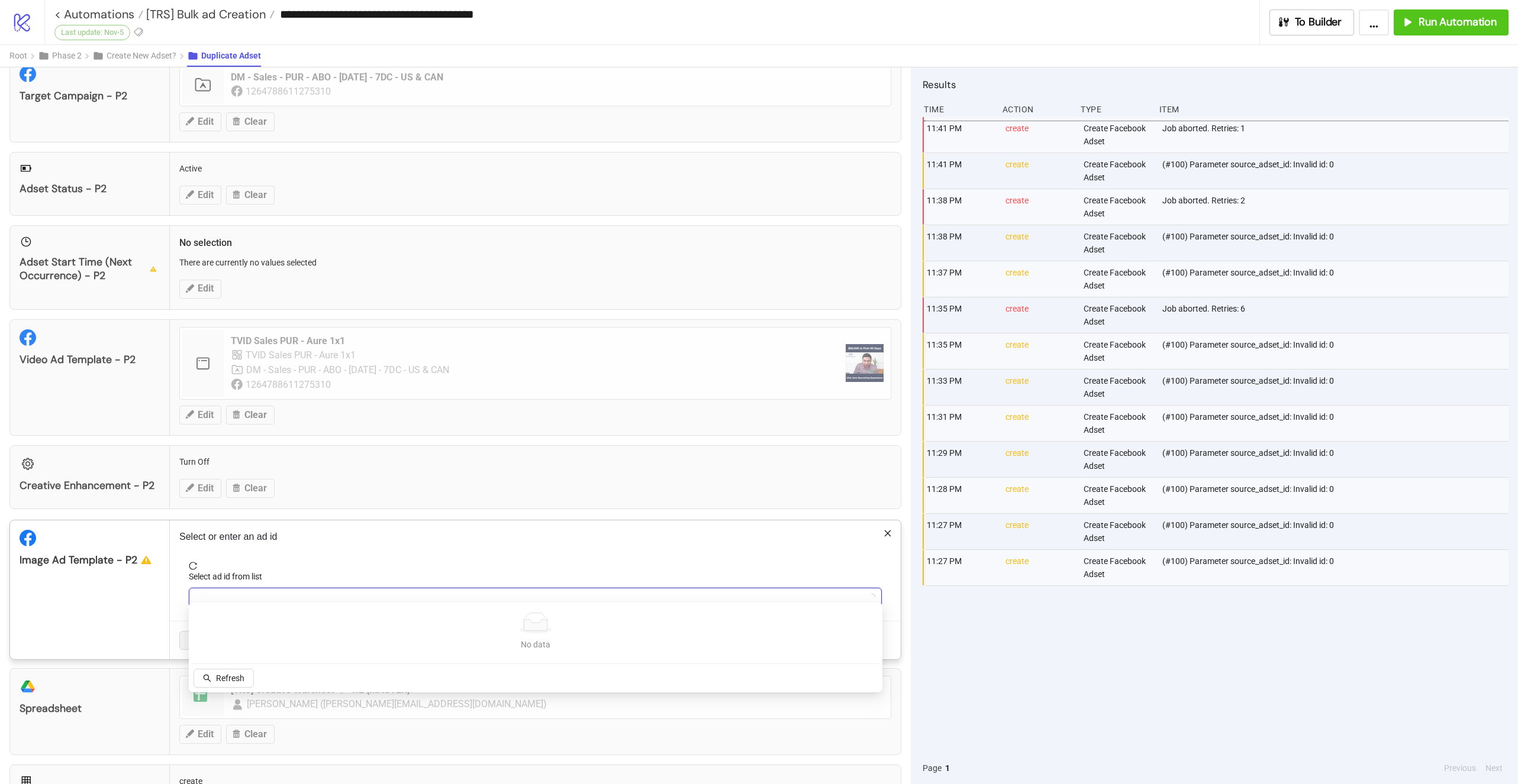
click at [197, 562] on span "reload" at bounding box center [534, 566] width 693 height 8
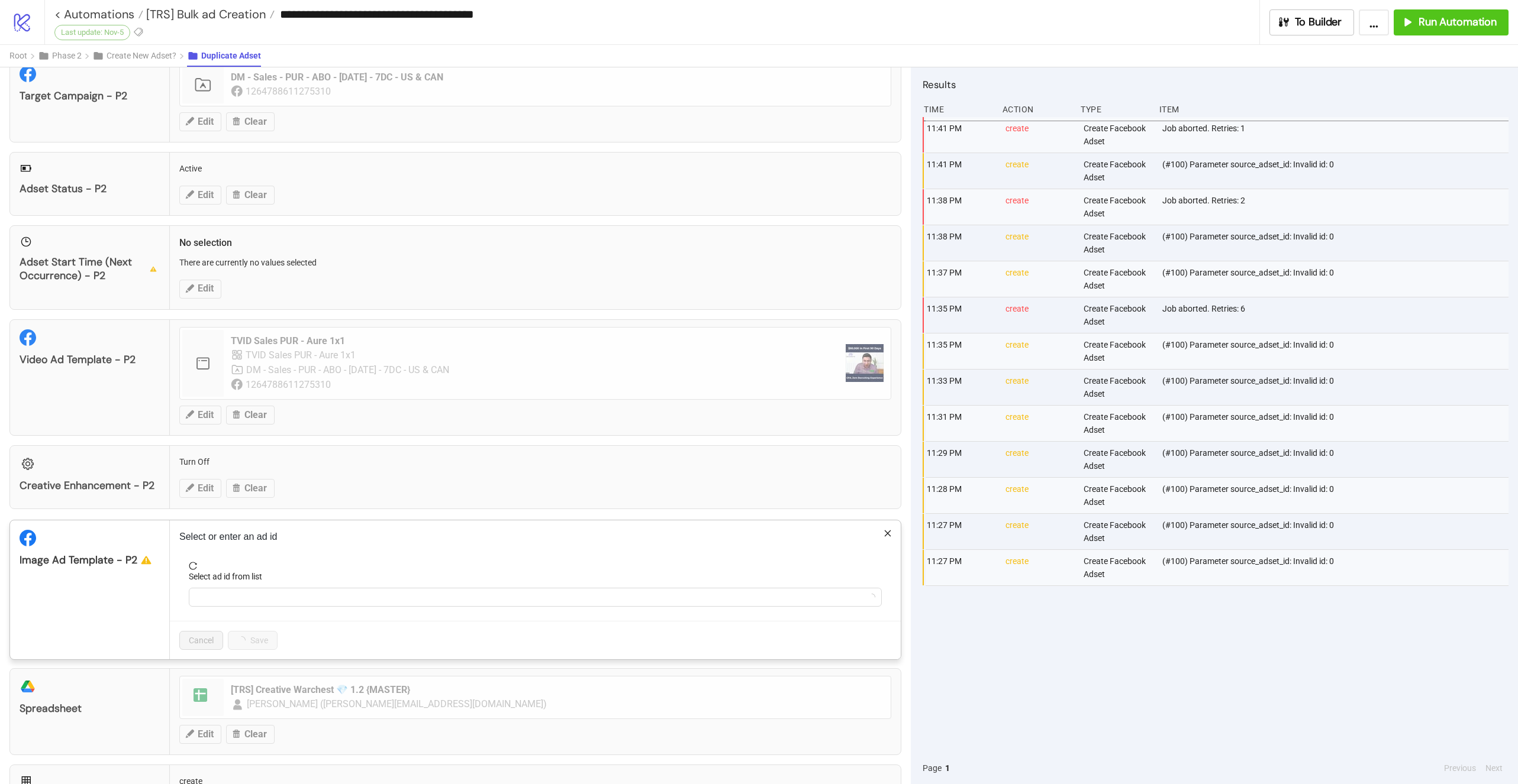
click at [195, 562] on icon "reload" at bounding box center [193, 566] width 8 height 8
click at [223, 590] on input "Select ad id from list" at bounding box center [529, 597] width 668 height 17
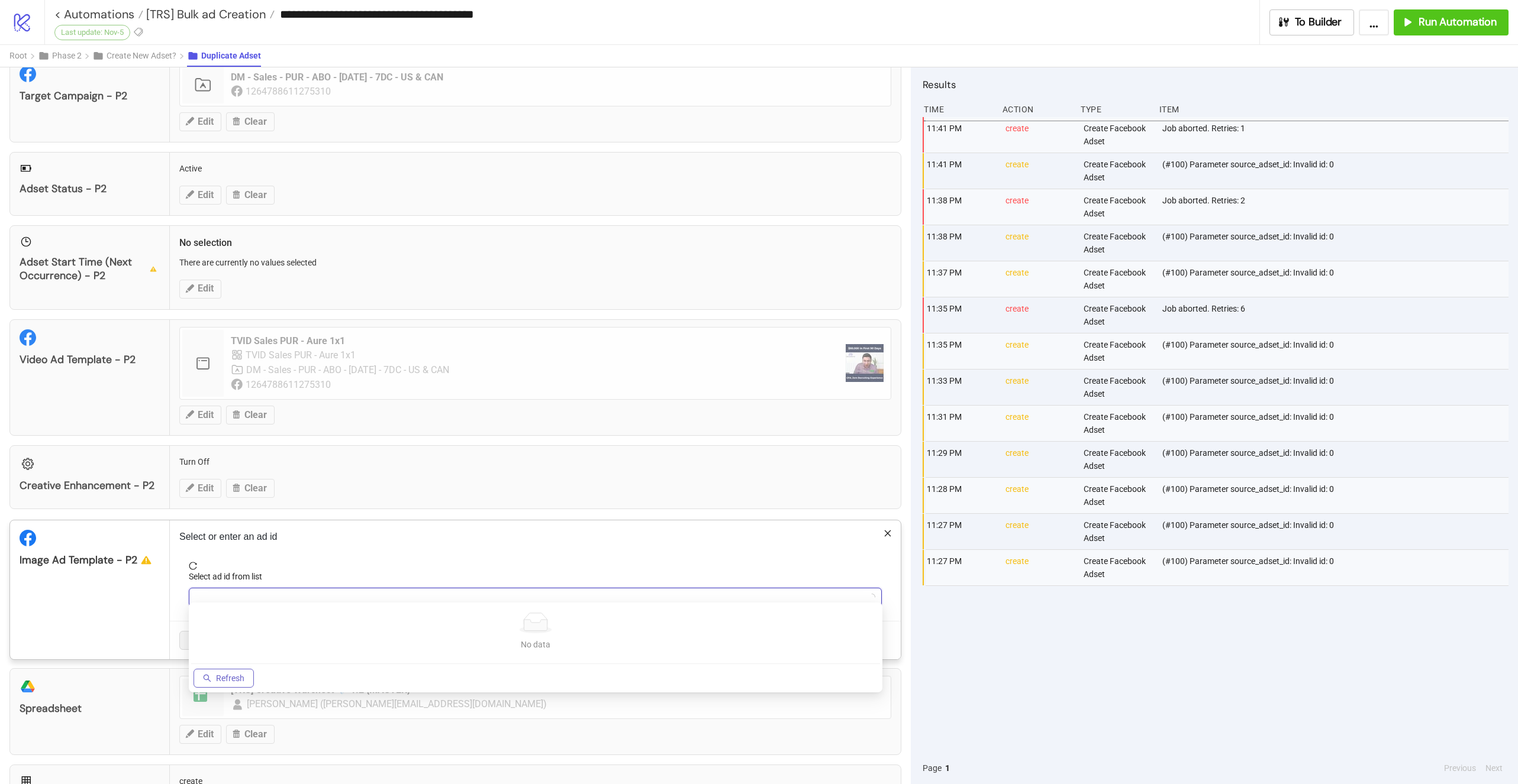
click at [224, 674] on span "Refresh" at bounding box center [230, 678] width 28 height 9
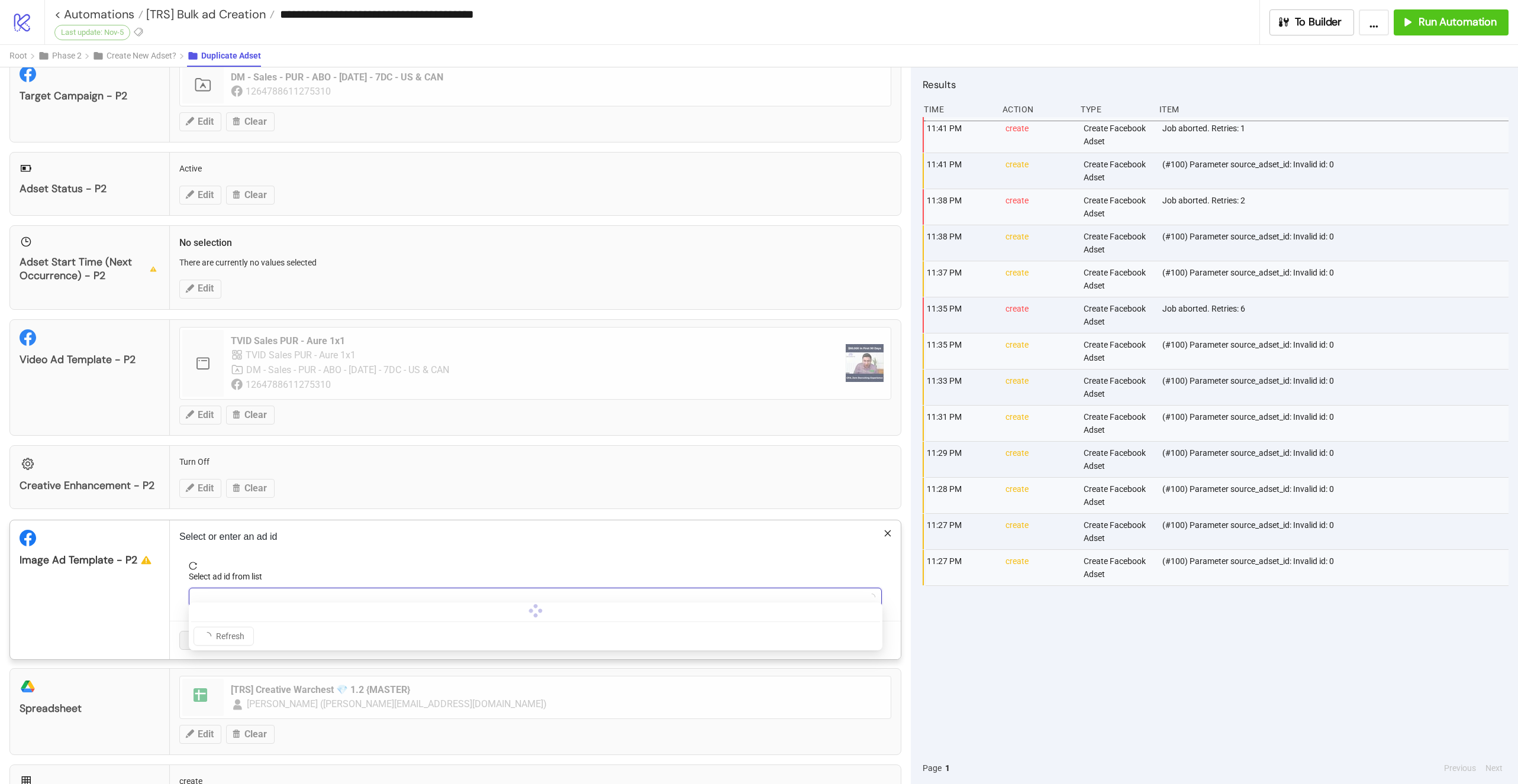
click at [260, 590] on input "Select ad id from list" at bounding box center [529, 597] width 668 height 17
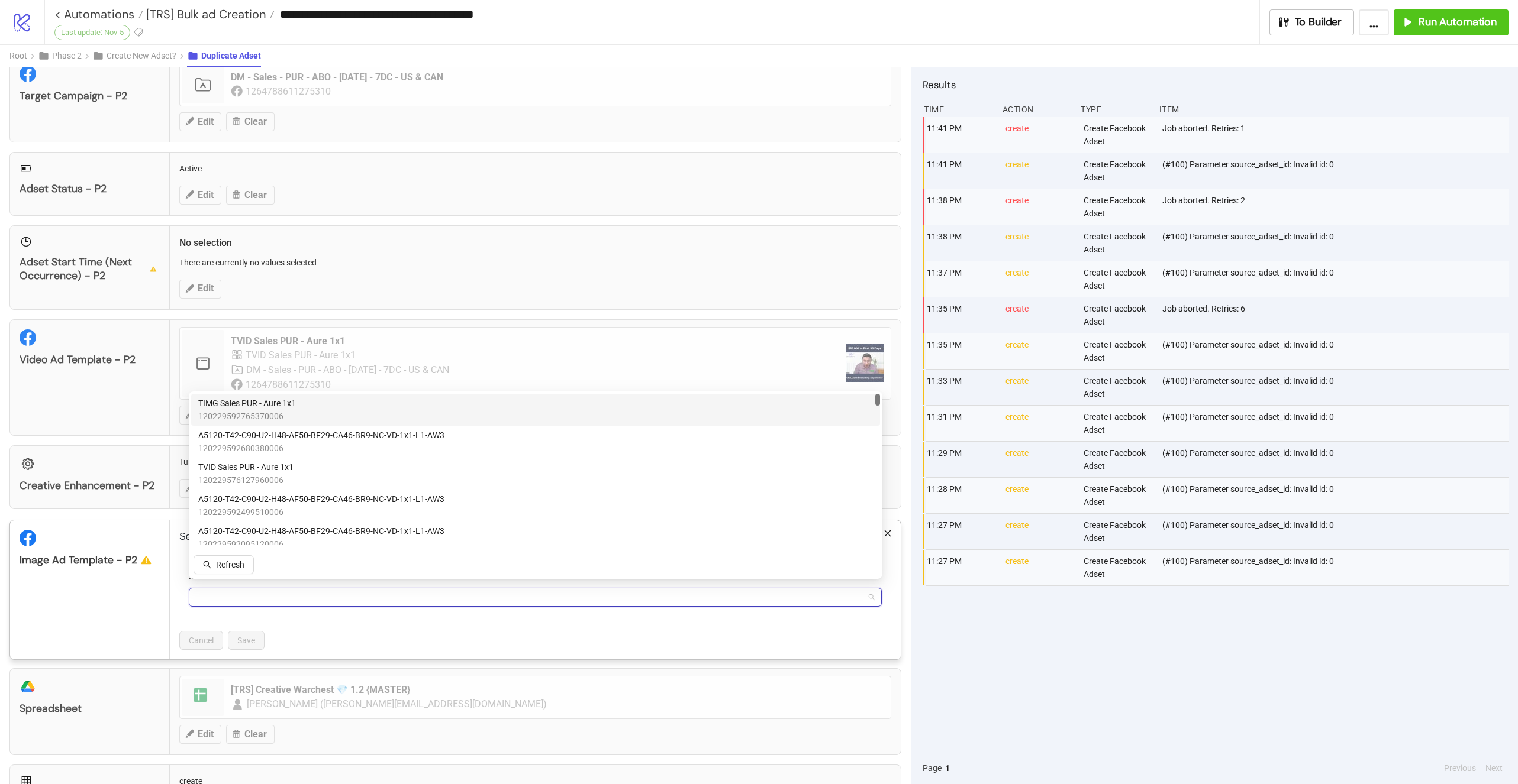
click at [288, 407] on span "TIMG Sales PUR - Aure 1x1" at bounding box center [247, 403] width 98 height 13
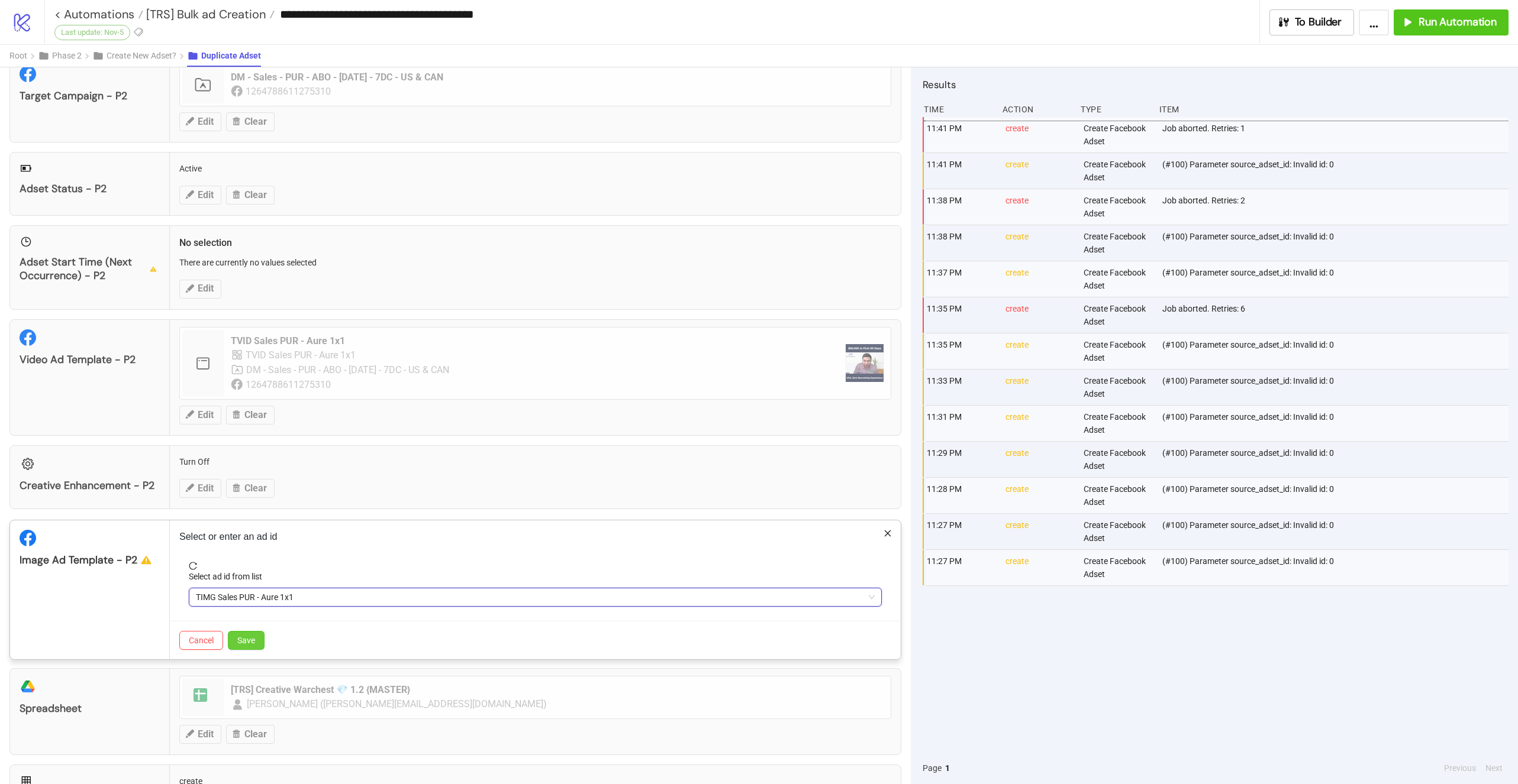
click at [246, 639] on button "Save" at bounding box center [246, 640] width 37 height 19
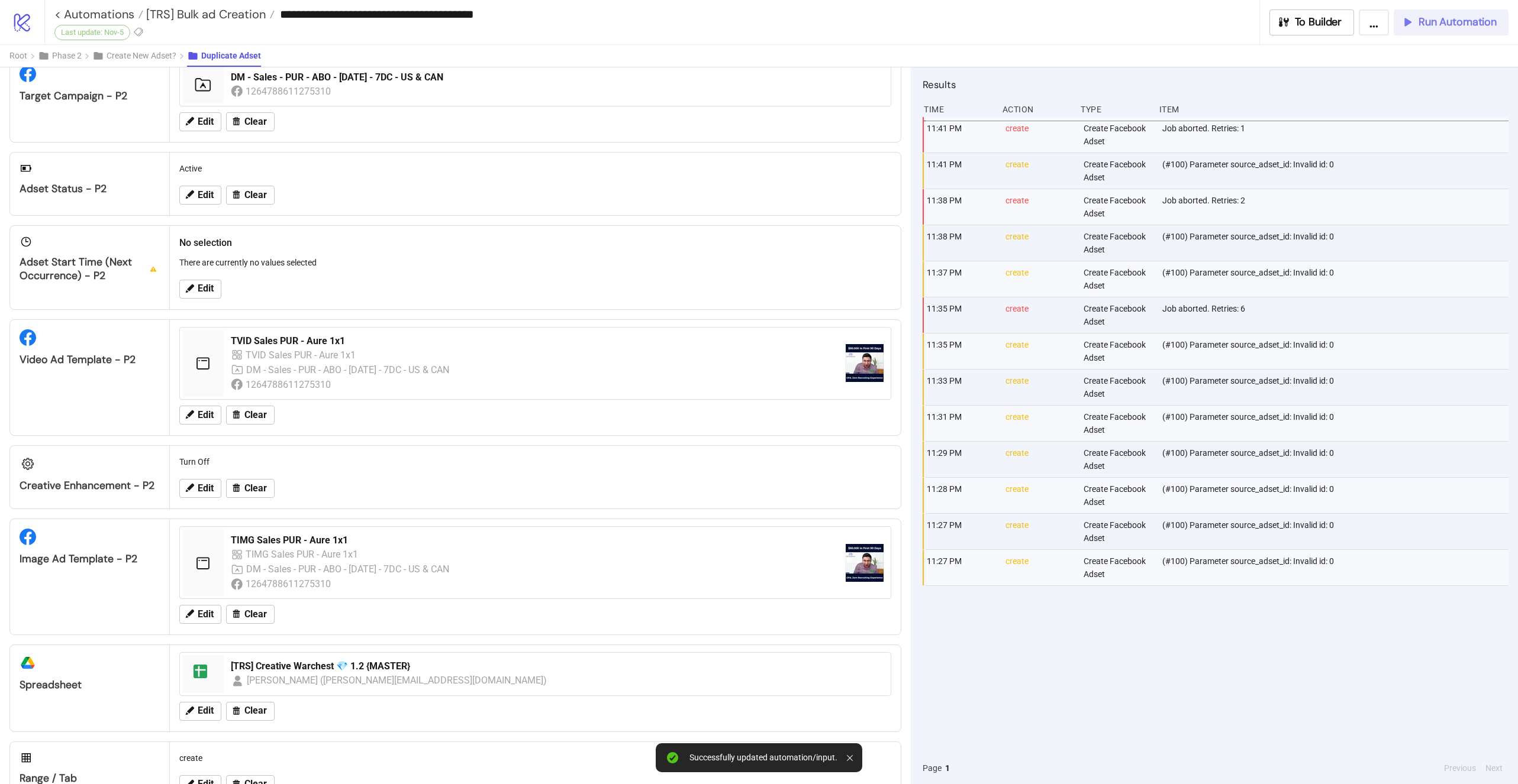
click at [1450, 19] on span "Run Automation" at bounding box center [1458, 22] width 78 height 13
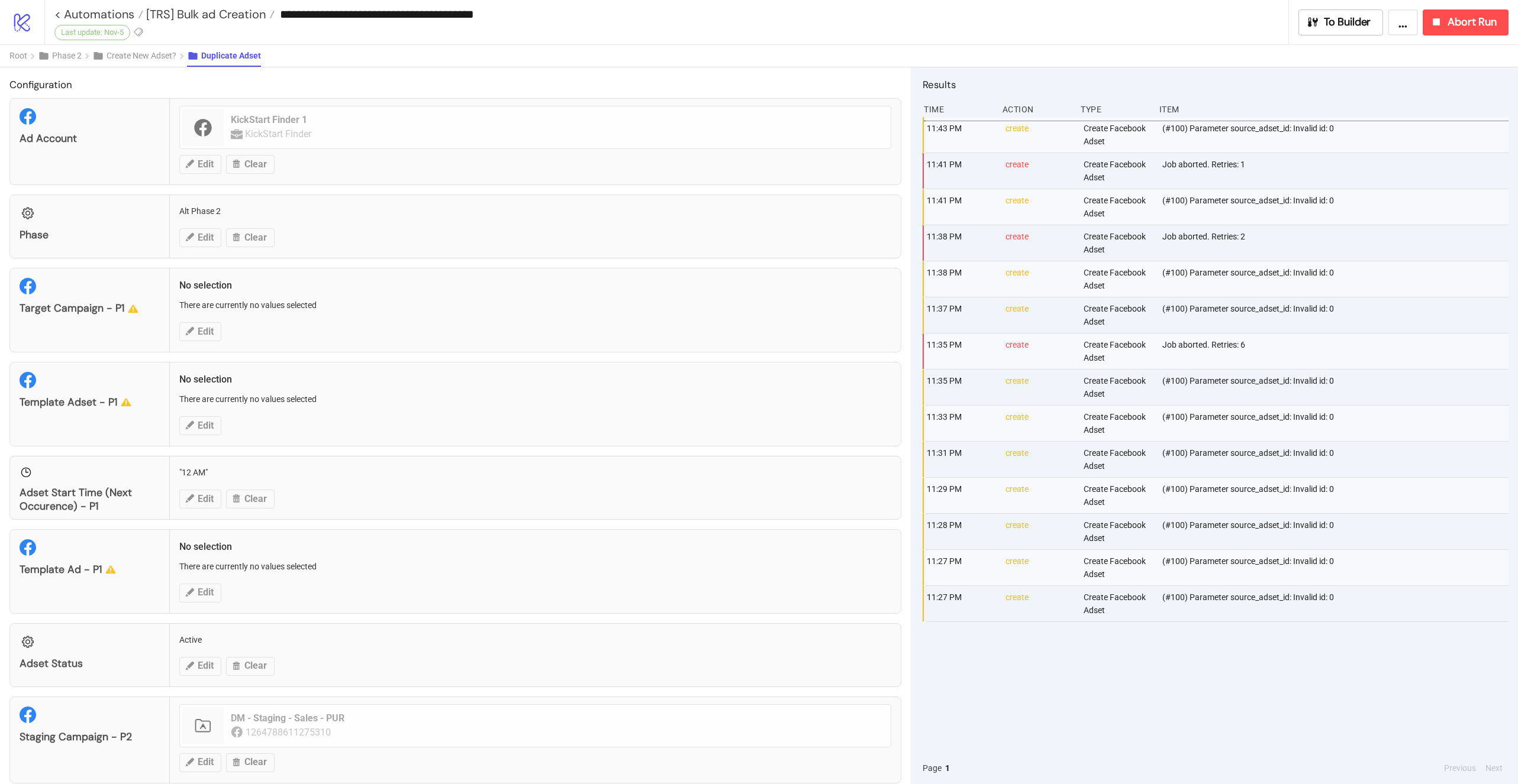
scroll to position [770, 0]
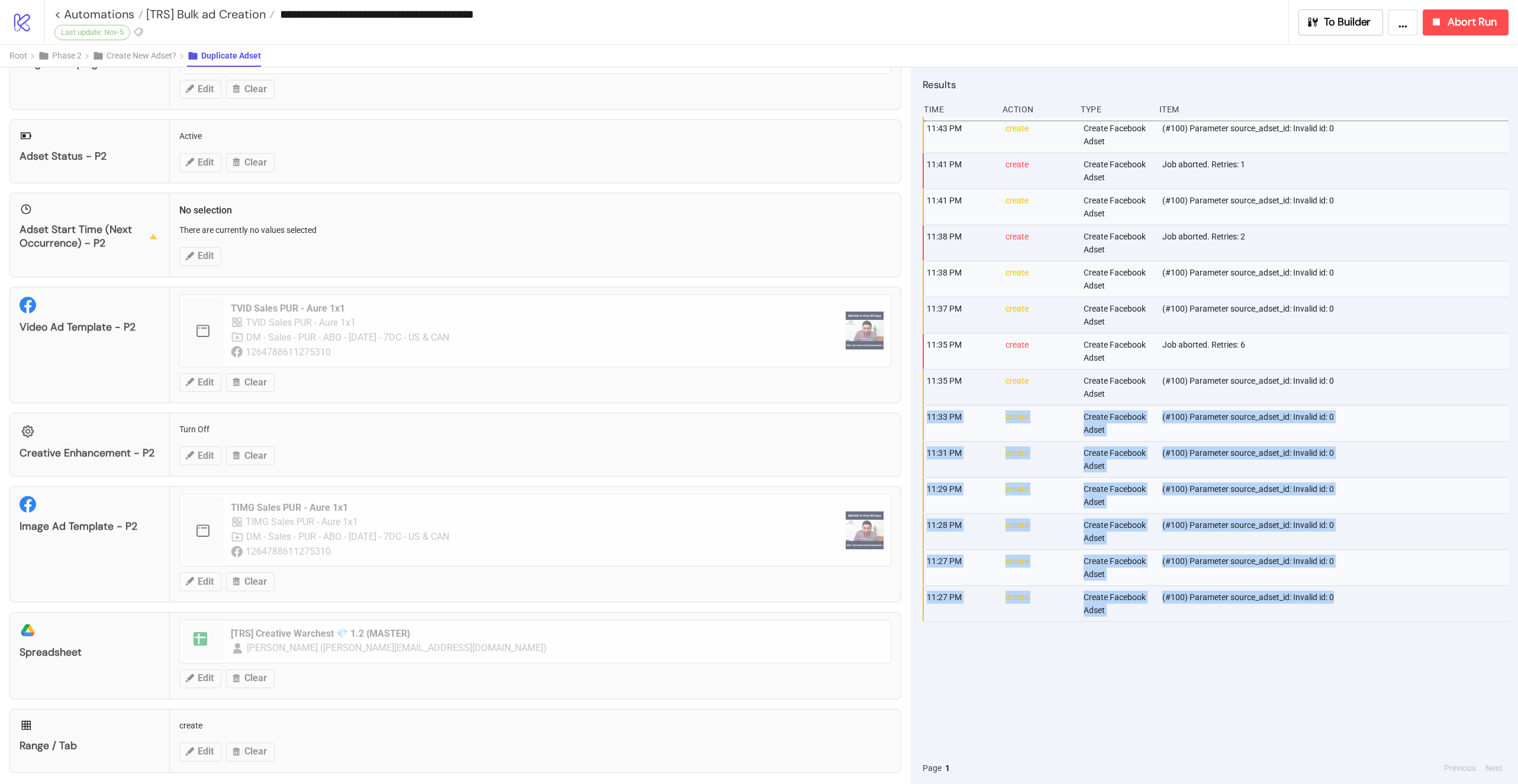
drag, startPoint x: 1380, startPoint y: 597, endPoint x: 919, endPoint y: 414, distance: 496.0
click at [919, 414] on div "Results Time Action Type Item 11:43 PM create Create Facebook Adset (#100) Para…" at bounding box center [1215, 426] width 607 height 717
copy div "11:33 PM create Create Facebook Adset (#100) Parameter source_adset_id: Invalid…"
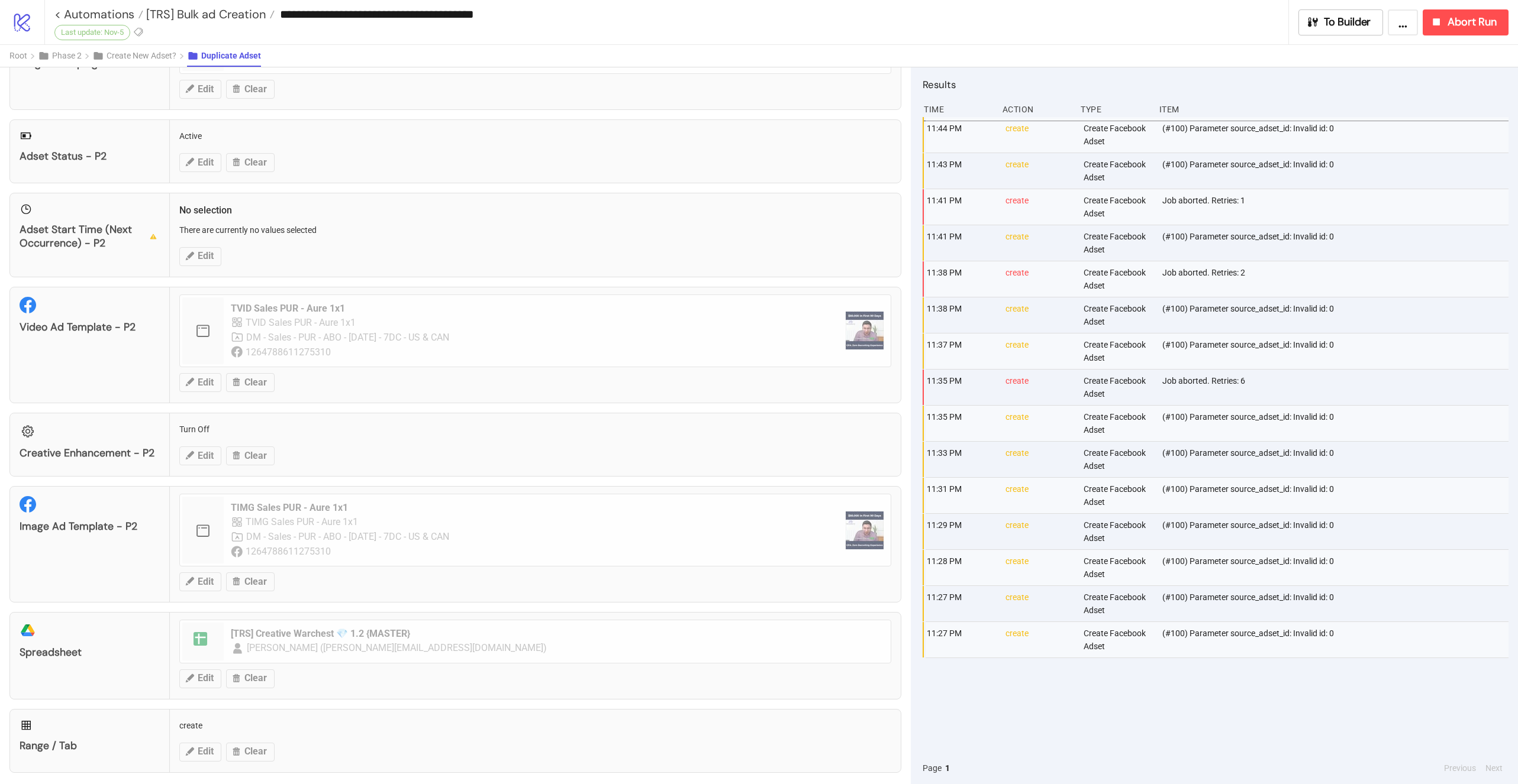
click at [1415, 251] on div "(#100) Parameter source_adset_id: Invalid id: 0" at bounding box center [1336, 242] width 351 height 36
drag, startPoint x: 529, startPoint y: 14, endPoint x: 143, endPoint y: 15, distance: 386.0
click at [142, 15] on div "**********" at bounding box center [671, 13] width 1234 height 17
click at [1465, 26] on span "Abort Run" at bounding box center [1471, 22] width 49 height 13
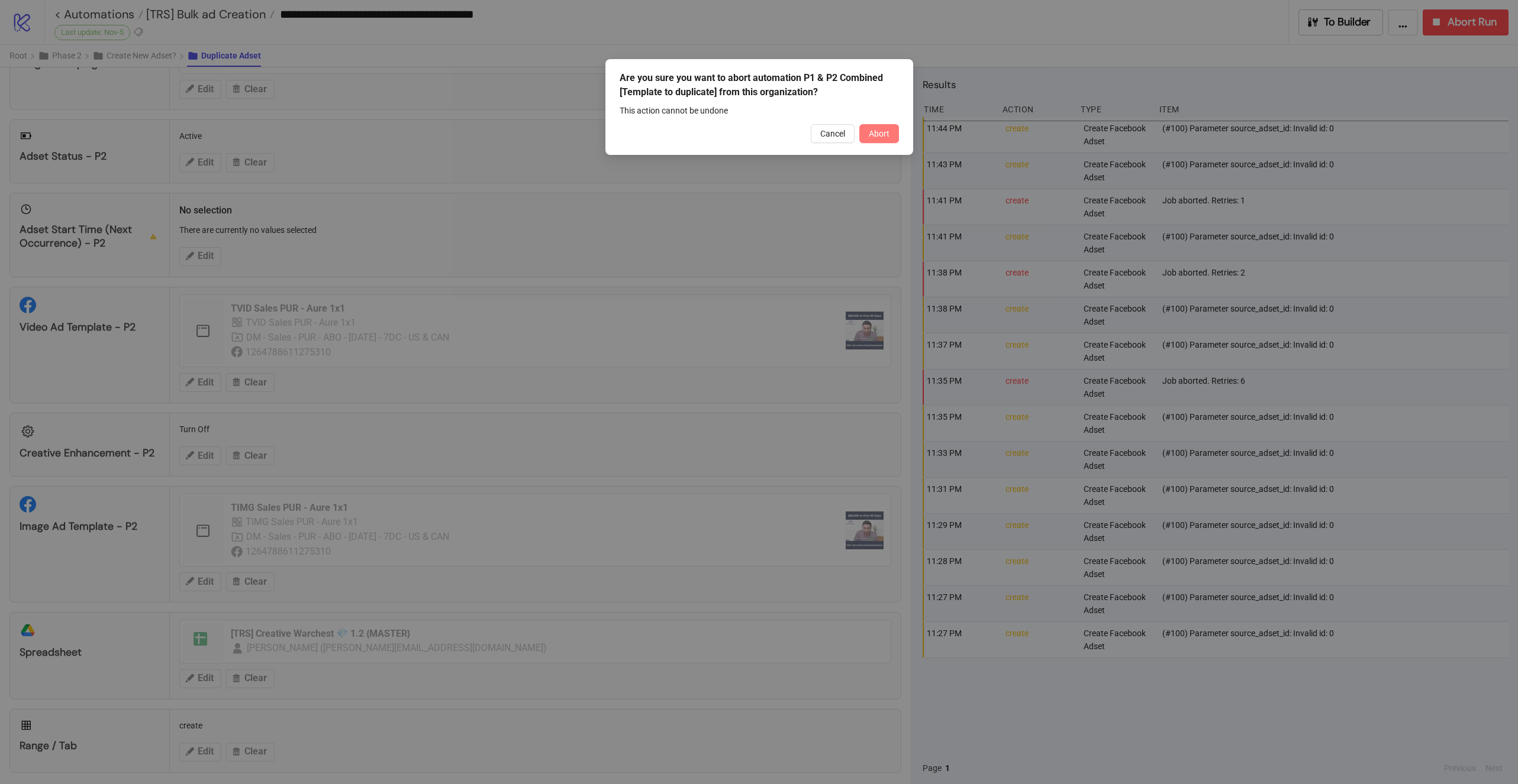
click at [866, 127] on button "Abort" at bounding box center [879, 133] width 40 height 19
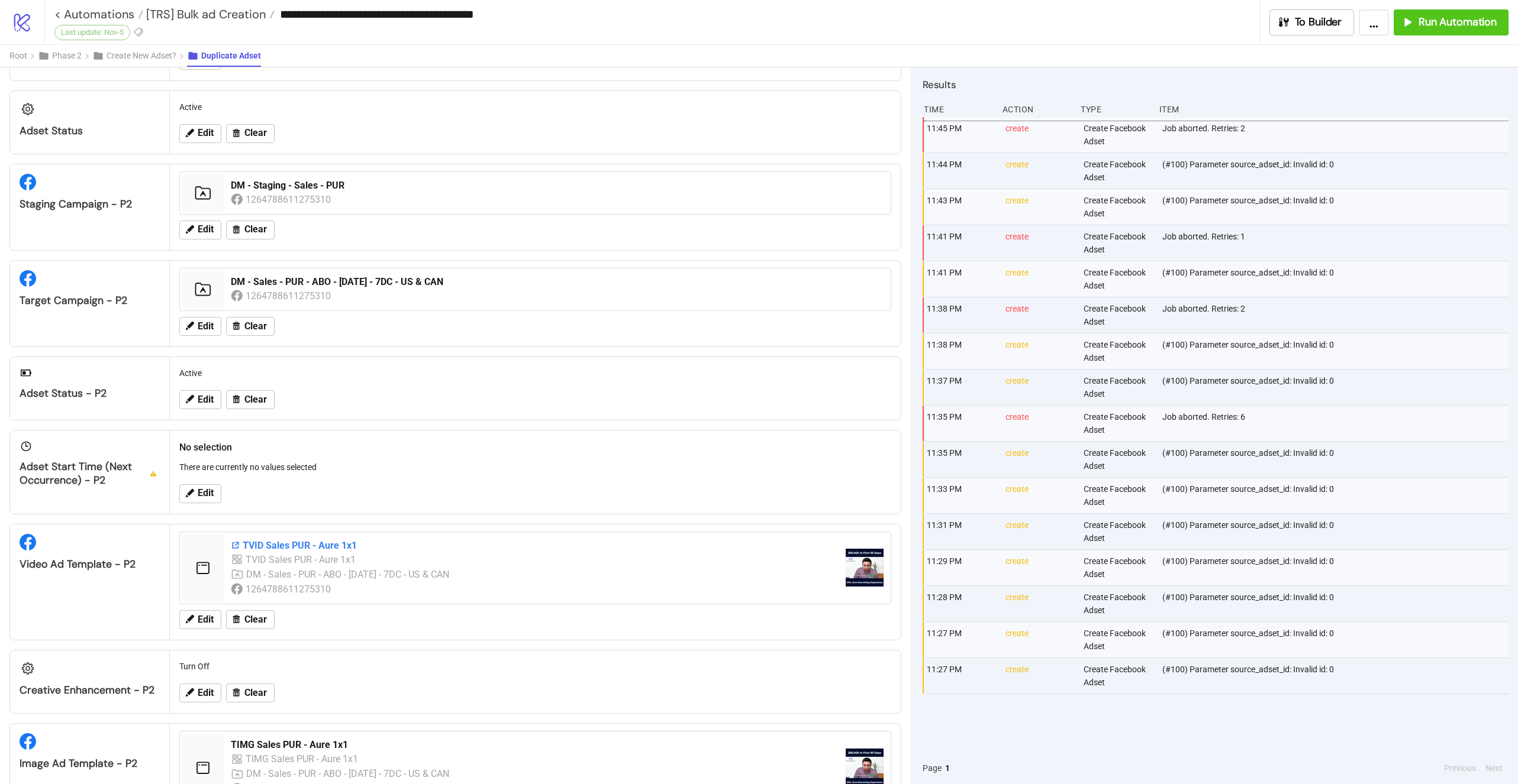
scroll to position [507, 0]
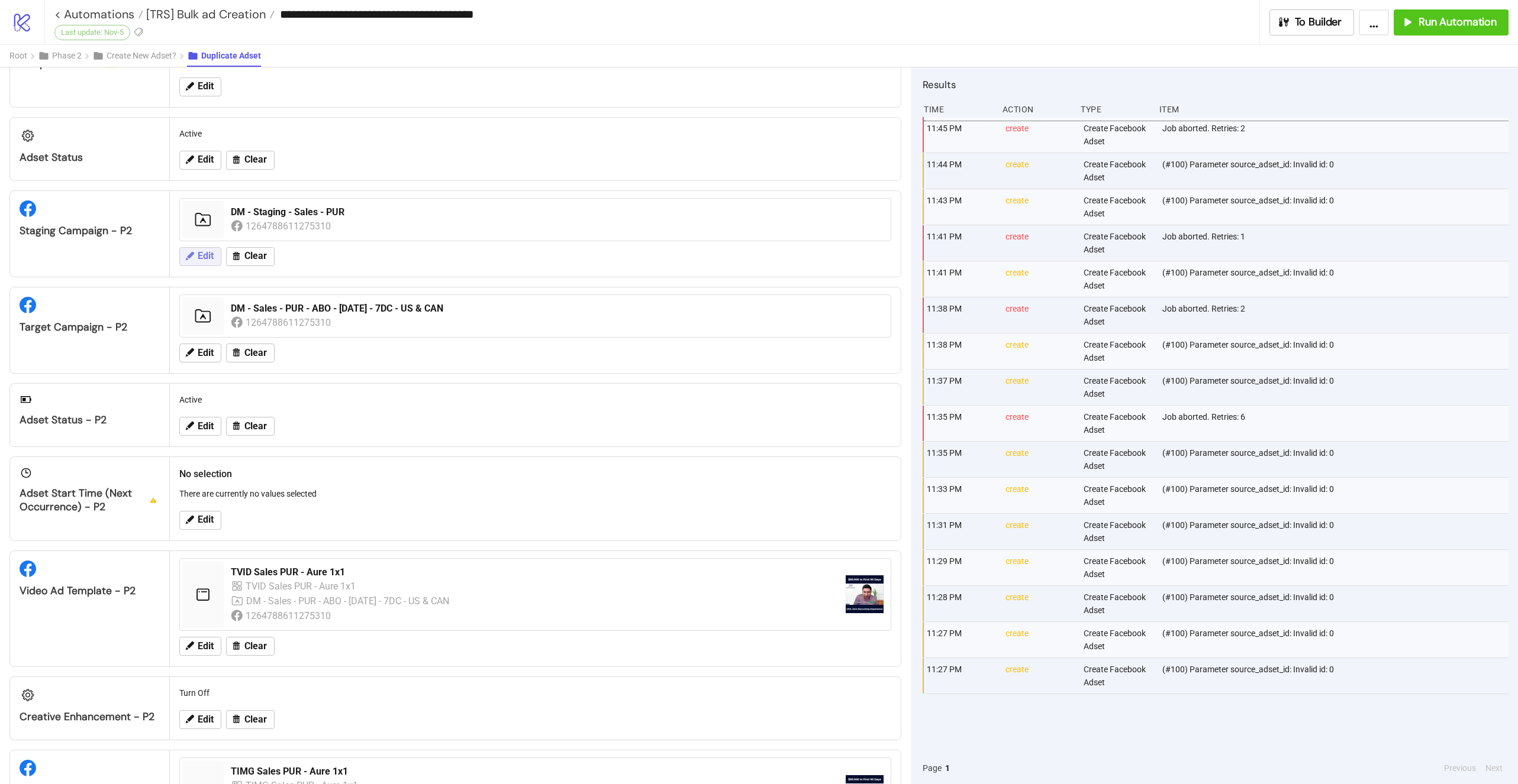
click at [215, 255] on button "Edit" at bounding box center [200, 257] width 42 height 19
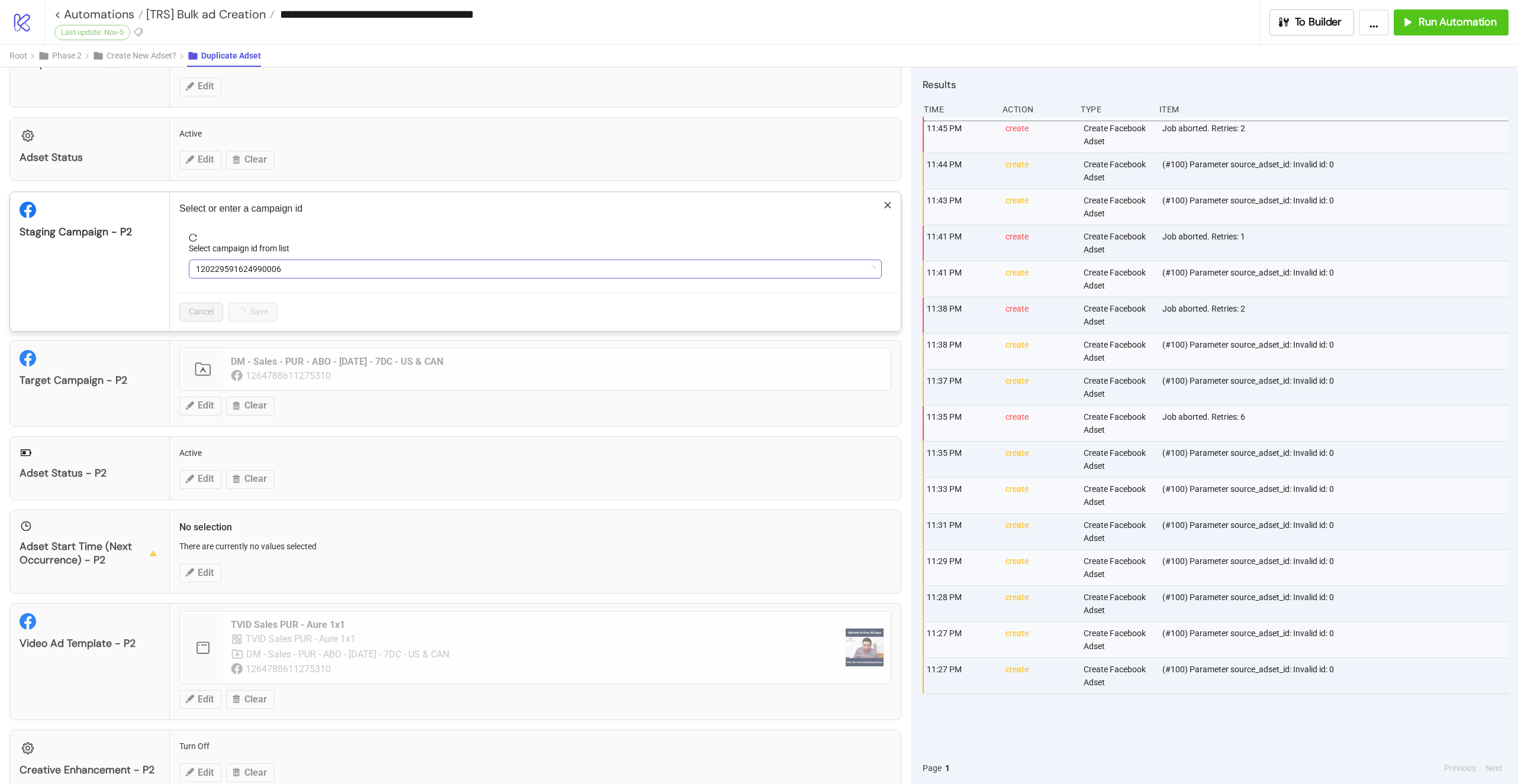
click at [281, 269] on span "120229591624990006" at bounding box center [535, 268] width 679 height 17
type input "*"
click at [281, 269] on span "DM - Staging - Sales - PUR" at bounding box center [535, 268] width 679 height 17
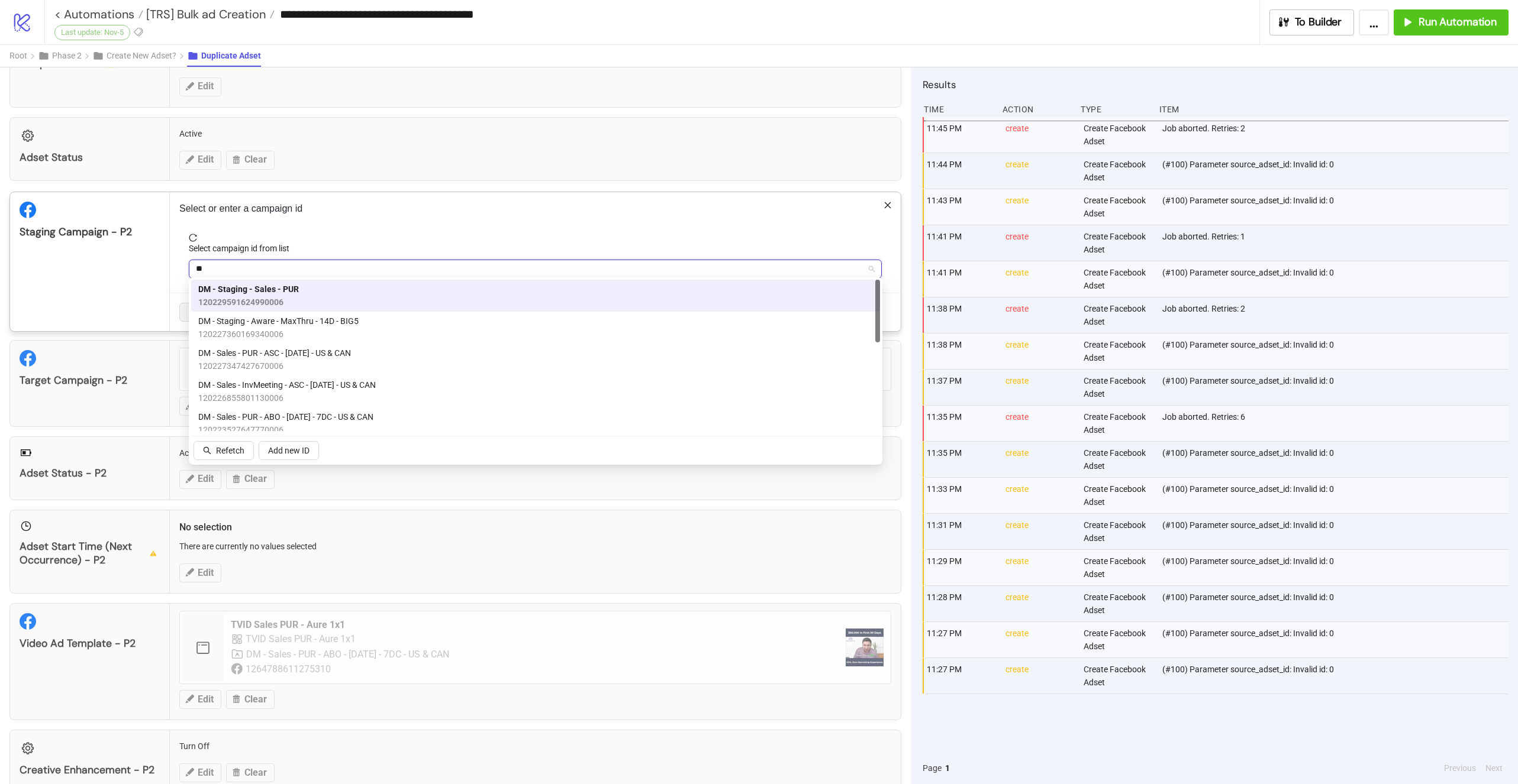
type input "***"
click at [310, 291] on div "DM - Staging - Sales - PUR 120229591624990006" at bounding box center [535, 295] width 674 height 26
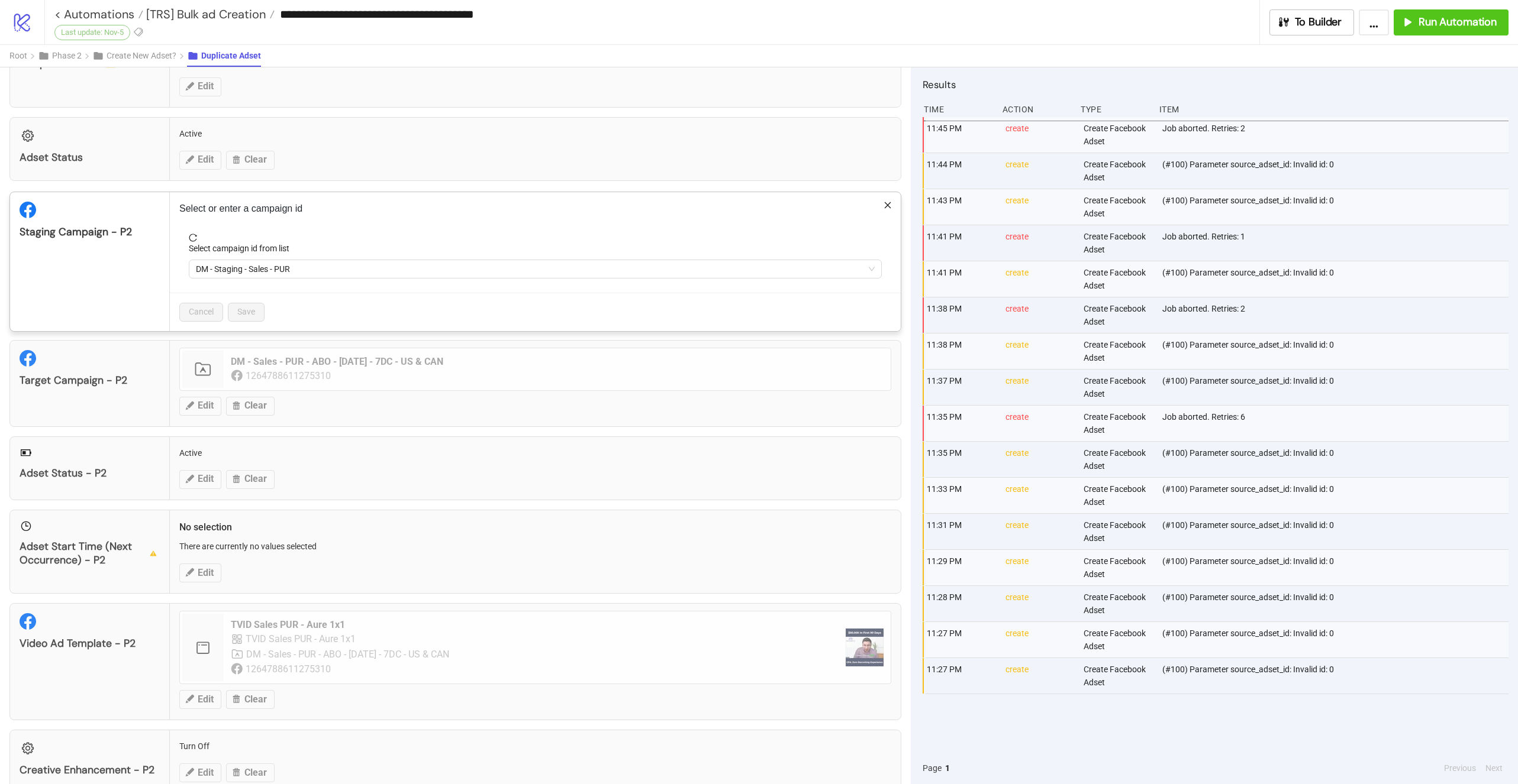
click at [193, 237] on icon "reload" at bounding box center [193, 237] width 8 height 7
click at [194, 233] on icon "reload" at bounding box center [193, 237] width 8 height 8
click at [323, 260] on span "DM - Staging - Sales - PUR" at bounding box center [535, 268] width 679 height 17
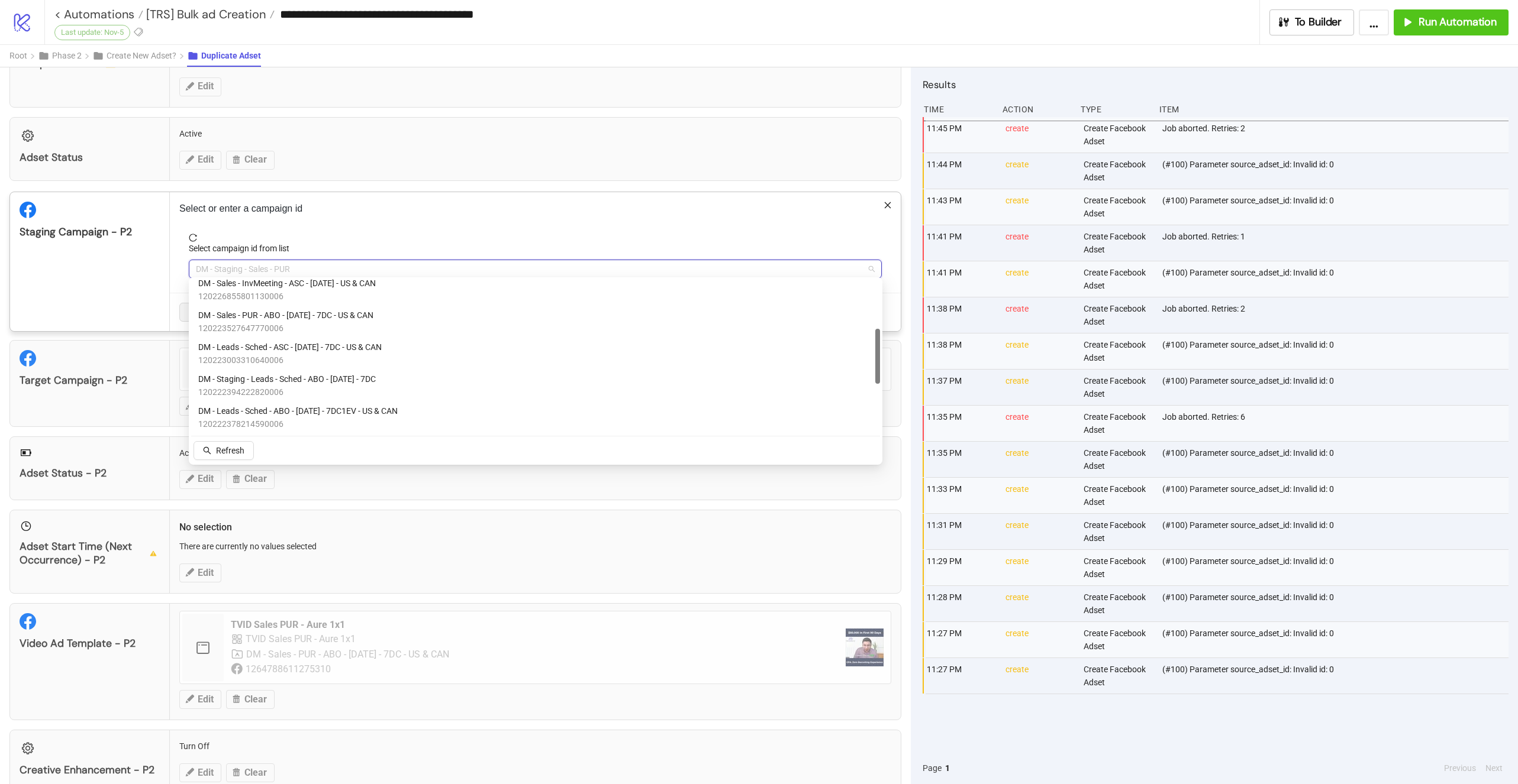
scroll to position [133, 0]
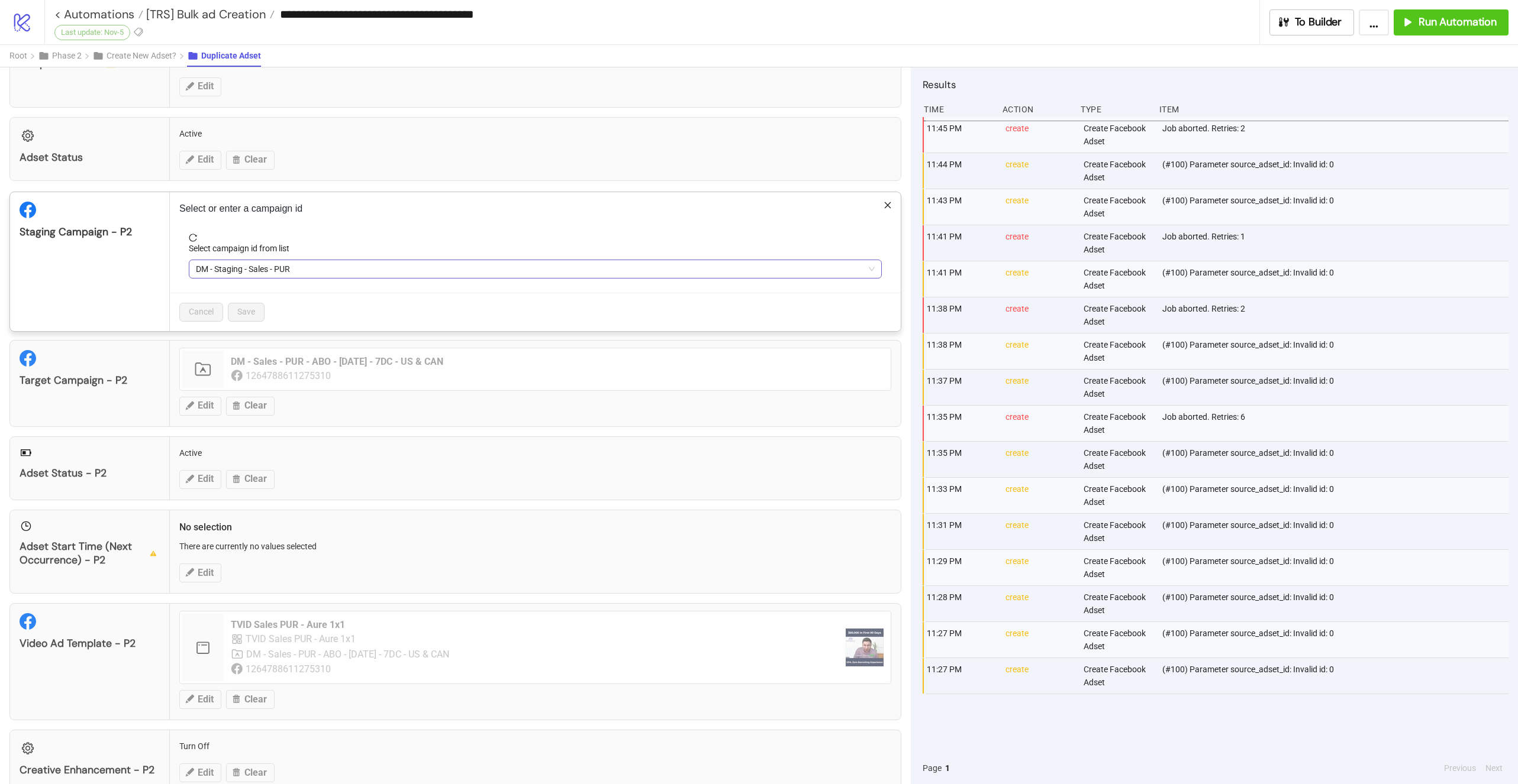
click at [292, 272] on span "DM - Staging - Sales - PUR" at bounding box center [535, 268] width 679 height 17
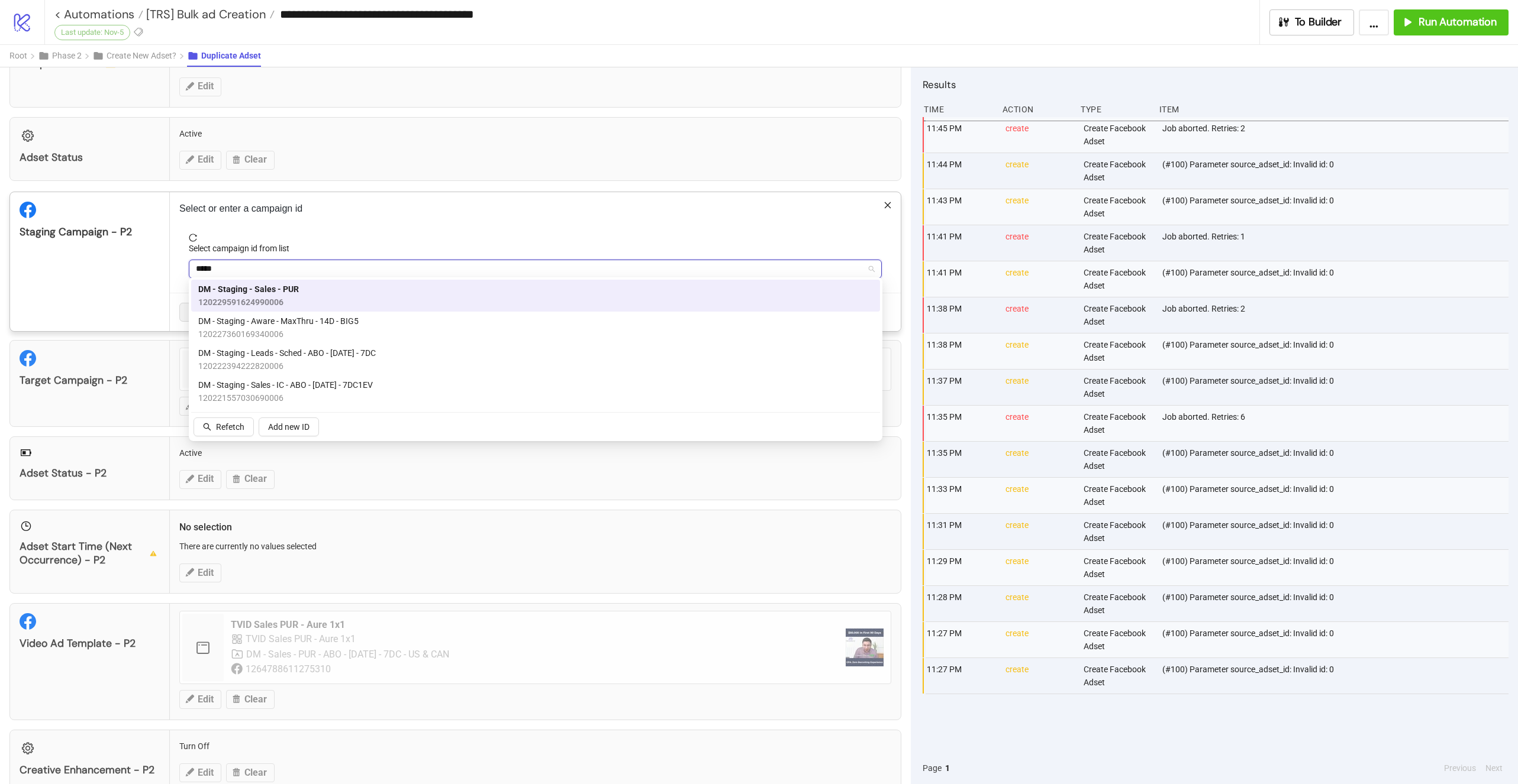
type input "******"
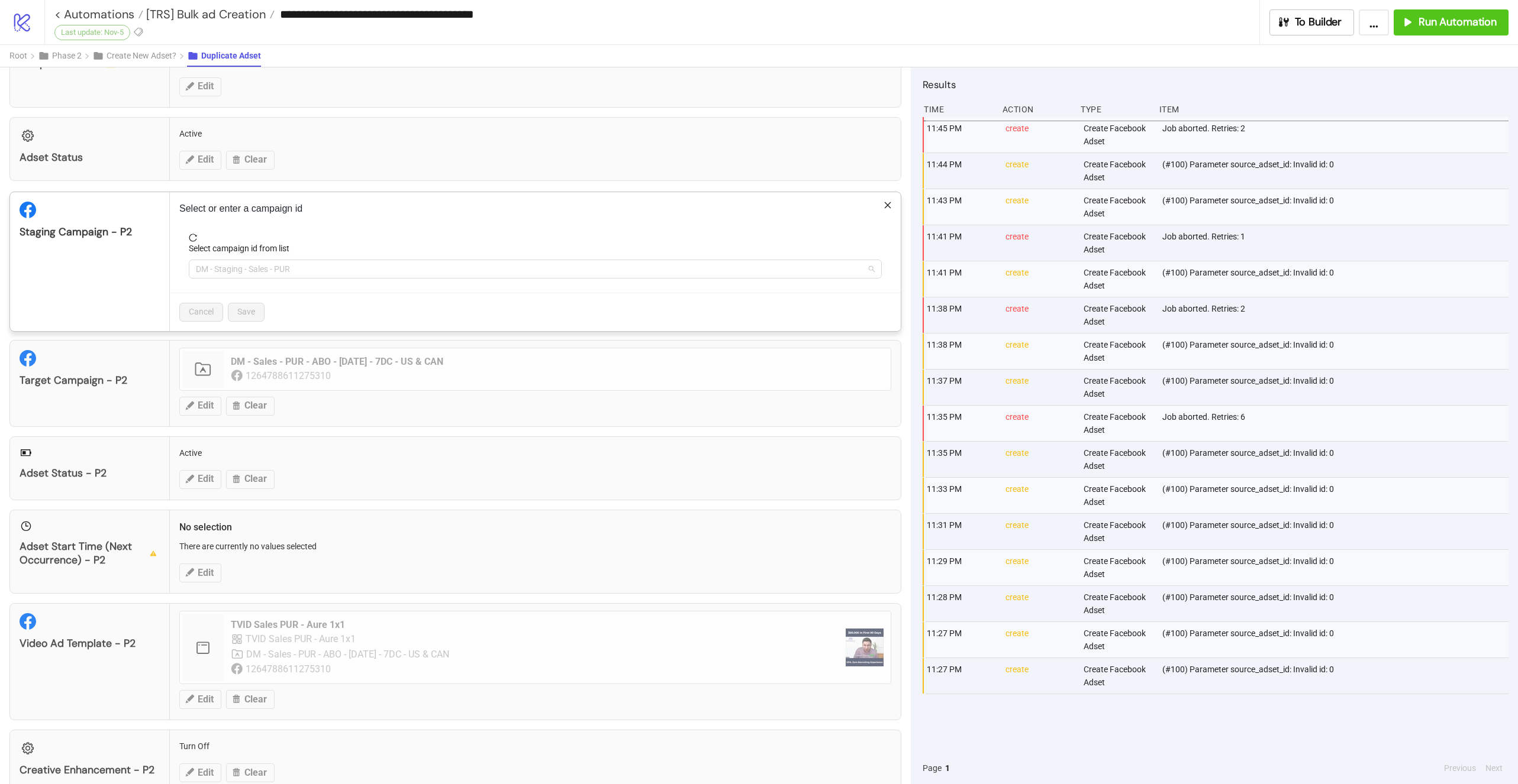
click at [292, 272] on span "DM - Staging - Sales - PUR" at bounding box center [535, 268] width 679 height 17
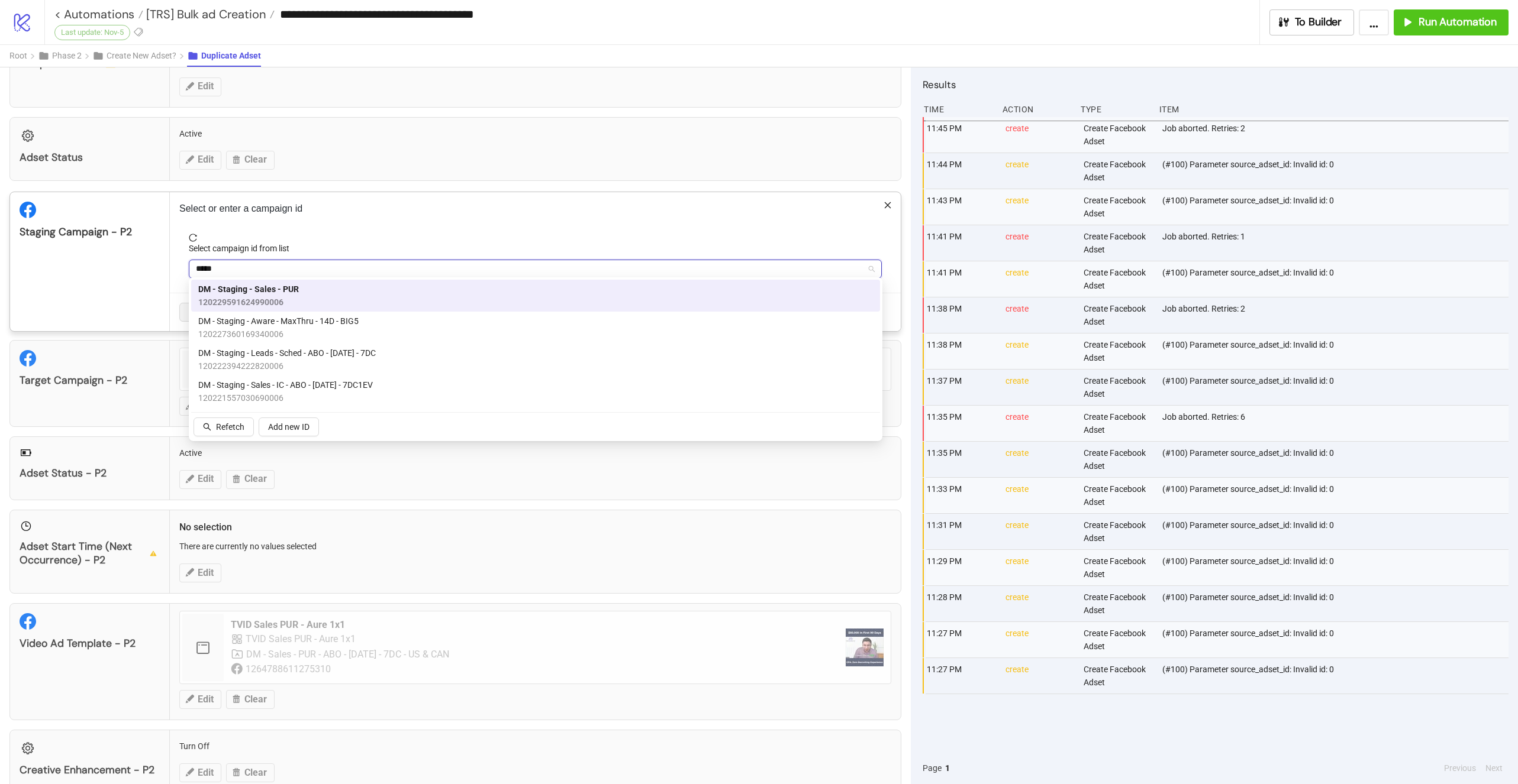
type input "******"
click at [284, 300] on span "120229591624990006" at bounding box center [248, 302] width 101 height 13
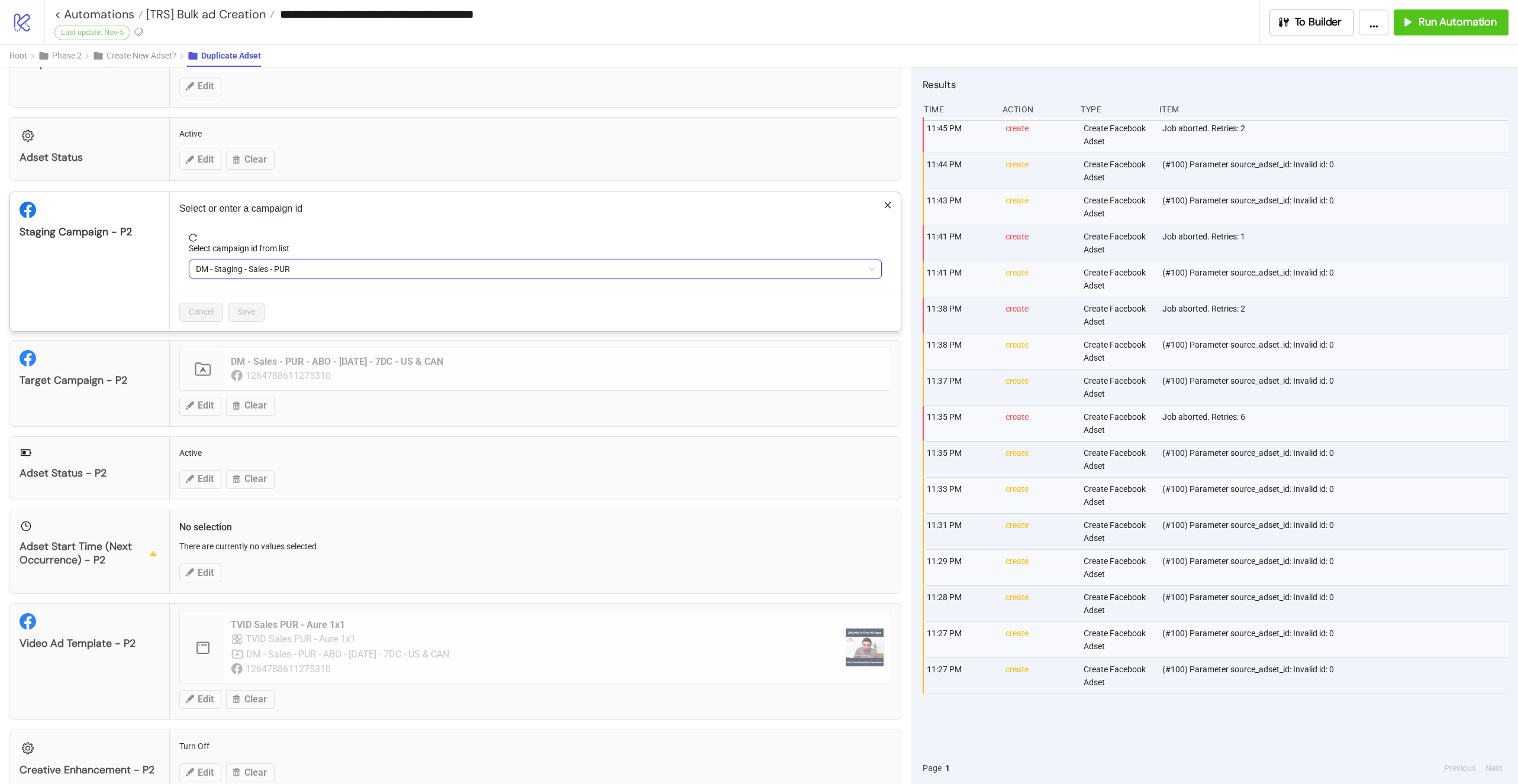
click at [890, 201] on icon "close" at bounding box center [888, 205] width 8 height 8
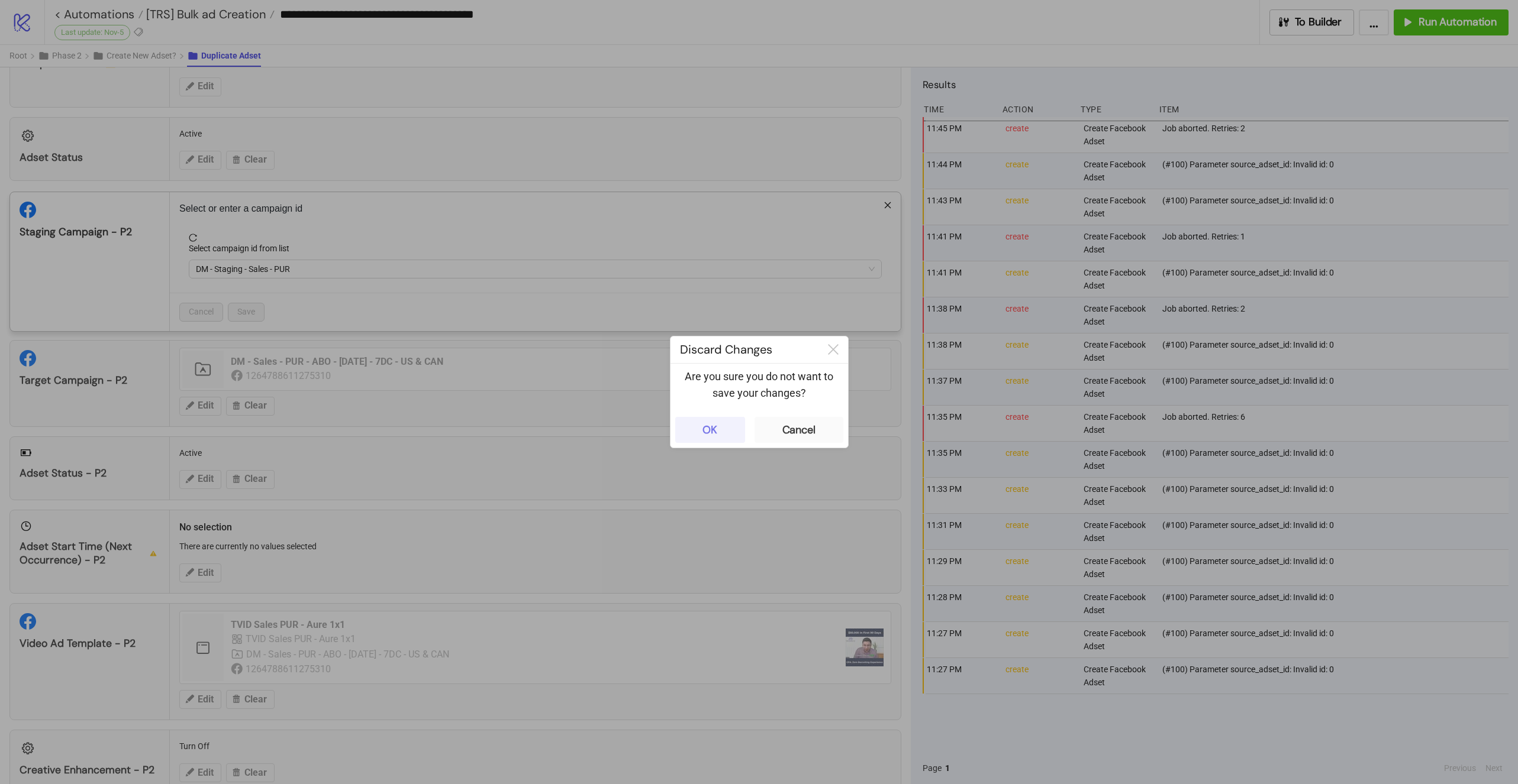
click at [724, 422] on button "OK" at bounding box center [710, 429] width 70 height 26
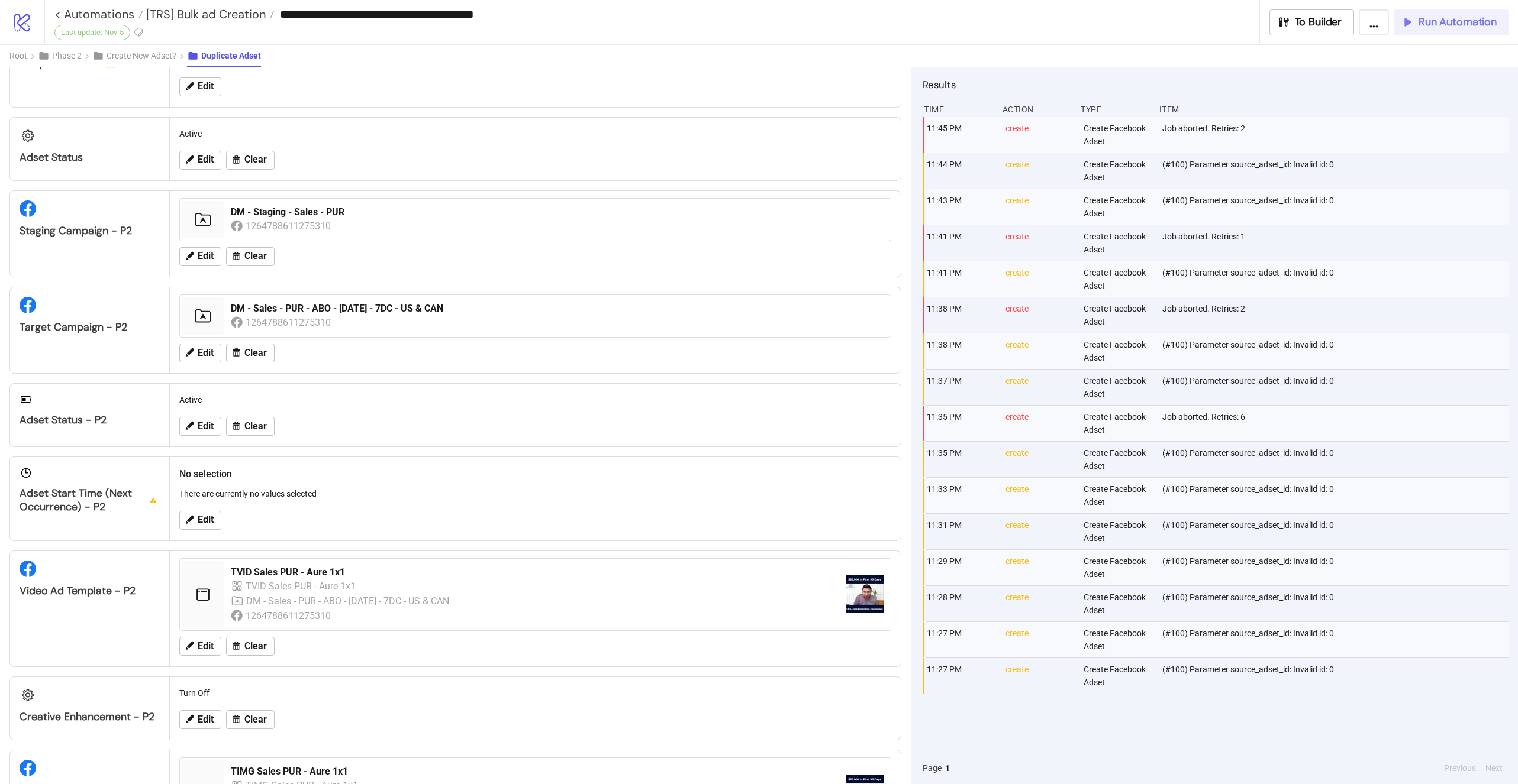
click at [1422, 17] on span "Run Automation" at bounding box center [1458, 22] width 78 height 13
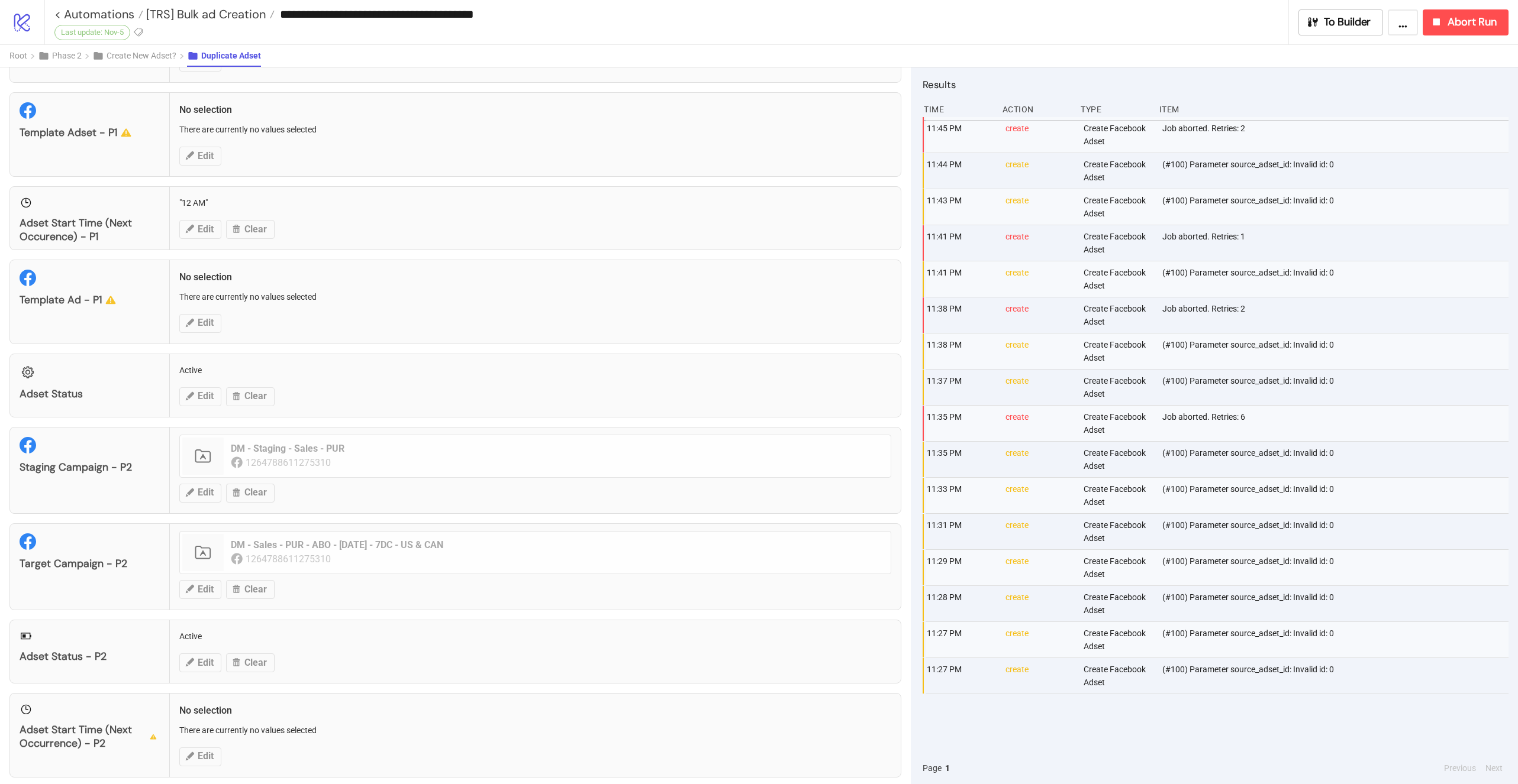
scroll to position [270, 0]
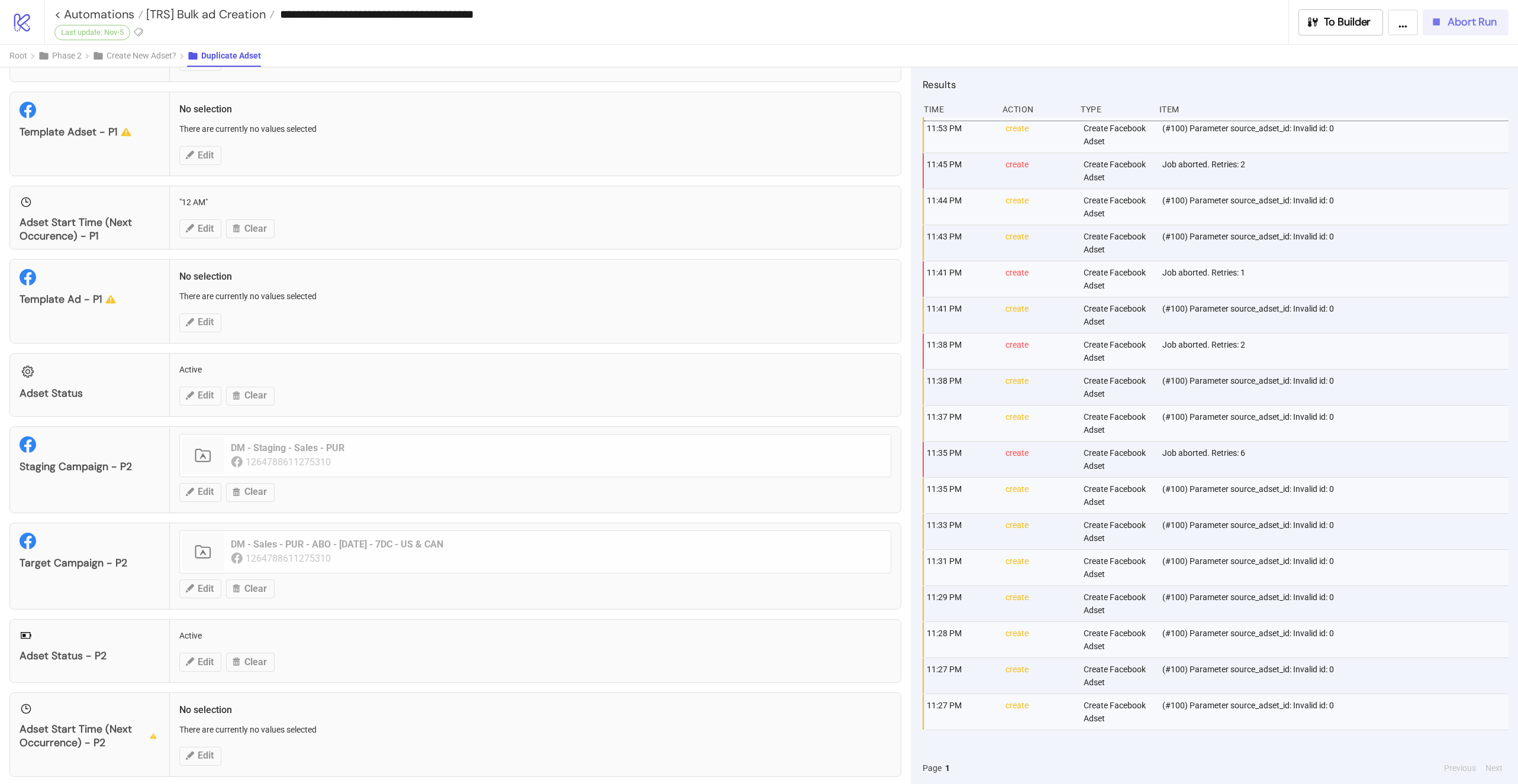
click at [1460, 26] on span "Abort Run" at bounding box center [1471, 22] width 49 height 13
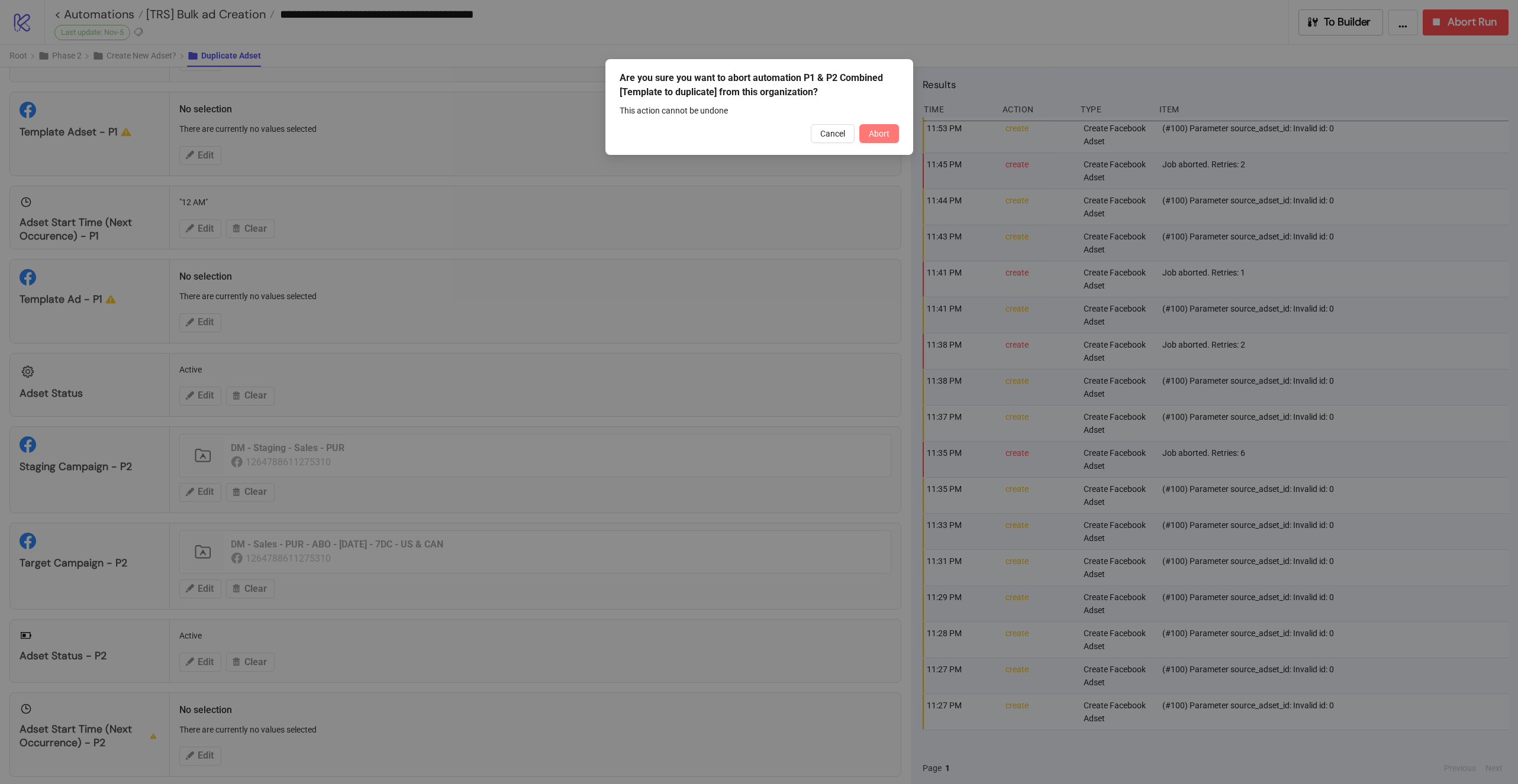
click at [887, 132] on span "Abort" at bounding box center [879, 133] width 21 height 9
